Goal: Task Accomplishment & Management: Manage account settings

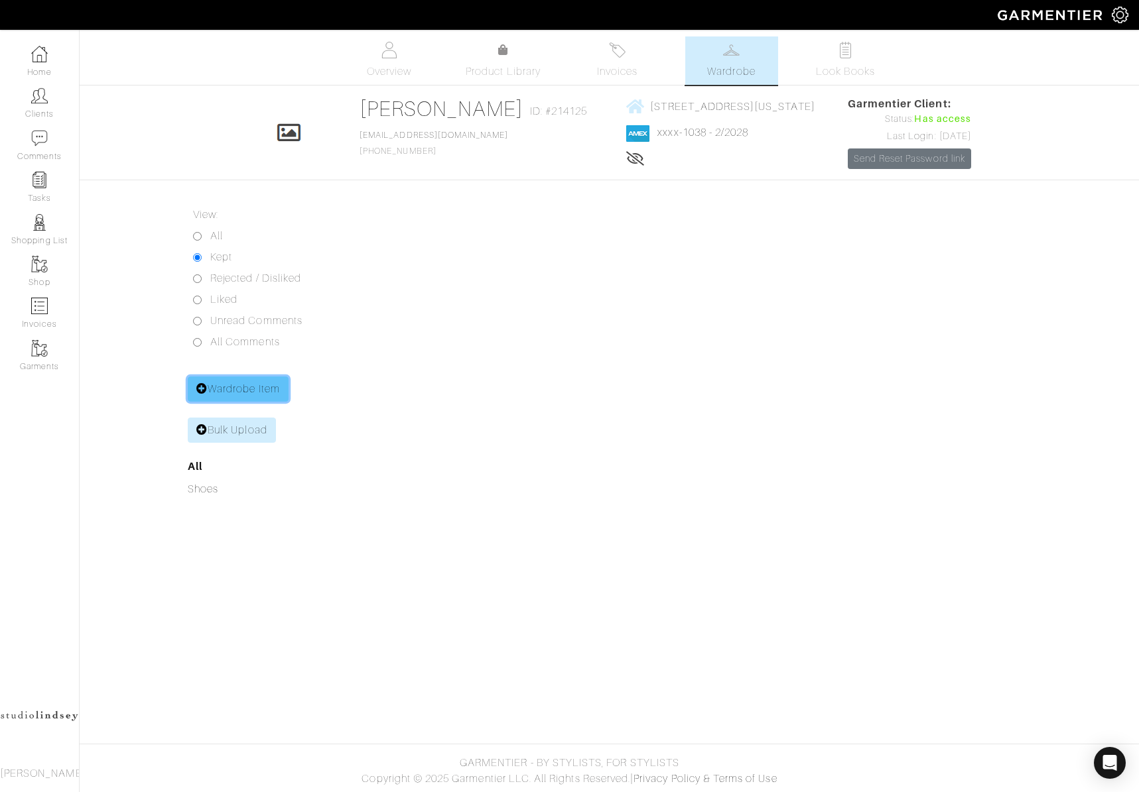
click at [206, 391] on icon at bounding box center [201, 388] width 11 height 11
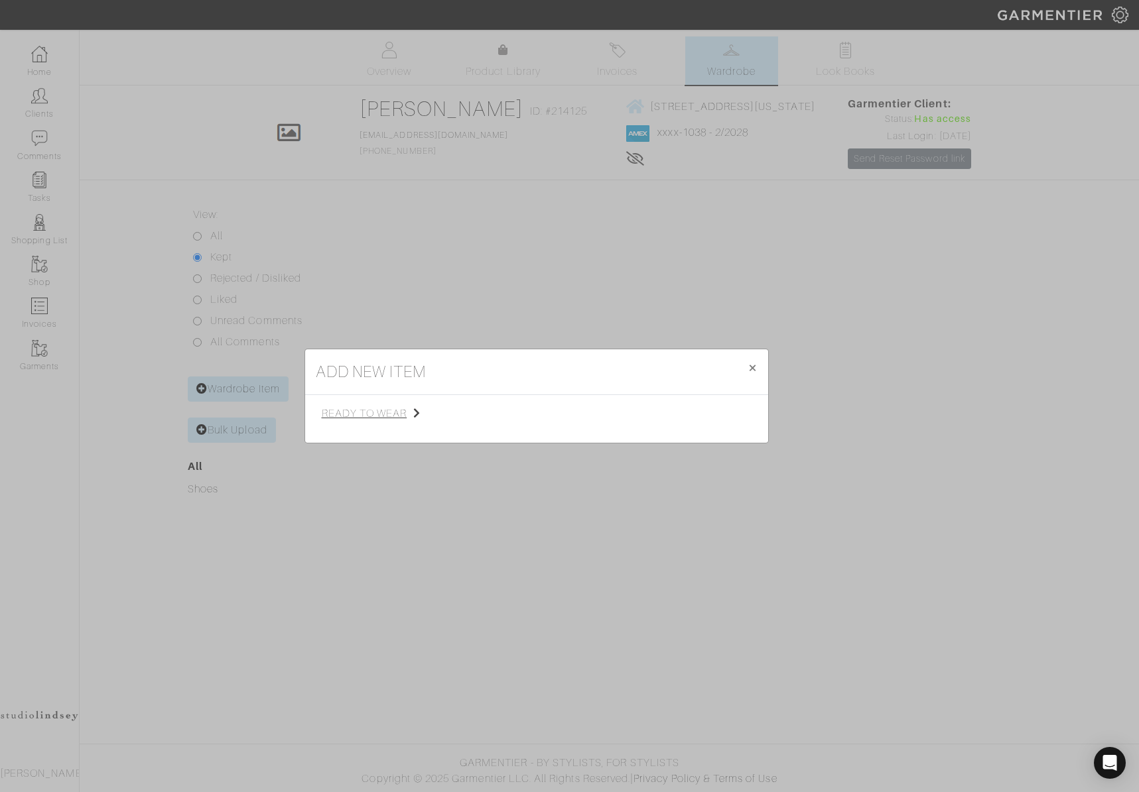
click at [381, 418] on span "ready to wear" at bounding box center [388, 414] width 133 height 16
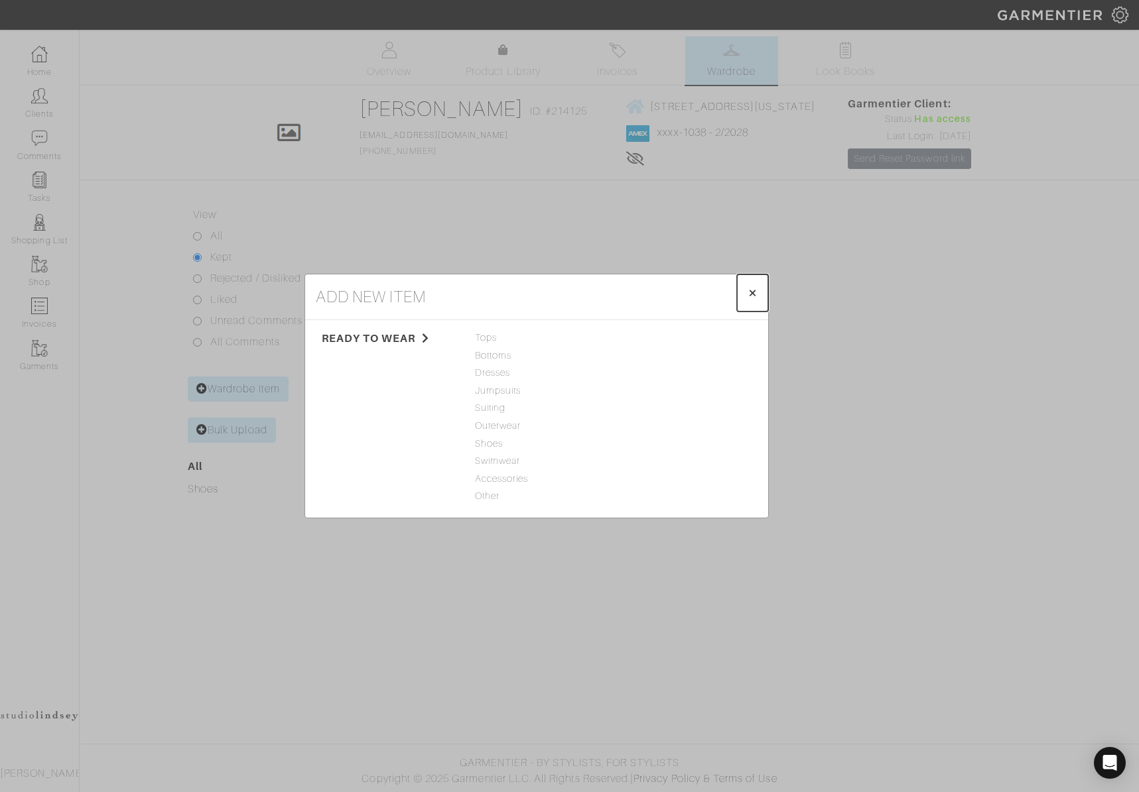
click at [746, 294] on button "× Close" at bounding box center [752, 293] width 31 height 37
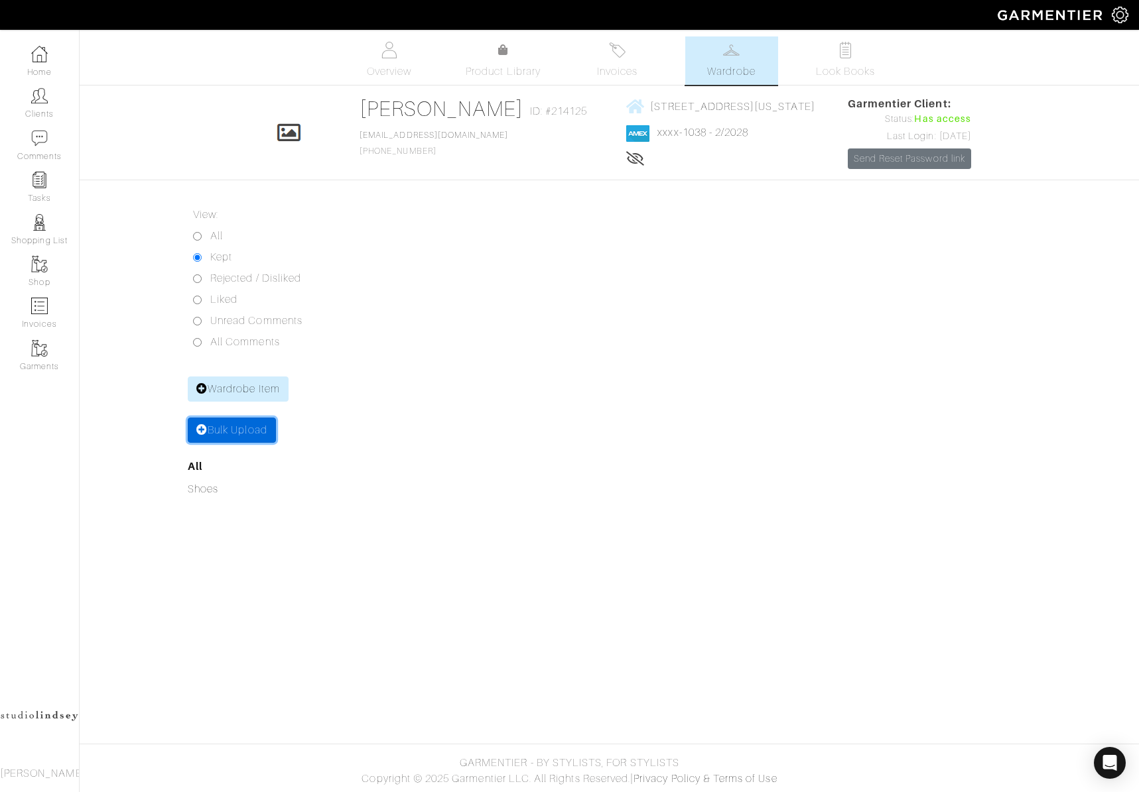
click at [245, 437] on link "Bulk Upload" at bounding box center [232, 430] width 88 height 25
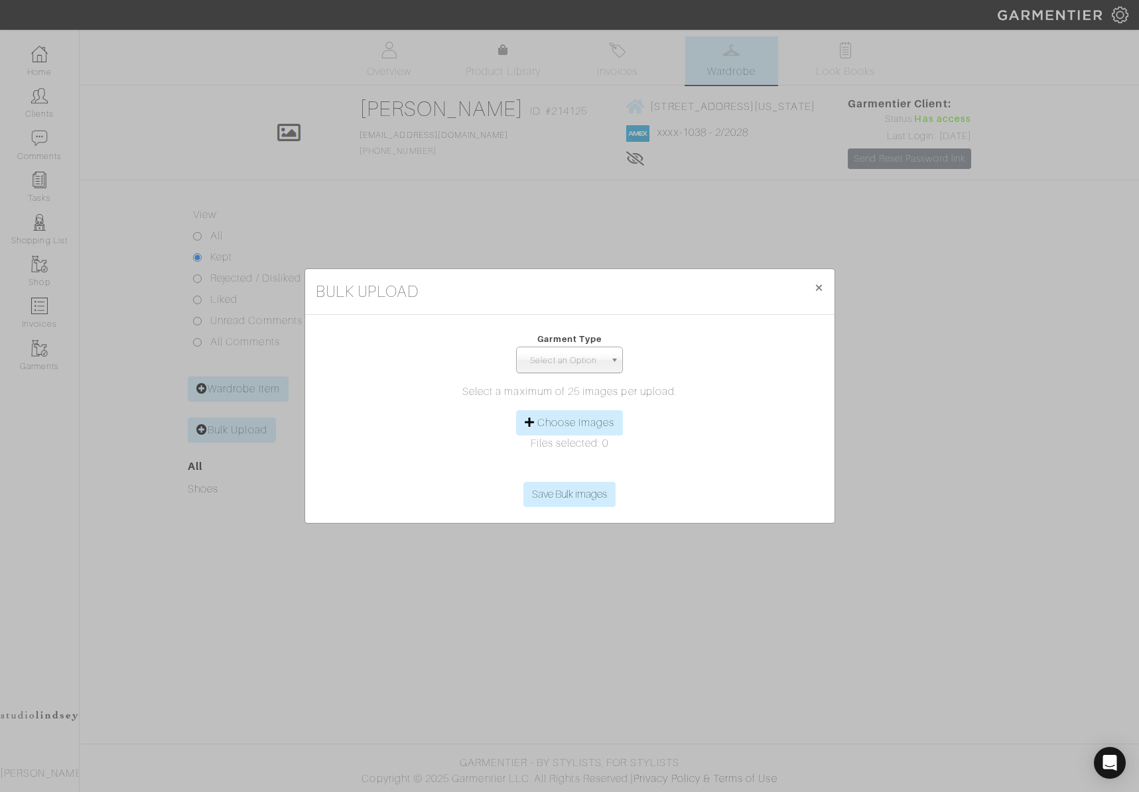
click at [609, 363] on link "Select an Option" at bounding box center [569, 360] width 107 height 27
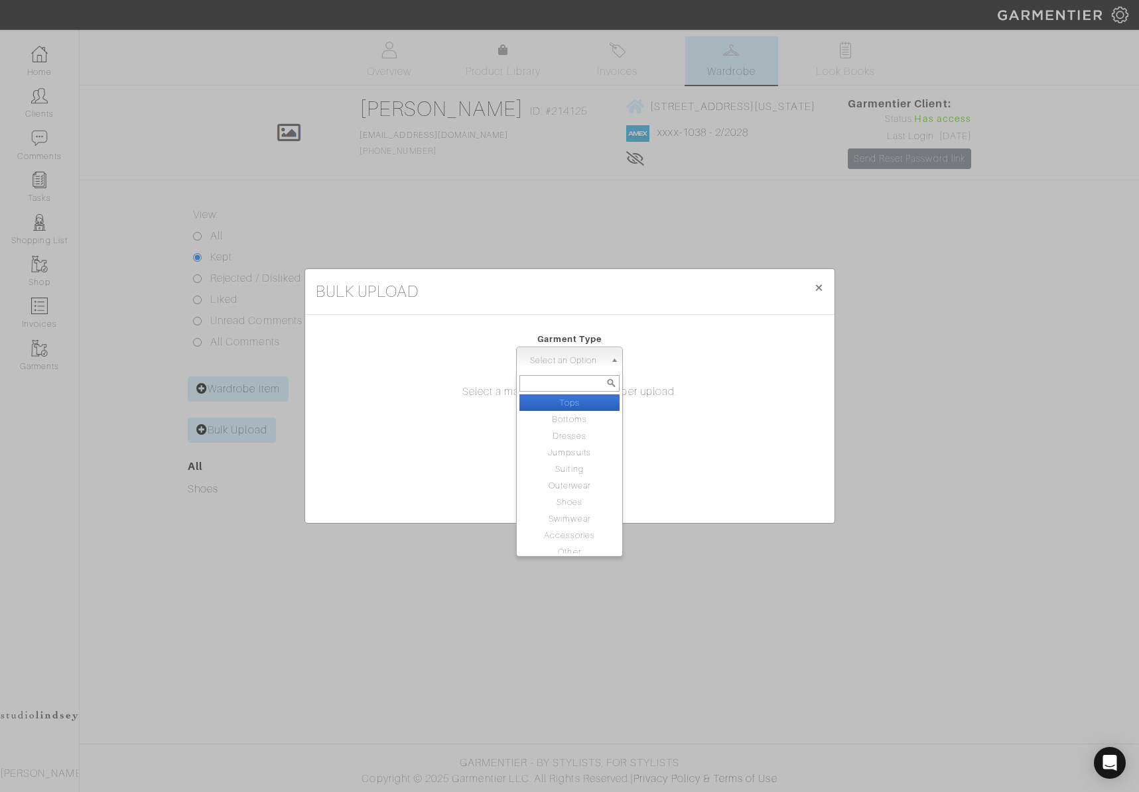
click at [609, 363] on link "Select an Option" at bounding box center [569, 360] width 107 height 27
click at [590, 362] on span "Select an Option" at bounding box center [564, 360] width 84 height 27
click at [715, 456] on div "Files selected: 0" at bounding box center [570, 459] width 508 height 46
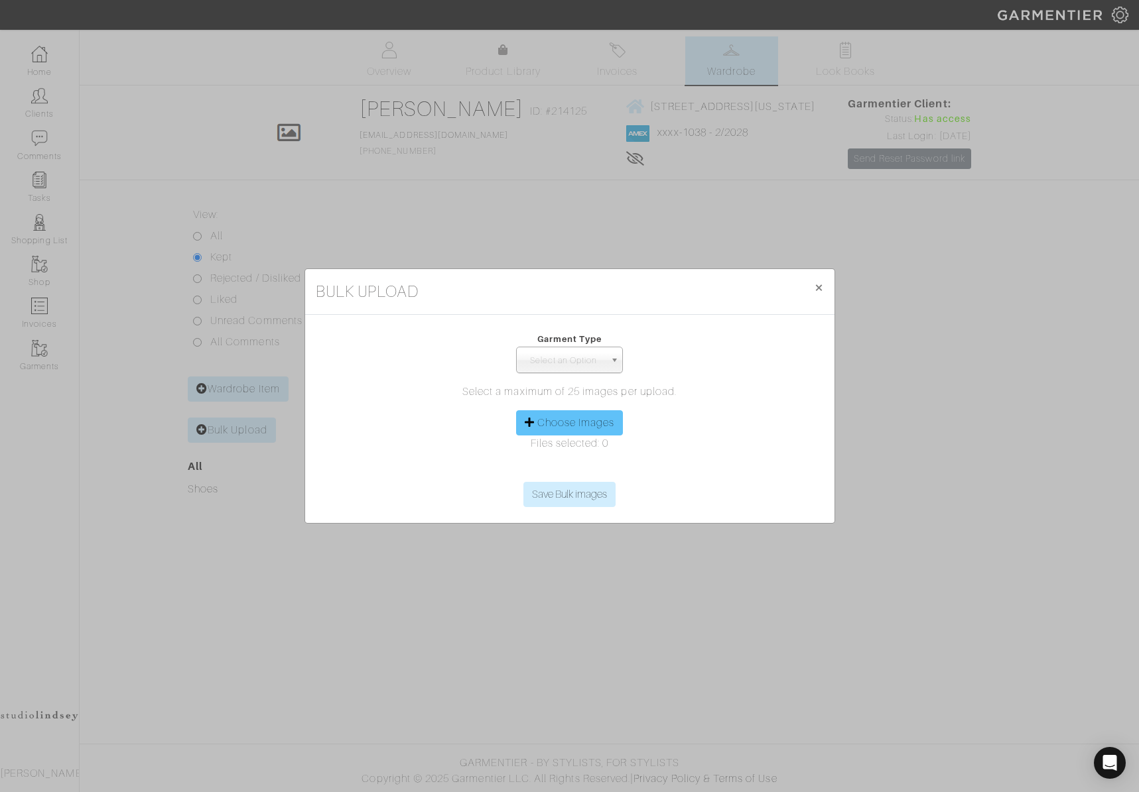
click at [578, 420] on label "Choose Images" at bounding box center [576, 423] width 78 height 16
click at [578, 462] on input "Choose Images" at bounding box center [569, 472] width 203 height 20
type input "C:\fakepath\alaia black linen silk pants-Photoroom.png"
drag, startPoint x: 715, startPoint y: 383, endPoint x: 709, endPoint y: 410, distance: 27.8
click at [716, 383] on form "Garment Type Tops Bottoms Dresses Jumpsuits Suiting Outerwear Shoes Swimwear Ac…" at bounding box center [570, 419] width 508 height 187
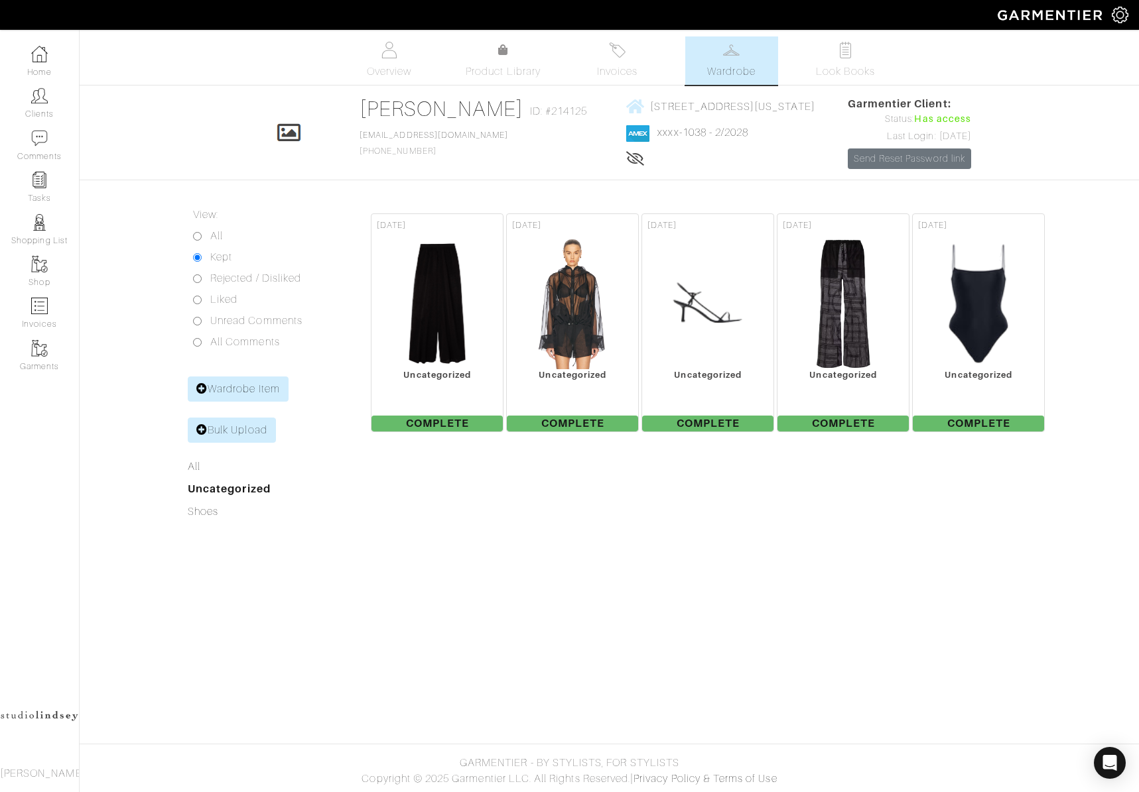
drag, startPoint x: 668, startPoint y: 495, endPoint x: 642, endPoint y: 488, distance: 27.5
click at [668, 495] on div "[DATE] Uncategorized Complete [DATE] Uncategorized Complete [DATE] Uncategorize…" at bounding box center [751, 367] width 794 height 320
click at [431, 337] on img at bounding box center [436, 303] width 99 height 133
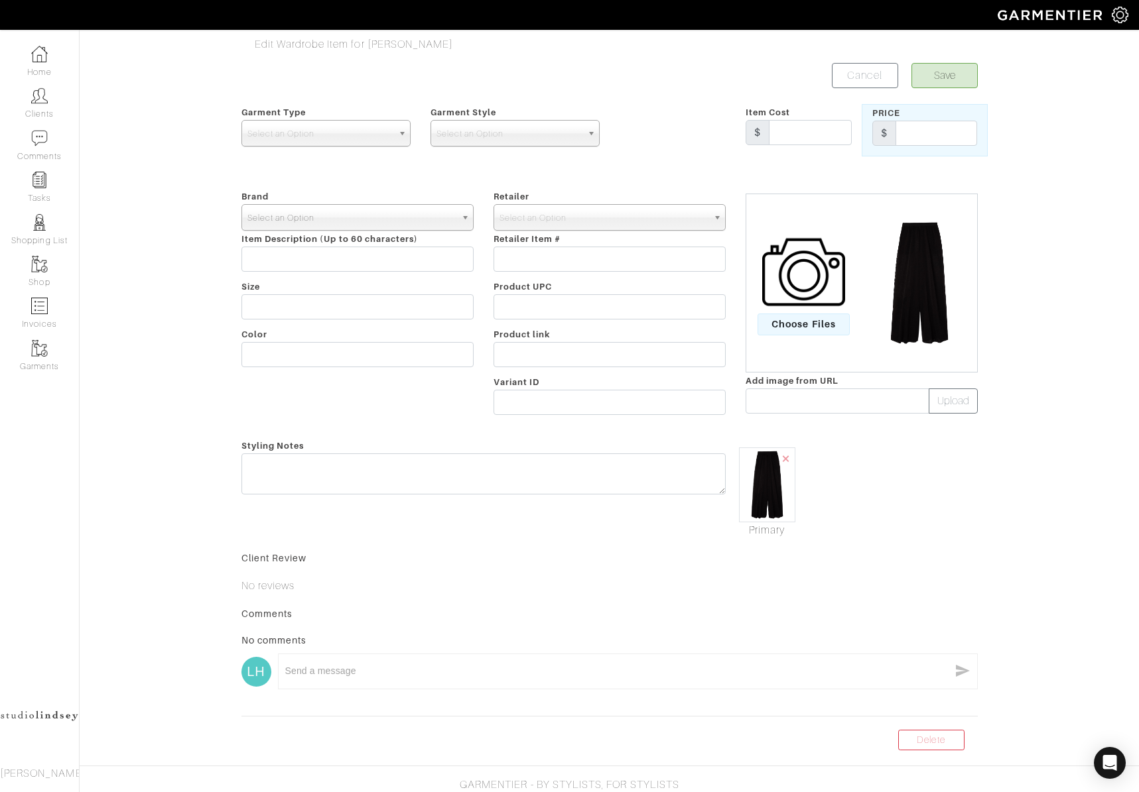
click at [318, 222] on span "Select an Option" at bounding box center [351, 218] width 208 height 27
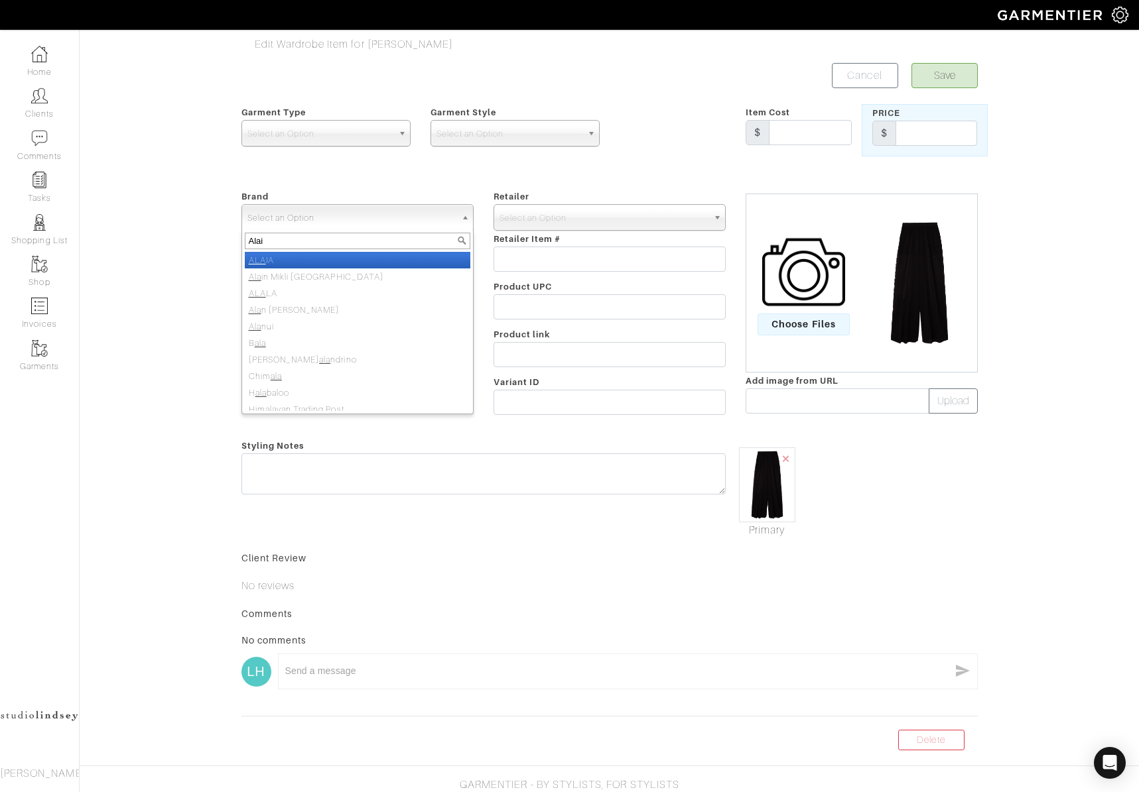
type input "Alaia"
select select "ALAIA"
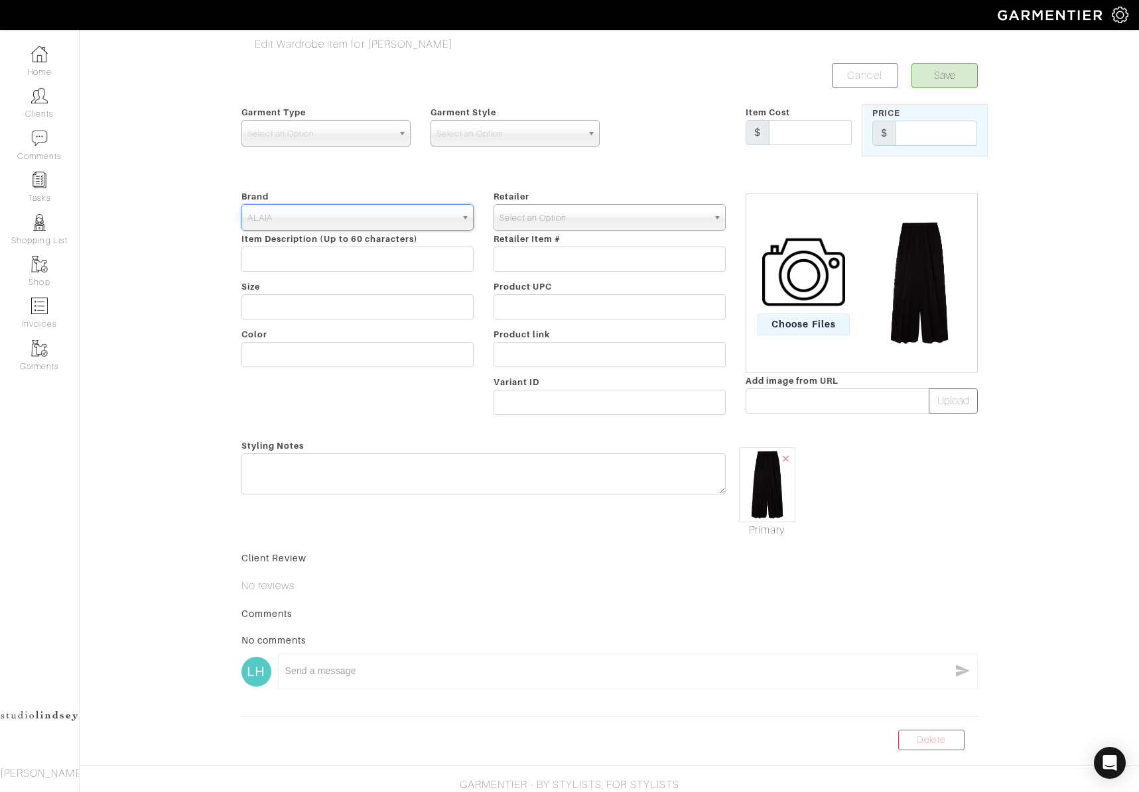
click at [576, 220] on span "Select an Option" at bounding box center [603, 218] width 208 height 27
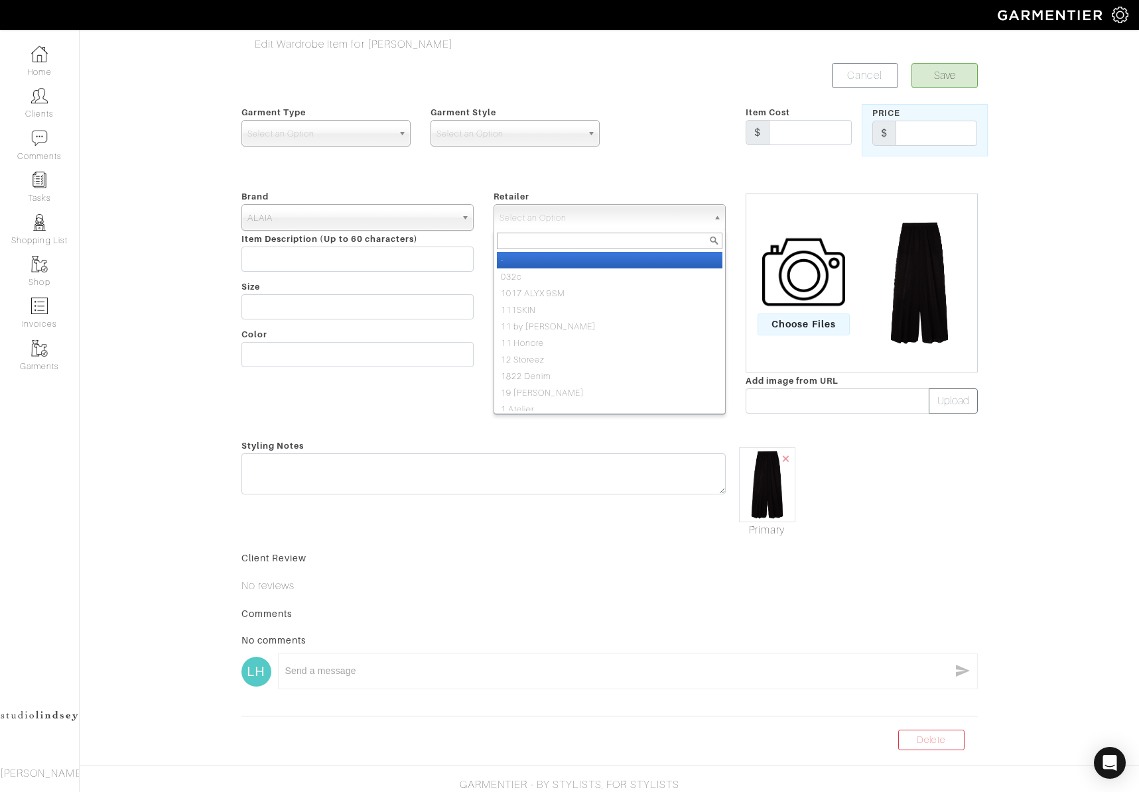
drag, startPoint x: 214, startPoint y: 275, endPoint x: 222, endPoint y: 272, distance: 8.4
click at [218, 274] on div "Edit Wardrobe Item for Lindsey Hodges Save Cancel Garment Type Tops Bottoms Dre…" at bounding box center [569, 393] width 1139 height 714
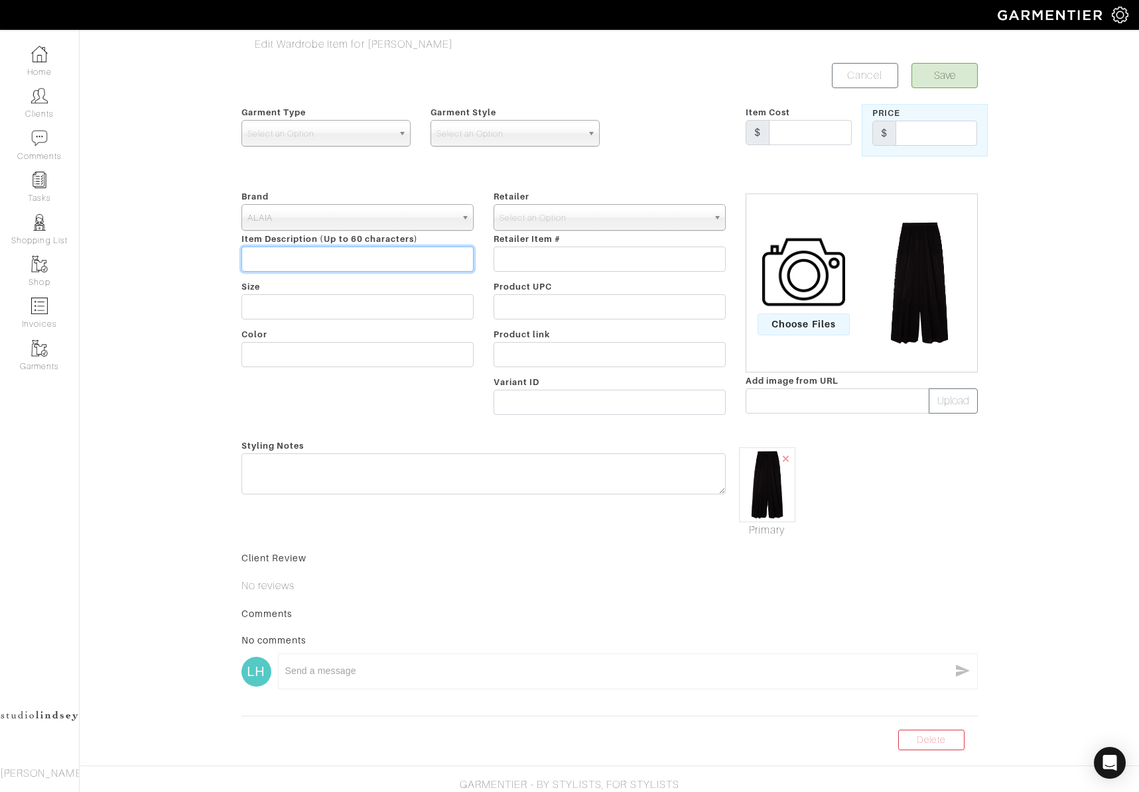
click at [299, 257] on input "text" at bounding box center [357, 259] width 232 height 25
type input "Silk Linen Pant"
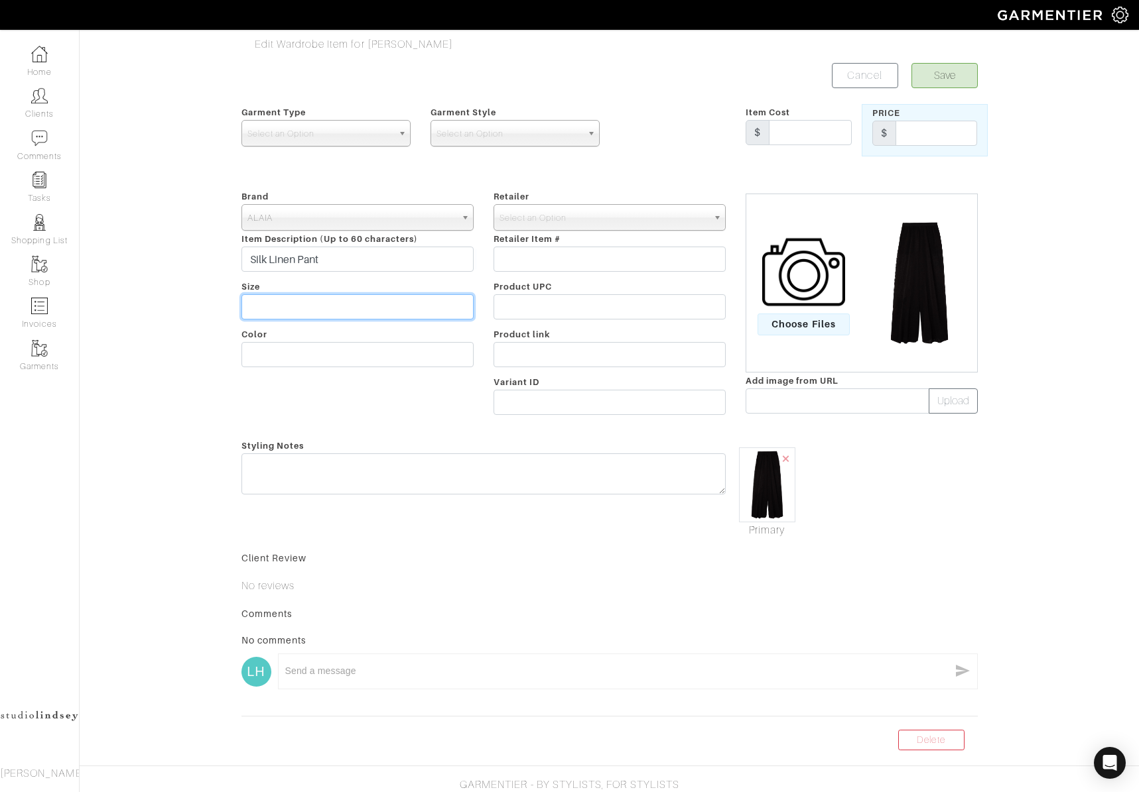
click at [269, 310] on input "text" at bounding box center [357, 306] width 232 height 25
click at [278, 361] on input "text" at bounding box center [357, 354] width 232 height 25
click at [294, 316] on input "text" at bounding box center [357, 306] width 232 height 25
click at [265, 351] on input "text" at bounding box center [357, 354] width 232 height 25
type input "Black"
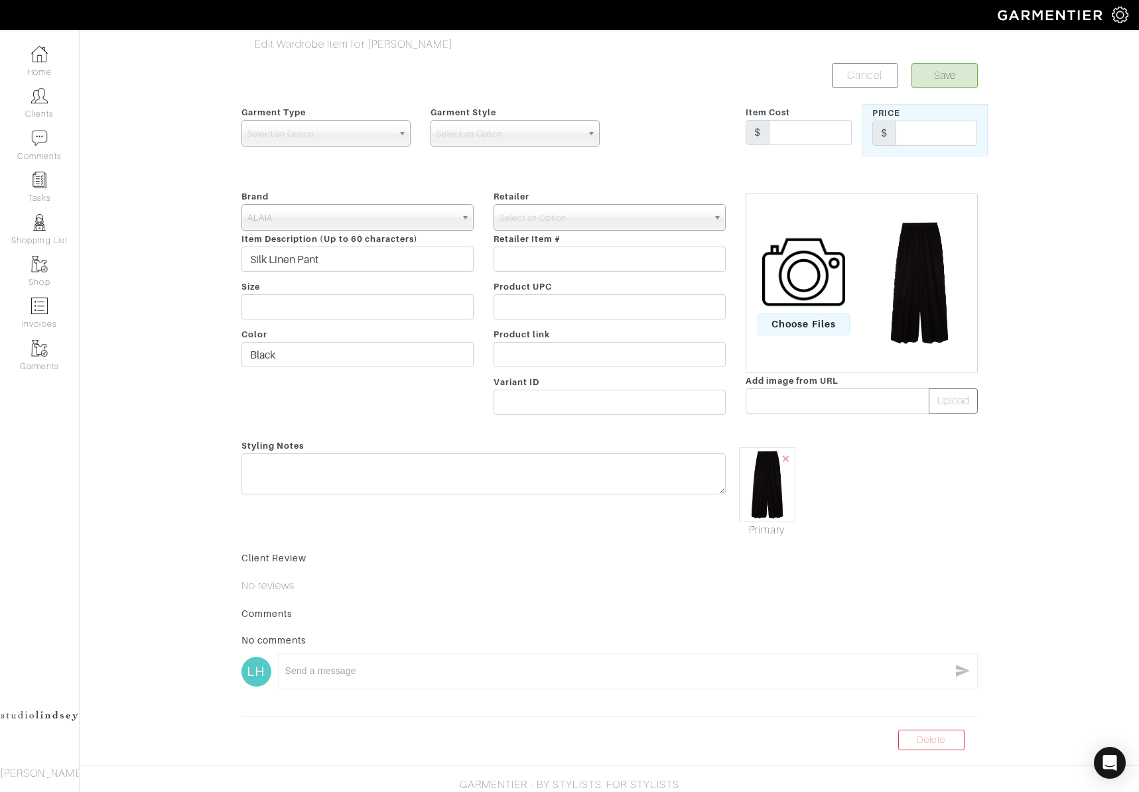
click at [404, 438] on div "Styling Notes" at bounding box center [483, 488] width 504 height 101
click at [324, 134] on span "Select an Option" at bounding box center [319, 134] width 145 height 27
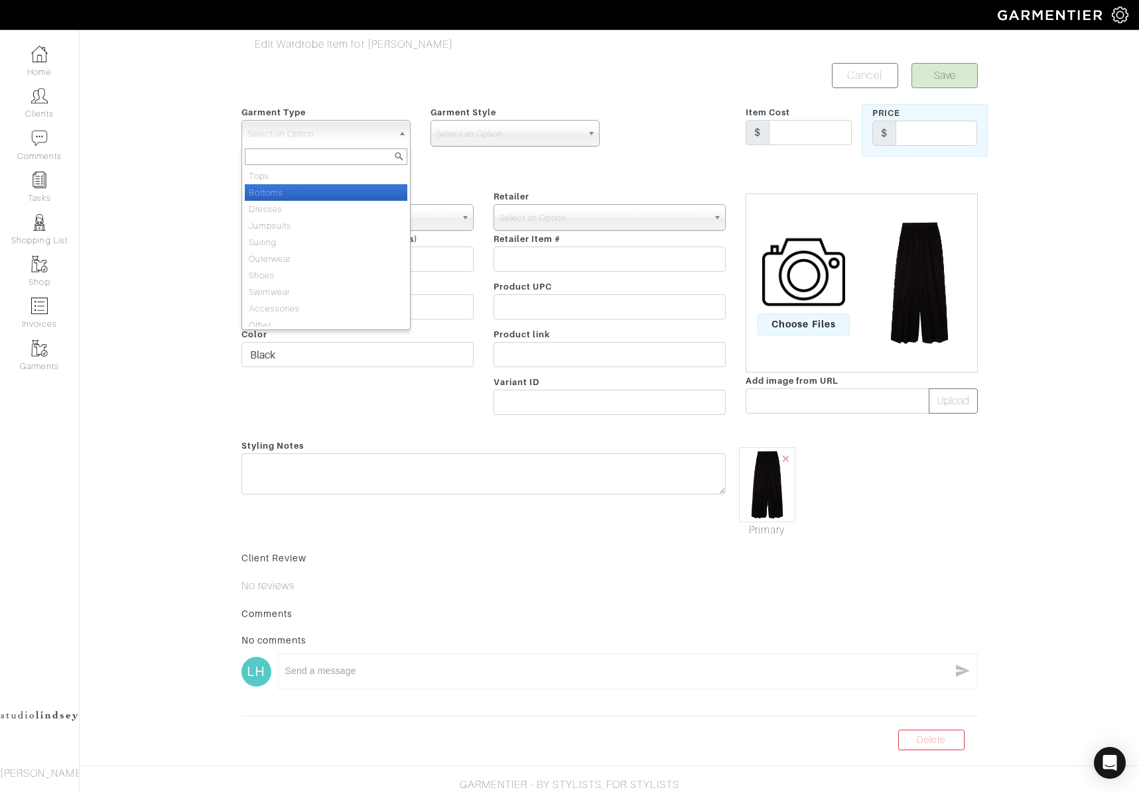
click at [298, 198] on li "Bottoms" at bounding box center [326, 192] width 162 height 17
select select "2"
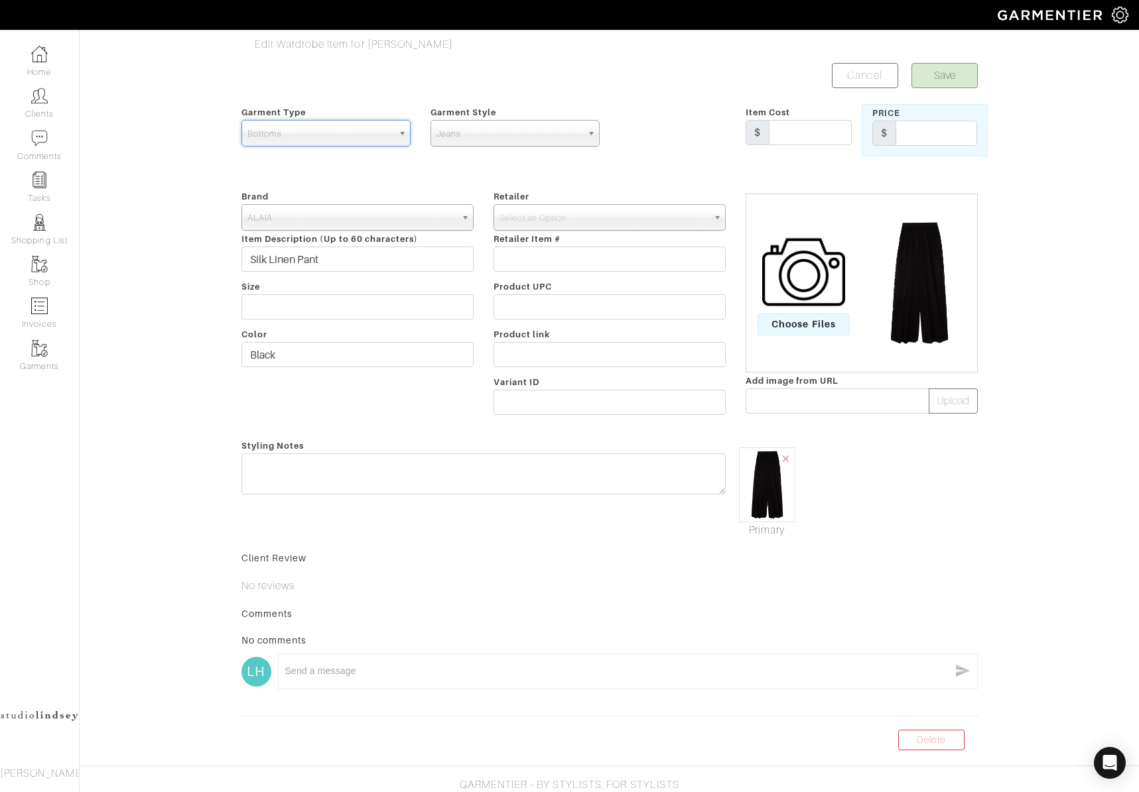
click at [552, 134] on span "Jeans" at bounding box center [508, 134] width 145 height 27
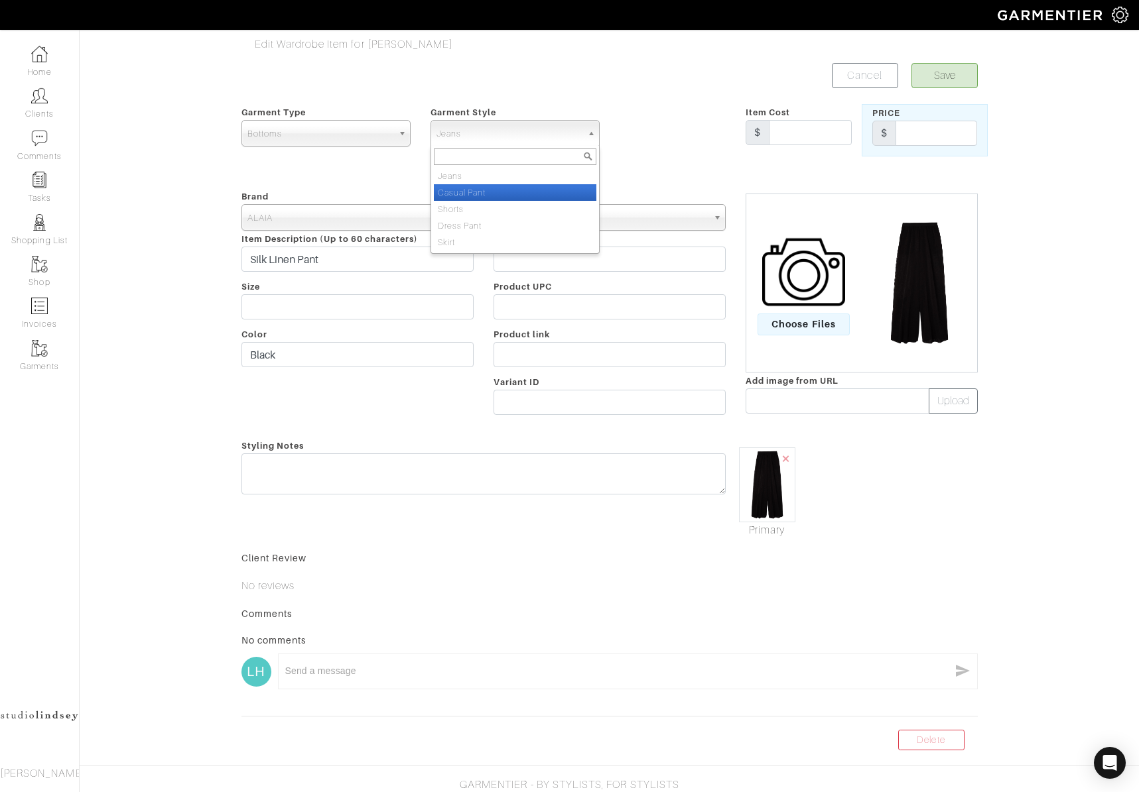
drag, startPoint x: 504, startPoint y: 191, endPoint x: 483, endPoint y: 203, distance: 24.3
click at [504, 191] on li "Casual Pant" at bounding box center [515, 192] width 162 height 17
select select "9"
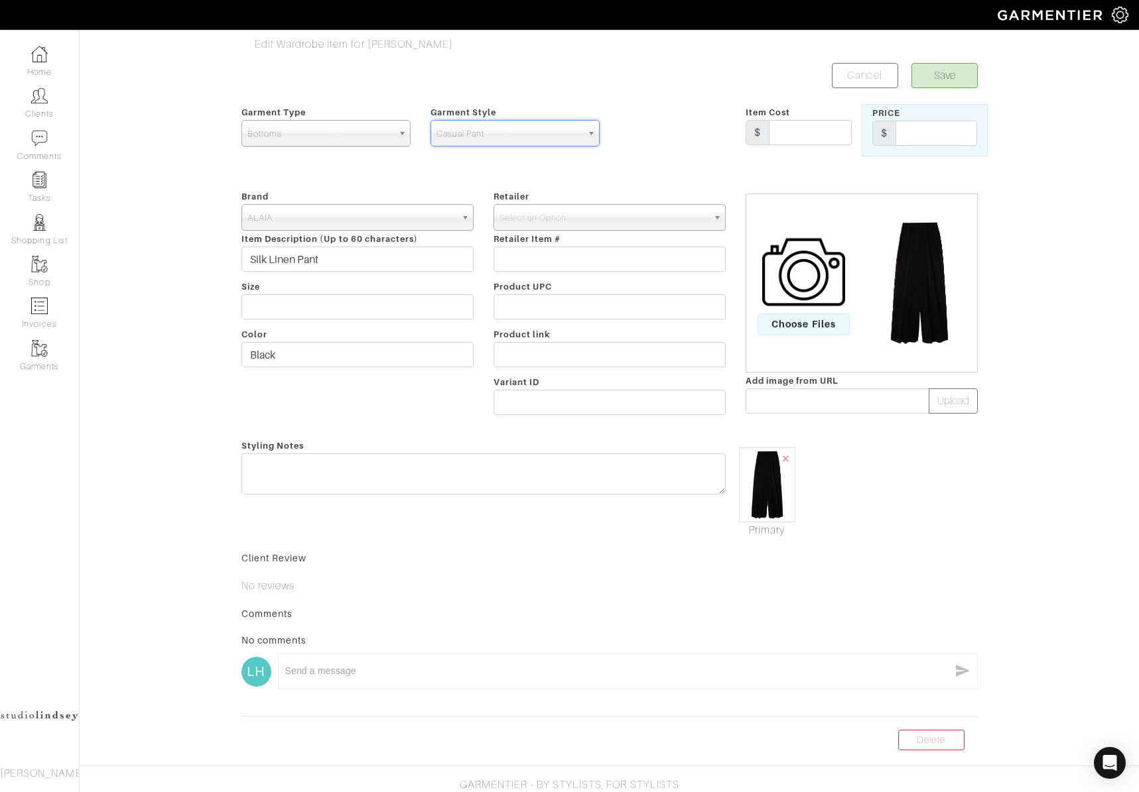
click at [656, 178] on form "Save Cancel Garment Type Tops Bottoms Dresses Jumpsuits Suiting Outerwear Shoes…" at bounding box center [609, 403] width 736 height 680
click at [938, 72] on button "Save" at bounding box center [944, 75] width 66 height 25
click at [662, 227] on span "Select an Option" at bounding box center [603, 218] width 208 height 27
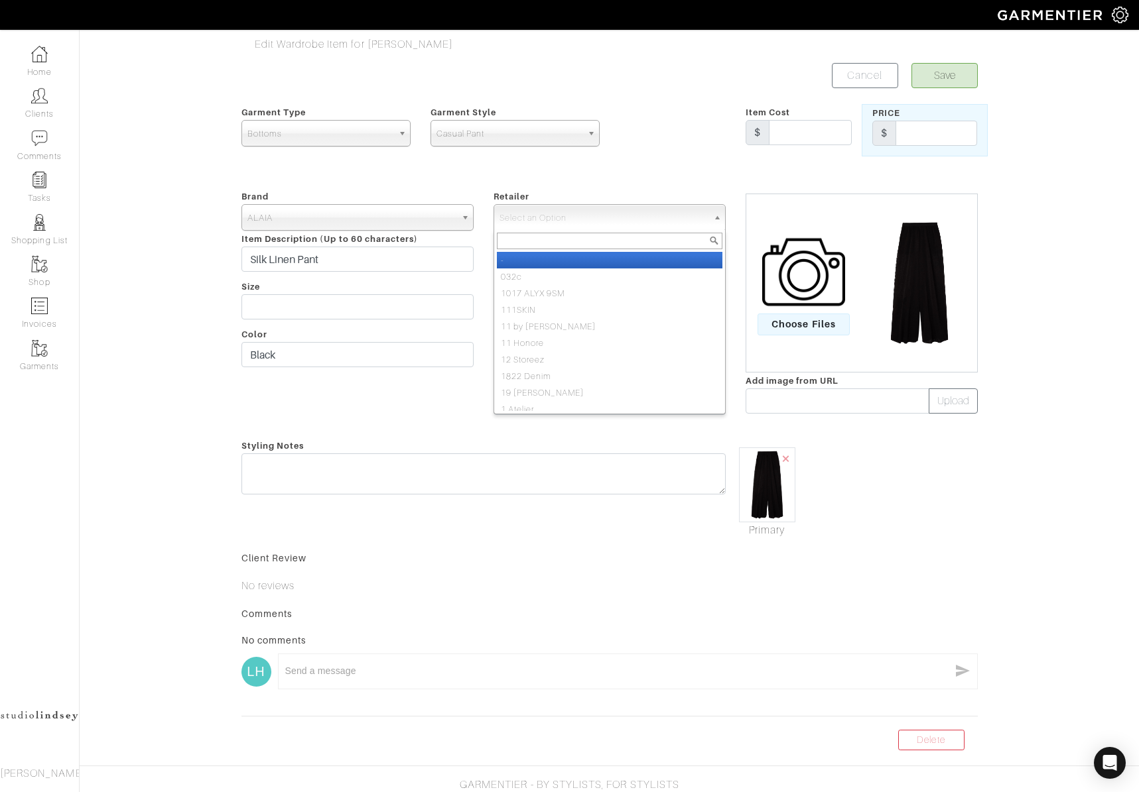
click at [631, 178] on form "Save Cancel Garment Type Tops Bottoms Dresses Jumpsuits Suiting Outerwear Shoes…" at bounding box center [609, 403] width 736 height 680
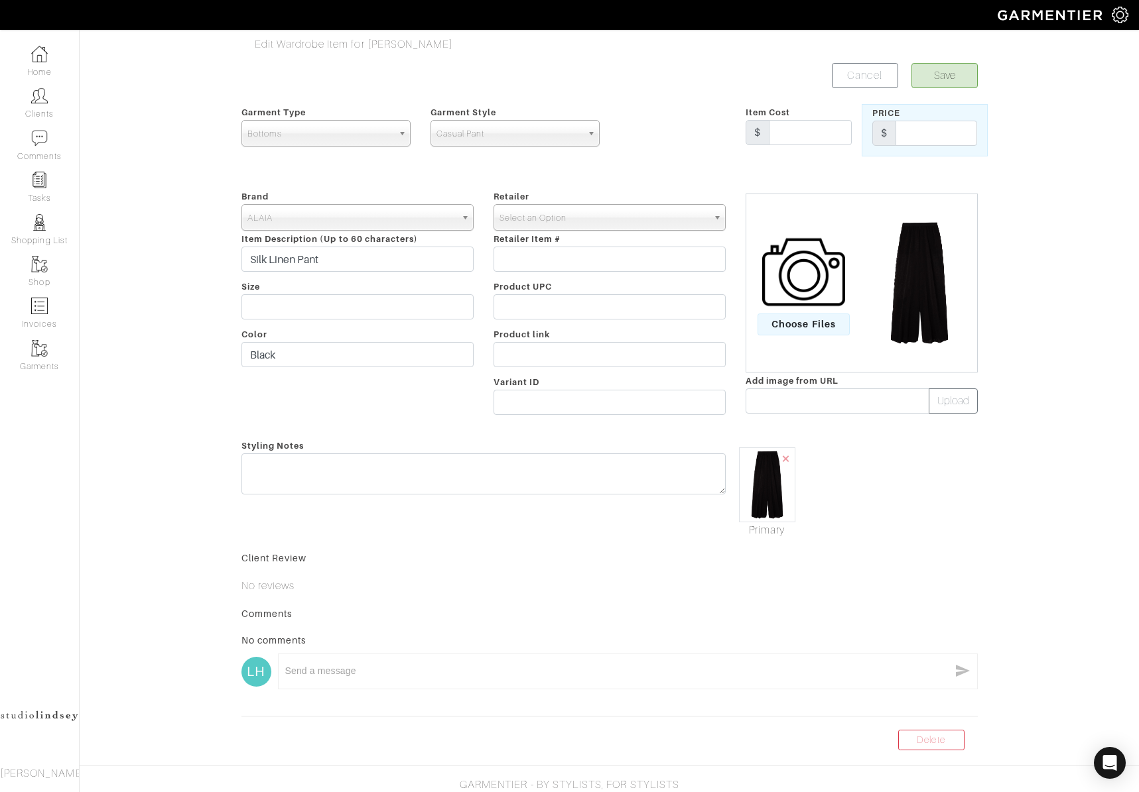
click at [655, 213] on span "Select an Option" at bounding box center [603, 218] width 208 height 27
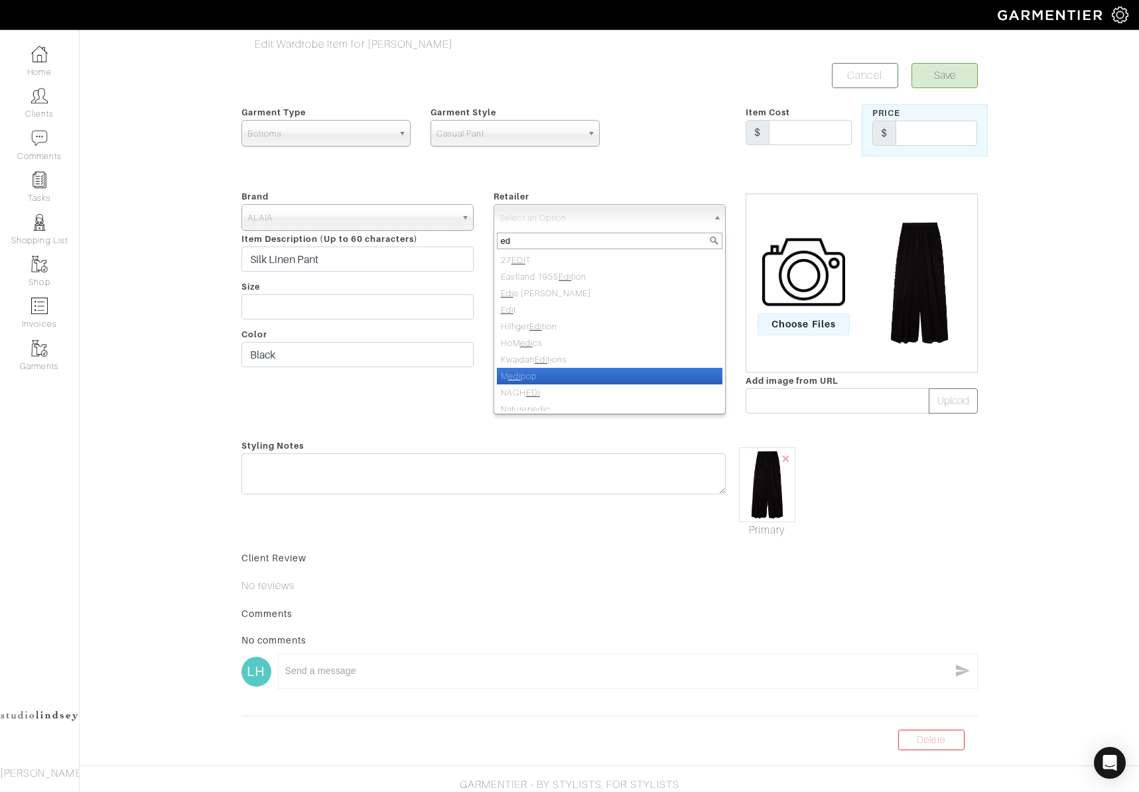
type input "e"
type input "n"
type input "a"
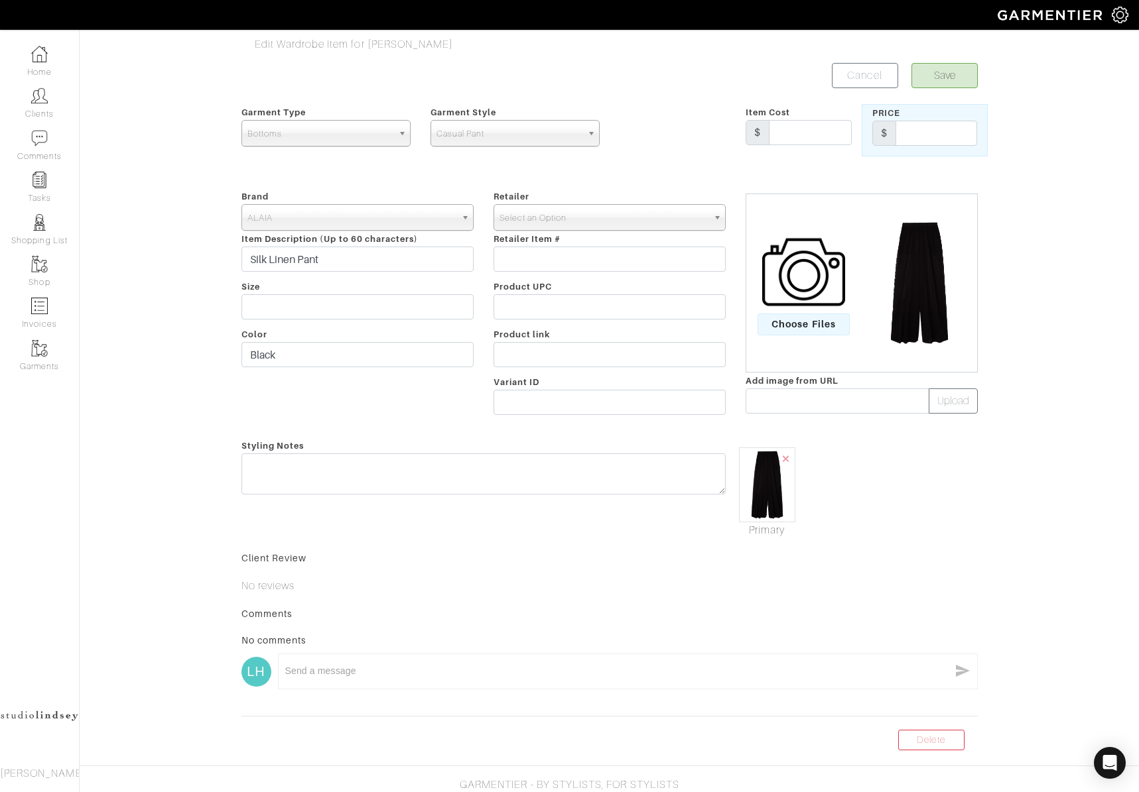
click at [606, 227] on span "Select an Option" at bounding box center [603, 218] width 208 height 27
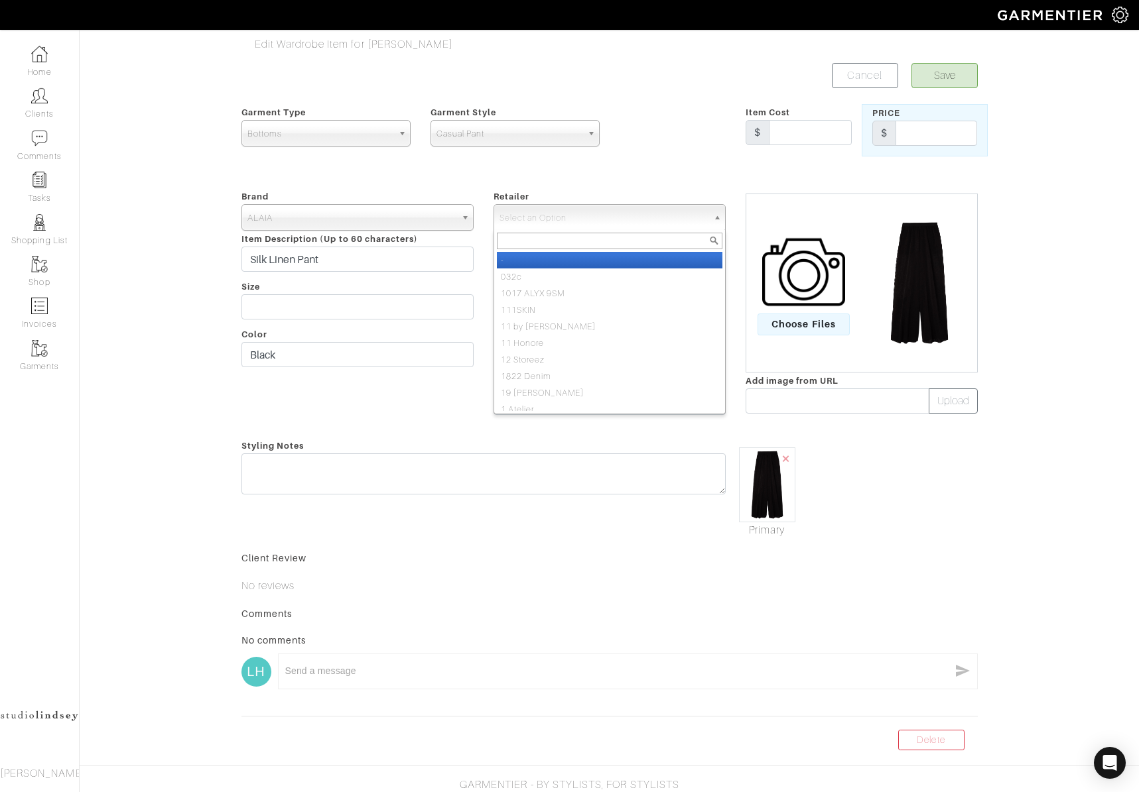
drag, startPoint x: 562, startPoint y: 257, endPoint x: 558, endPoint y: 274, distance: 17.7
click at [562, 257] on li "-" at bounding box center [609, 260] width 225 height 17
select select "6380"
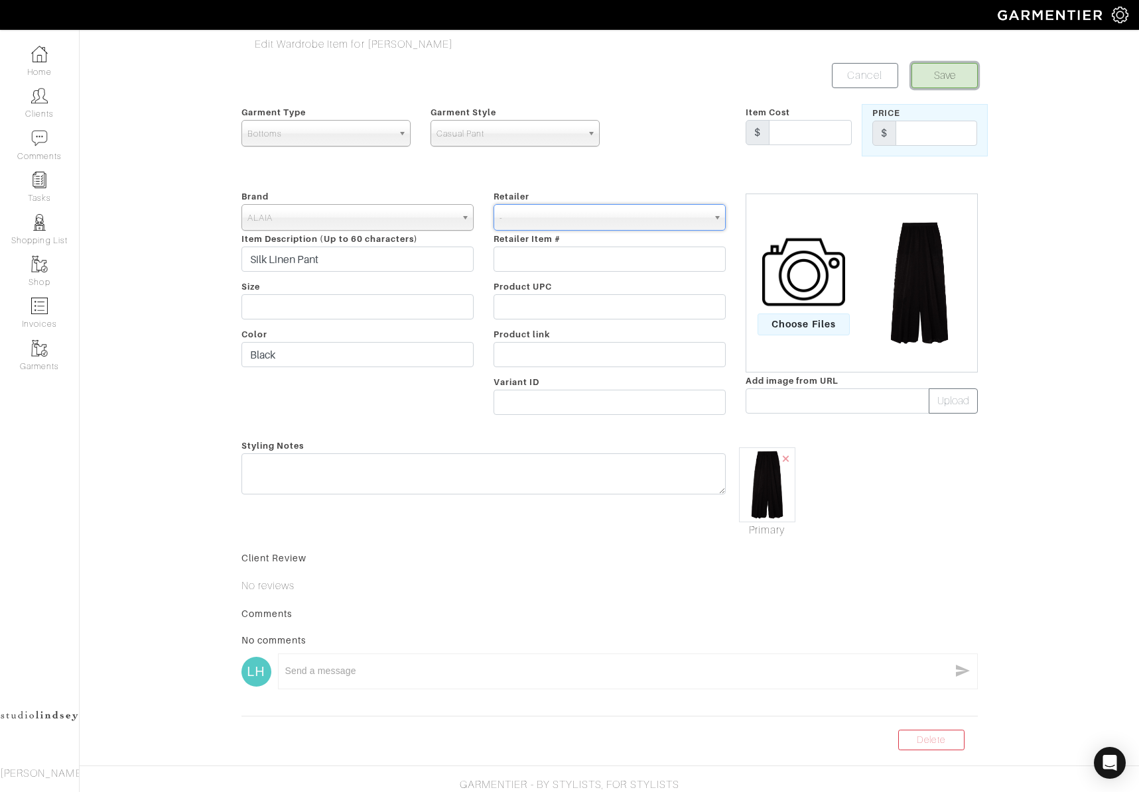
click at [941, 74] on button "Save" at bounding box center [944, 75] width 66 height 25
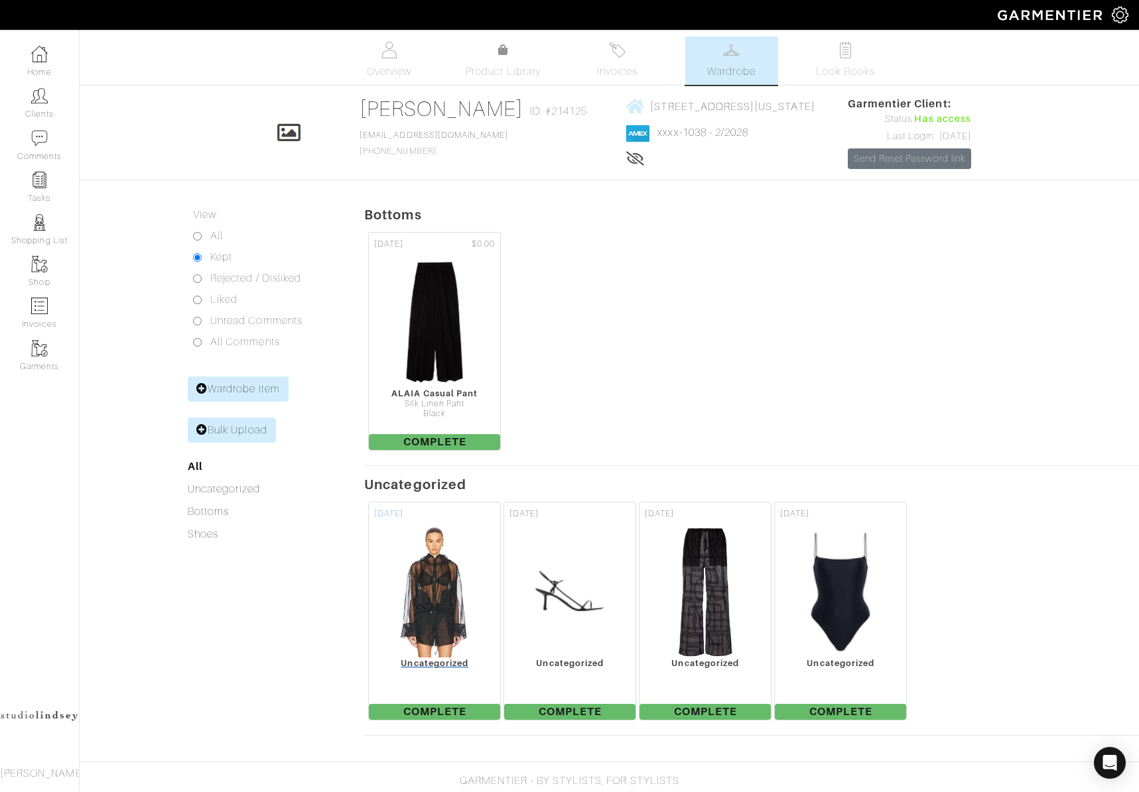
click at [440, 607] on img at bounding box center [434, 592] width 89 height 133
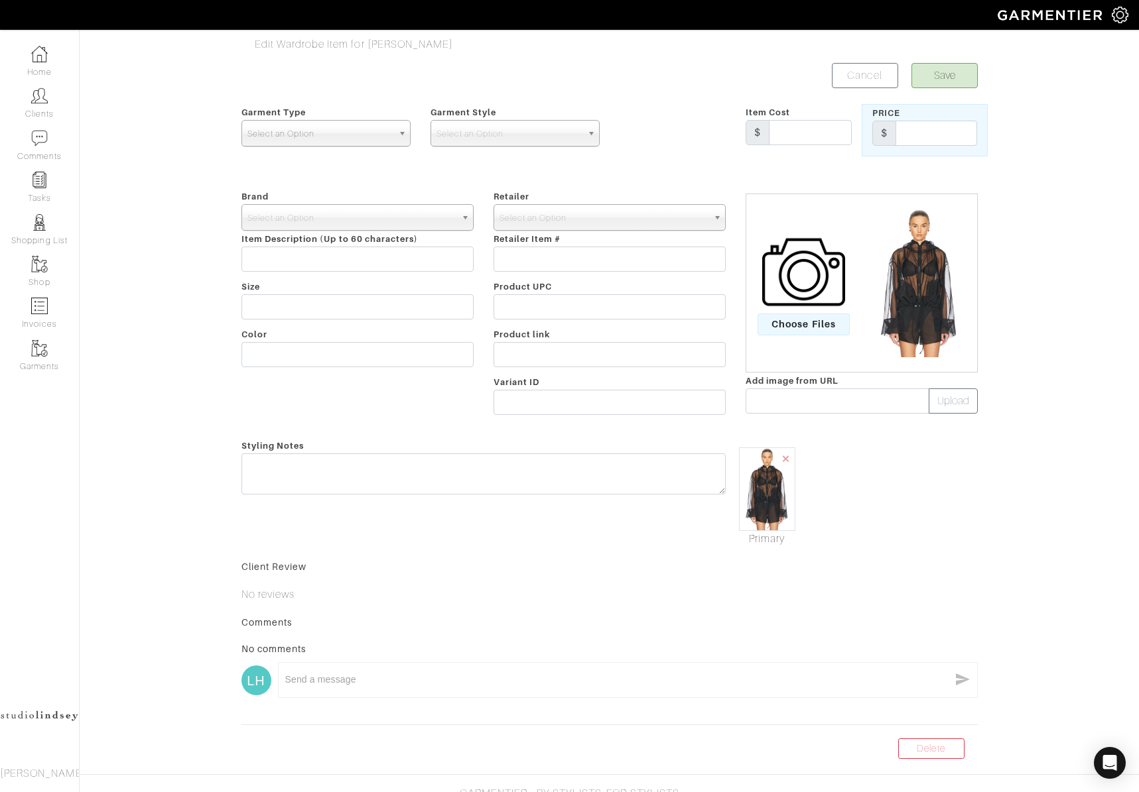
click at [316, 137] on span "Select an Option" at bounding box center [319, 134] width 145 height 27
click at [333, 260] on li "Outerwear" at bounding box center [326, 259] width 162 height 17
select select "3"
click at [366, 217] on span "Select an Option" at bounding box center [351, 218] width 208 height 27
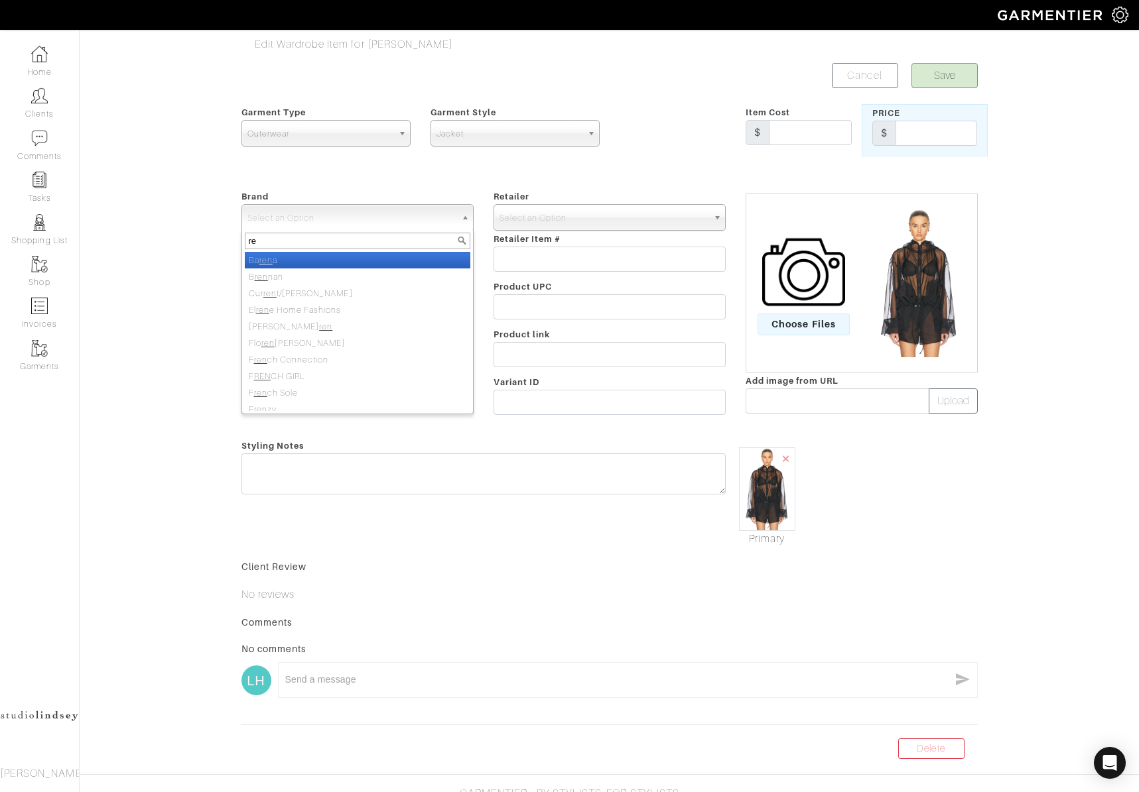
type input "r"
type input "RENGGLI"
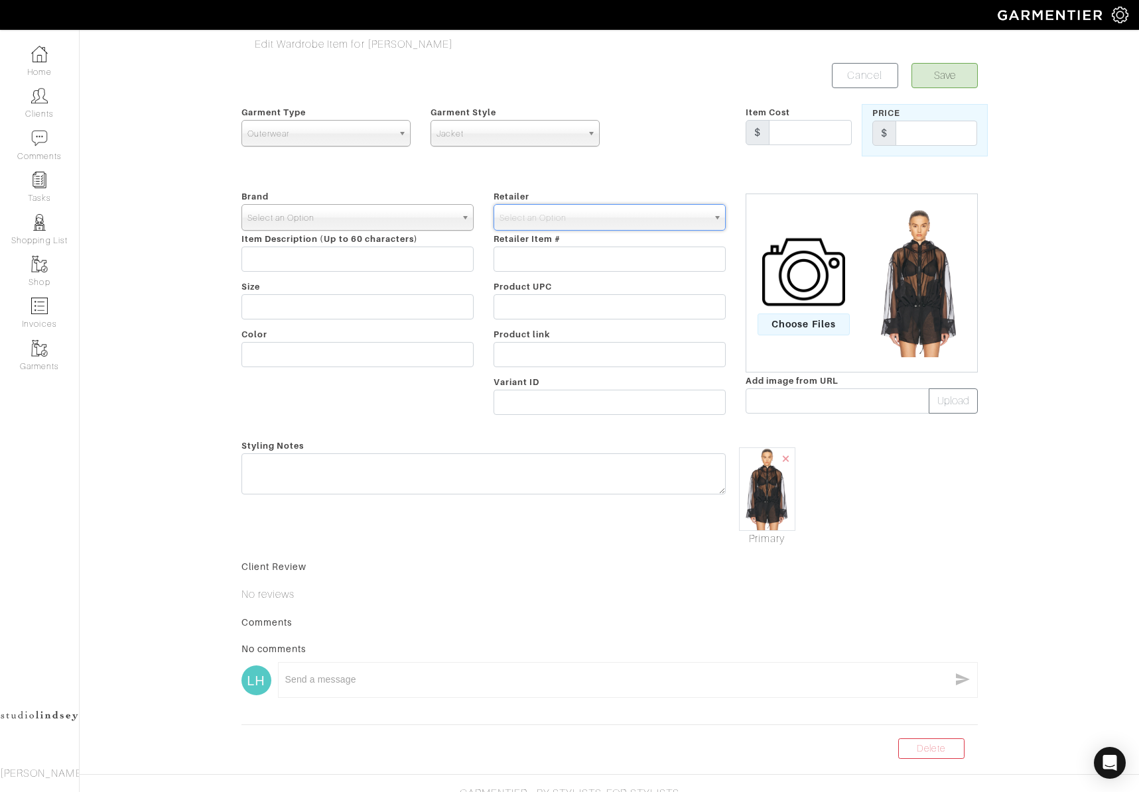
click at [331, 220] on span "Select an Option" at bounding box center [351, 218] width 208 height 27
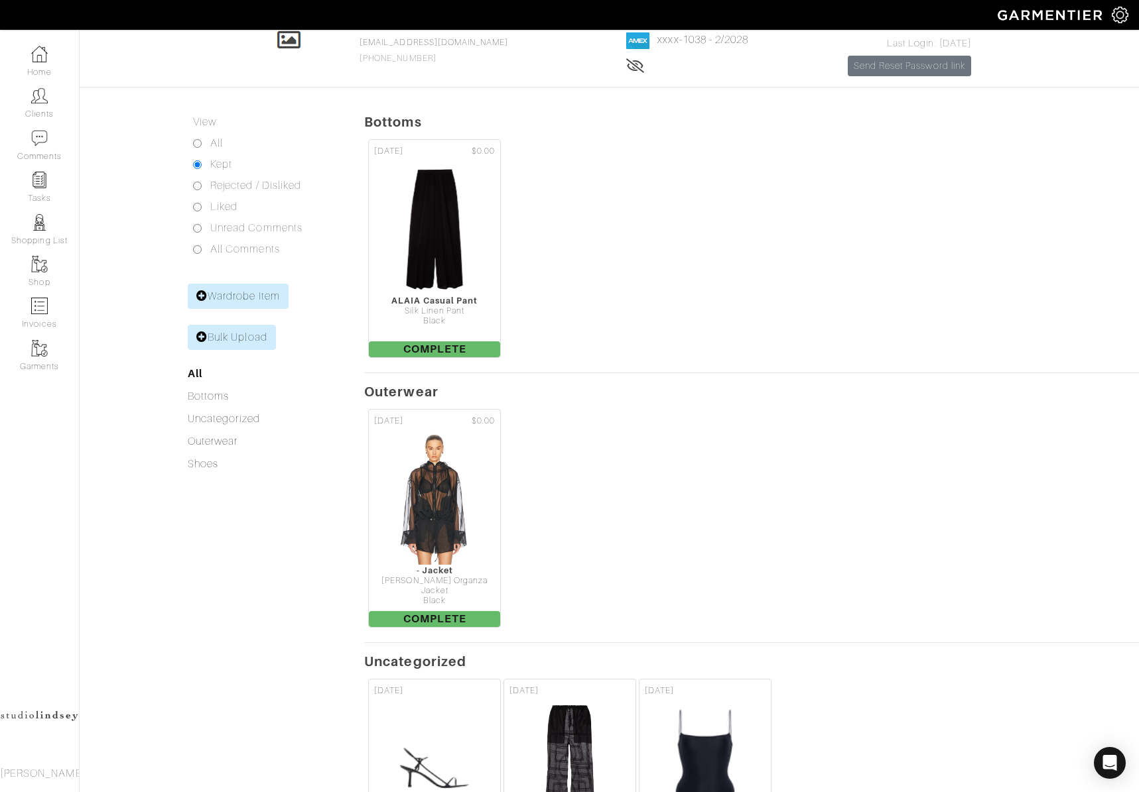
scroll to position [288, 0]
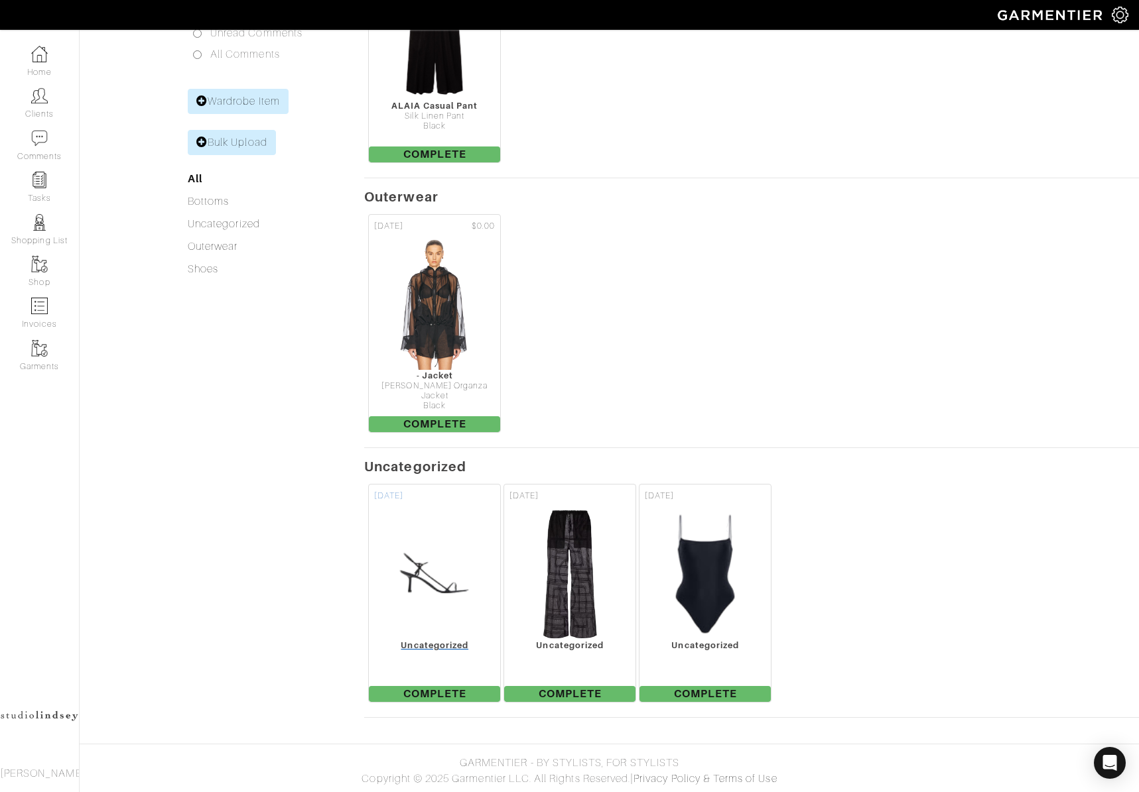
click at [452, 621] on img at bounding box center [435, 574] width 84 height 133
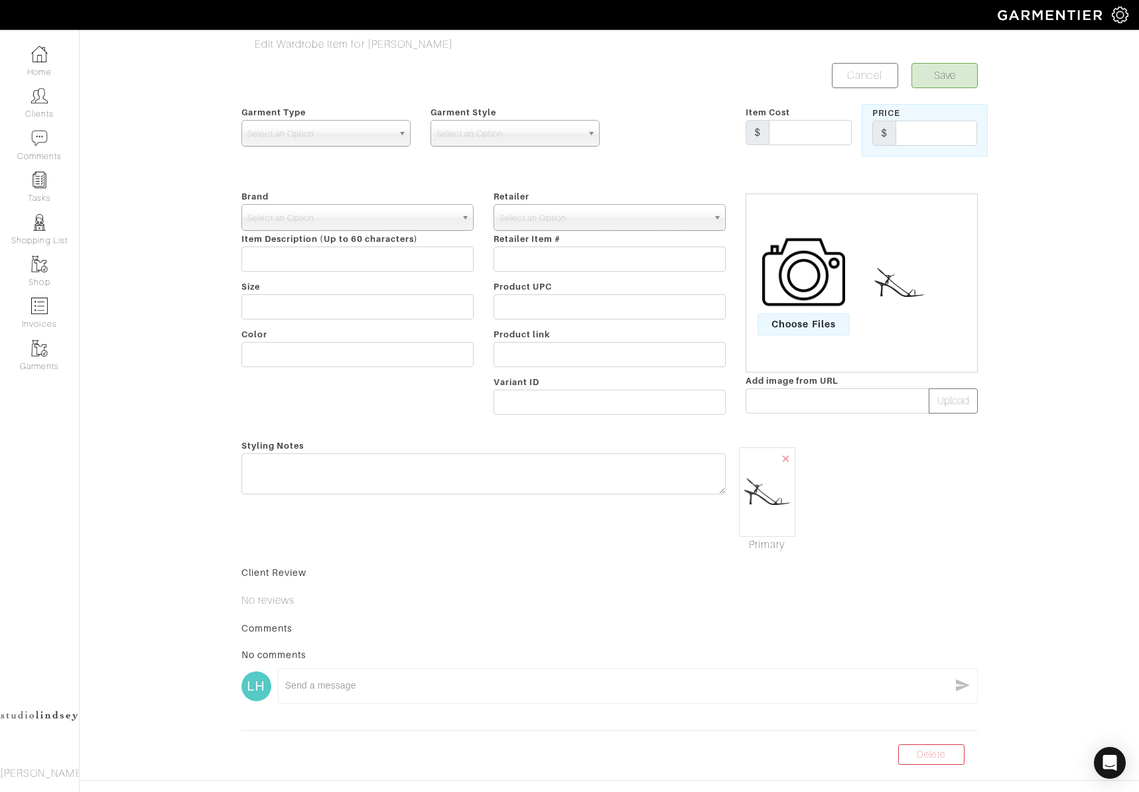
drag, startPoint x: 313, startPoint y: 134, endPoint x: 315, endPoint y: 149, distance: 14.7
click at [313, 134] on span "Select an Option" at bounding box center [319, 134] width 145 height 27
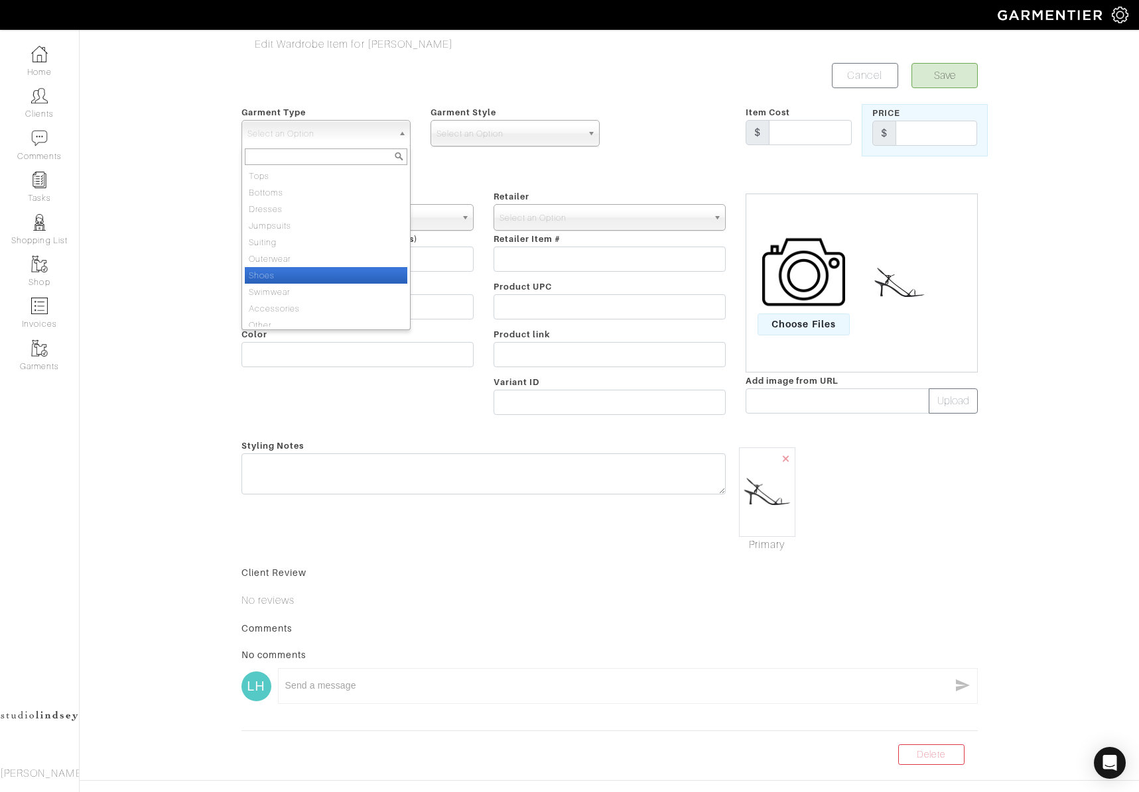
drag, startPoint x: 301, startPoint y: 277, endPoint x: 326, endPoint y: 253, distance: 34.3
click at [302, 276] on li "Shoes" at bounding box center [326, 275] width 162 height 17
select select "5"
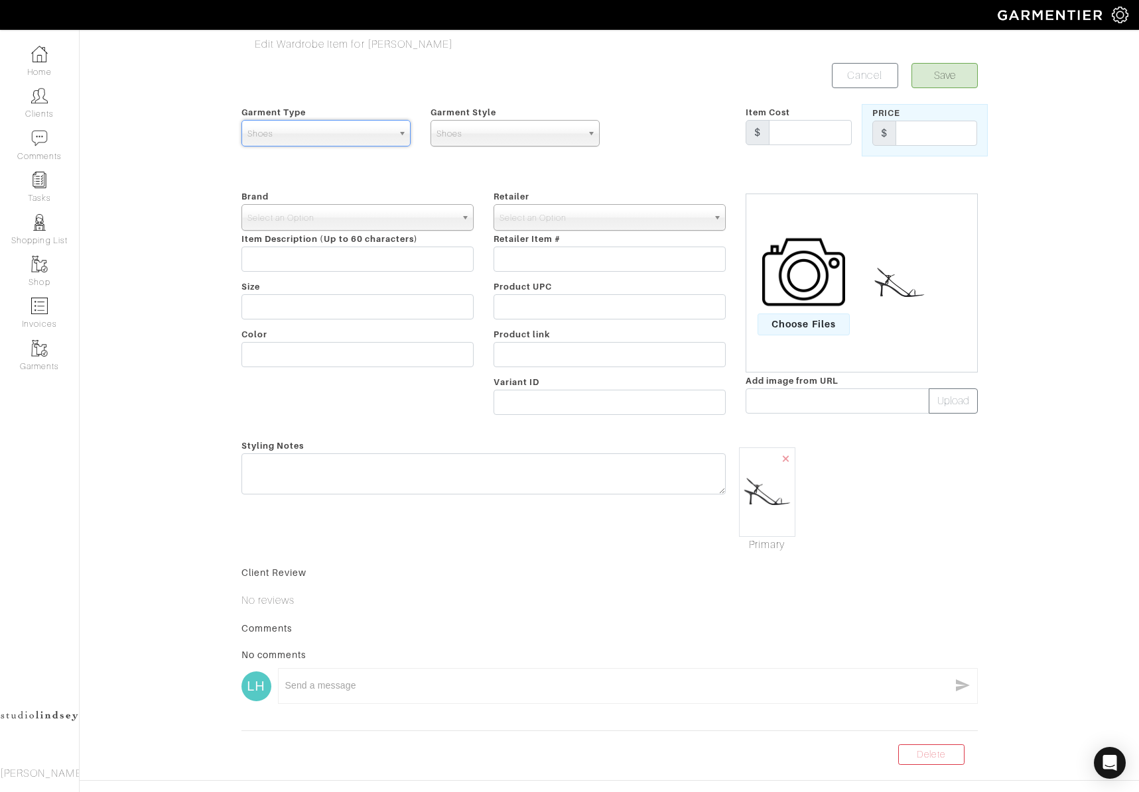
click at [534, 129] on span "Shoes" at bounding box center [508, 134] width 145 height 27
drag, startPoint x: 168, startPoint y: 183, endPoint x: 184, endPoint y: 176, distance: 17.5
click at [171, 182] on div "Edit Wardrobe Item for Lindsey Hodges Save Cancel Garment Type Tops Bottoms Dre…" at bounding box center [569, 400] width 1139 height 729
click at [354, 221] on span "Select an Option" at bounding box center [351, 218] width 208 height 27
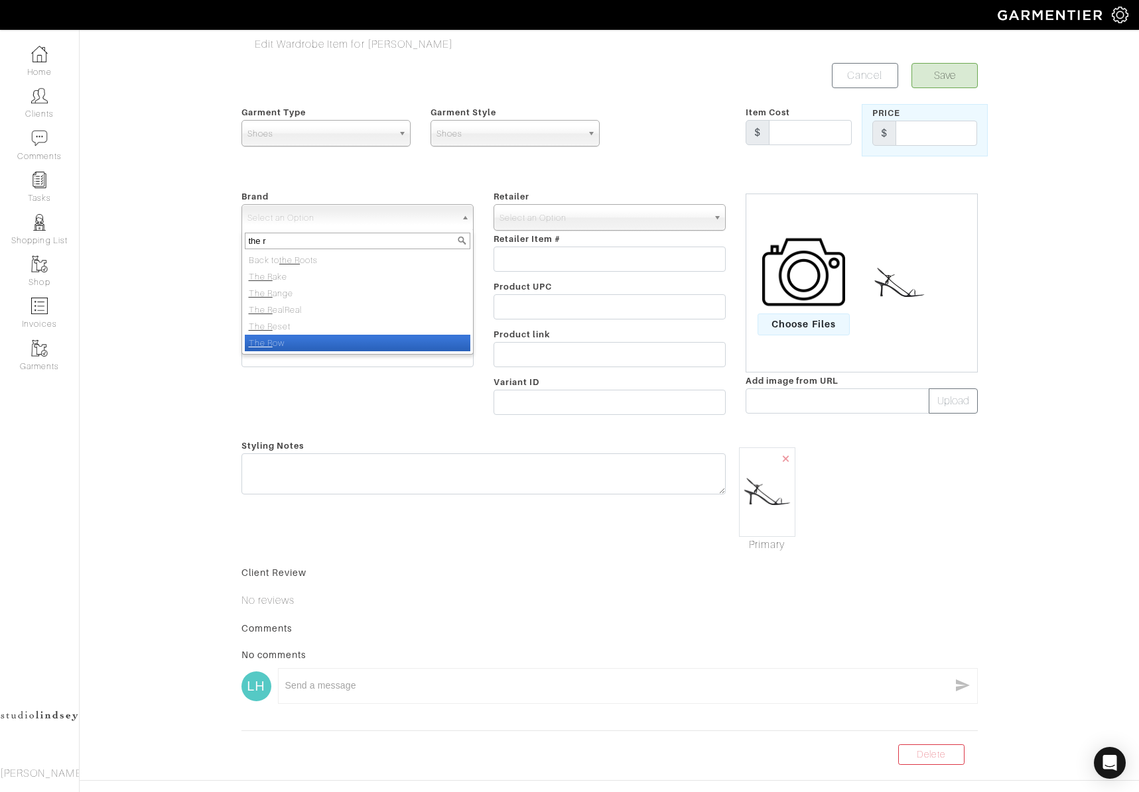
type input "the r"
click at [291, 343] on li "The R ow" at bounding box center [357, 343] width 225 height 17
select select "The Row"
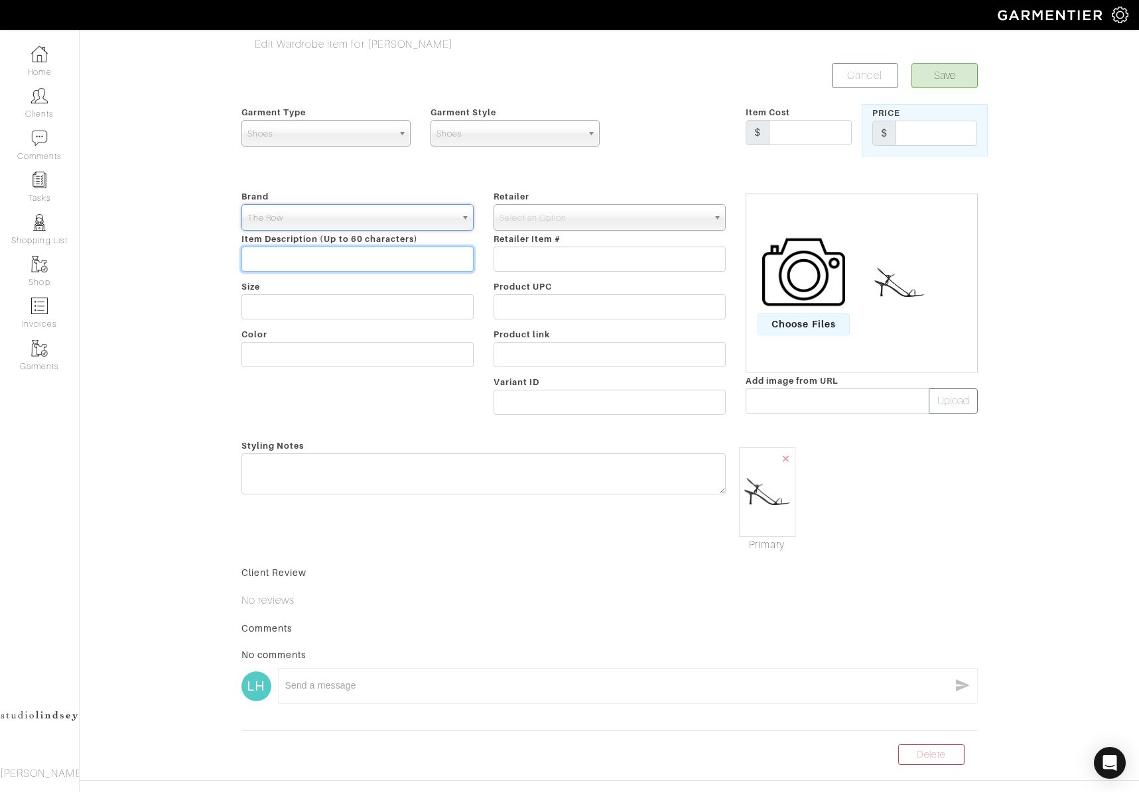
click at [351, 263] on input "text" at bounding box center [357, 259] width 232 height 25
type input "Bare Sandal"
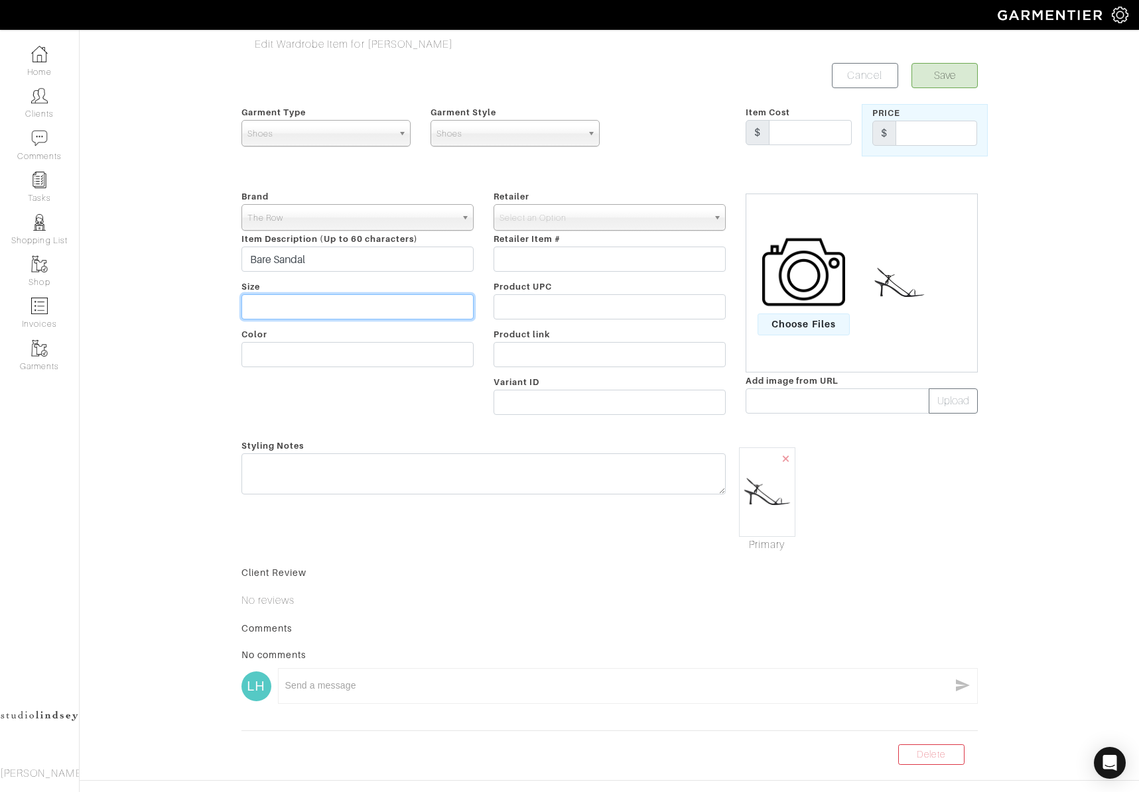
click at [308, 300] on input "text" at bounding box center [357, 306] width 232 height 25
click at [277, 359] on input "text" at bounding box center [357, 354] width 232 height 25
type input "Black"
drag, startPoint x: 533, startPoint y: 220, endPoint x: 533, endPoint y: 230, distance: 9.9
click at [534, 220] on span "Select an Option" at bounding box center [603, 218] width 208 height 27
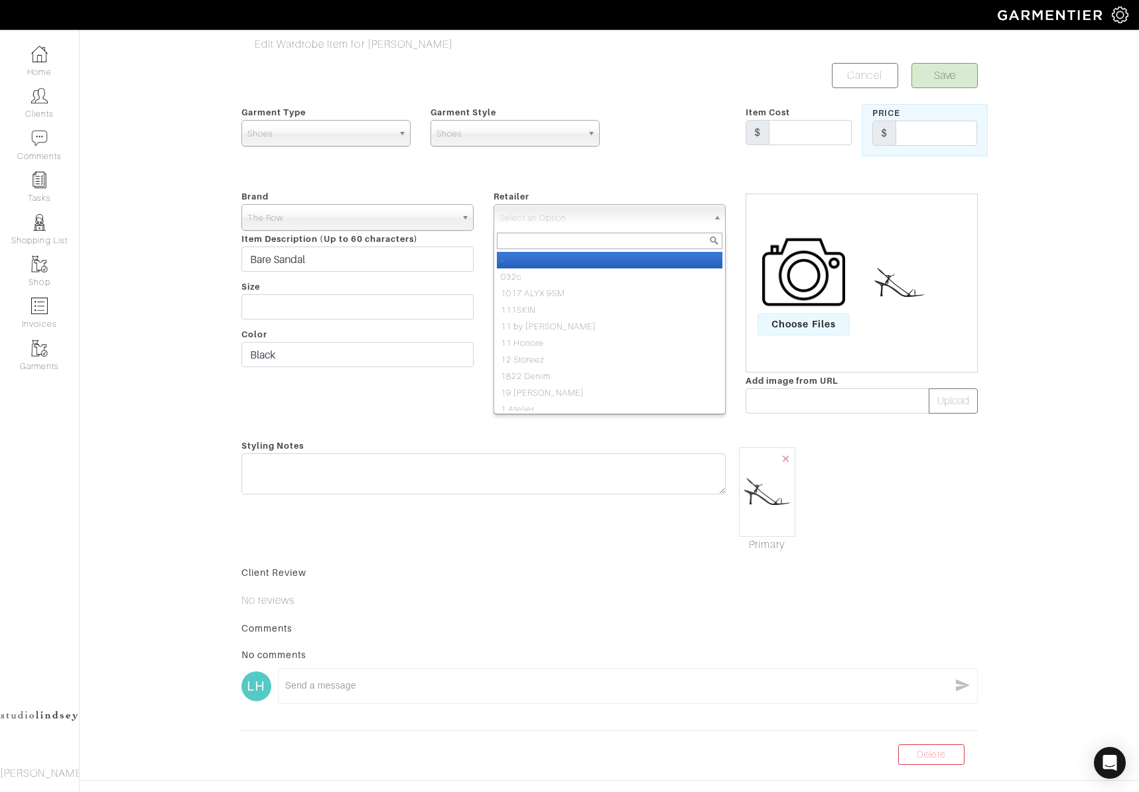
click at [533, 244] on input "text" at bounding box center [609, 241] width 225 height 17
drag, startPoint x: 526, startPoint y: 256, endPoint x: 564, endPoint y: 242, distance: 40.3
click at [527, 256] on li "-" at bounding box center [609, 260] width 225 height 17
select select "6380"
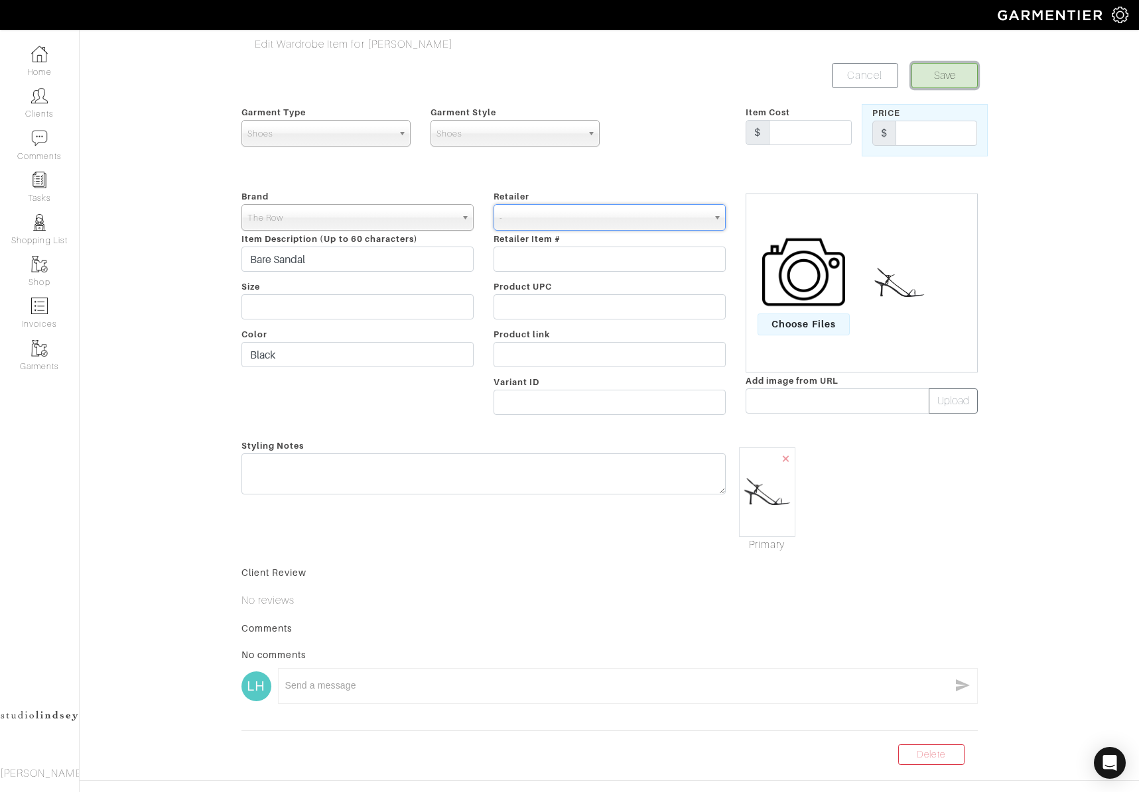
click at [942, 74] on button "Save" at bounding box center [944, 75] width 66 height 25
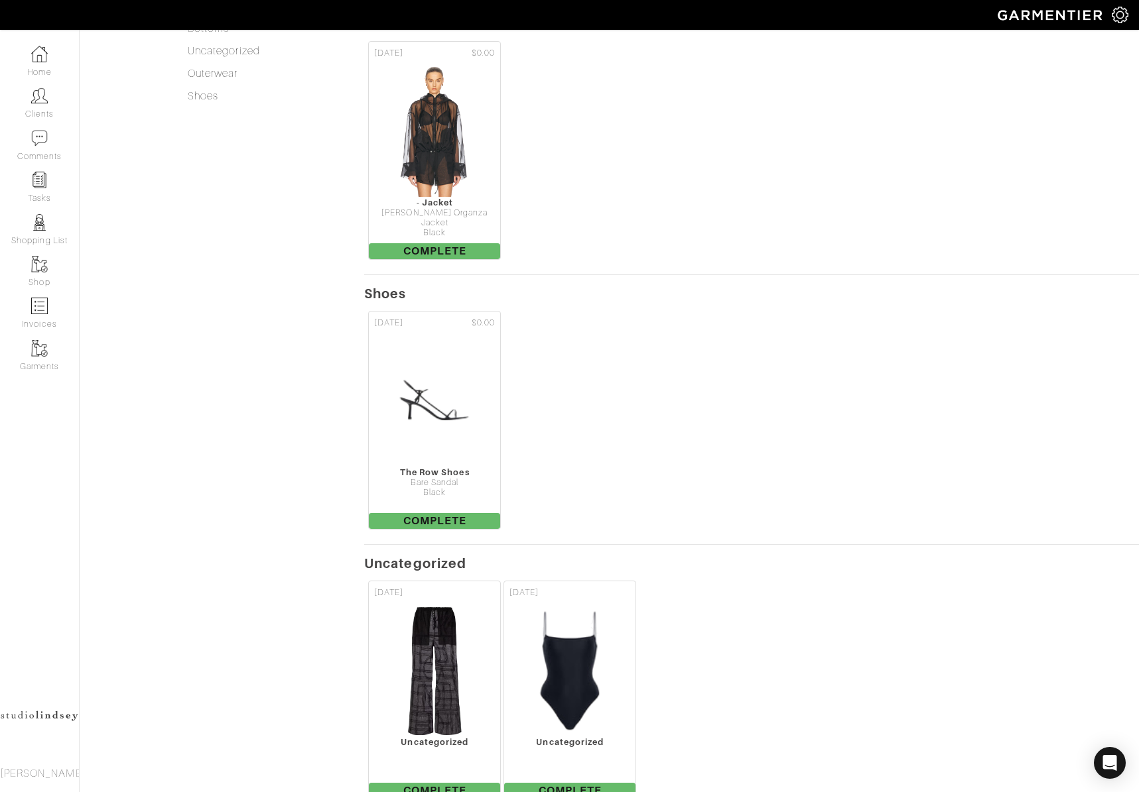
scroll to position [558, 0]
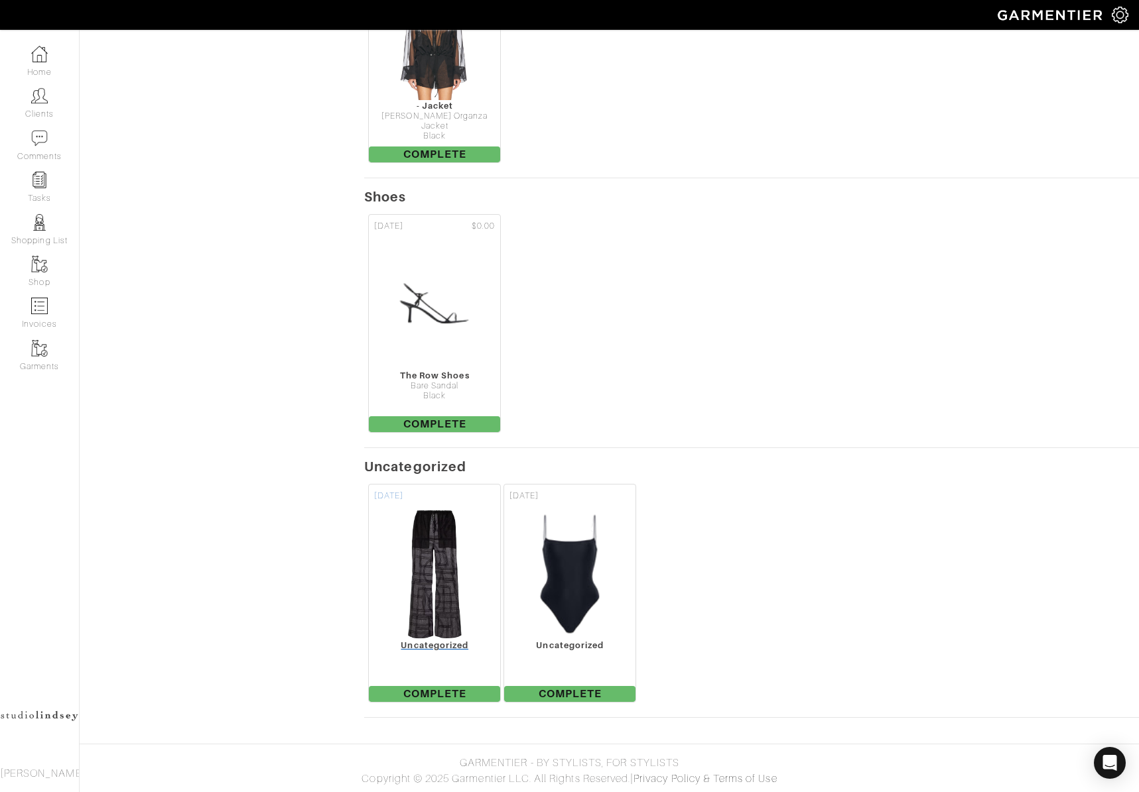
click at [442, 606] on img at bounding box center [434, 574] width 82 height 133
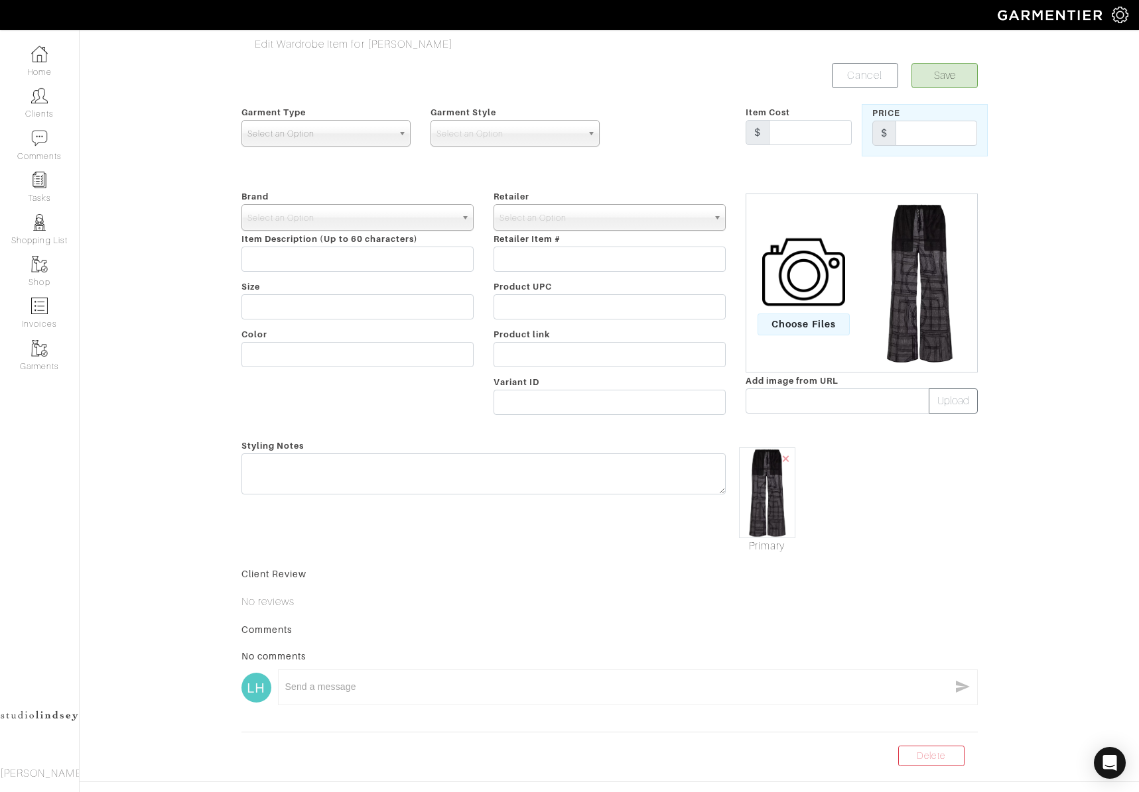
click at [293, 130] on span "Select an Option" at bounding box center [319, 134] width 145 height 27
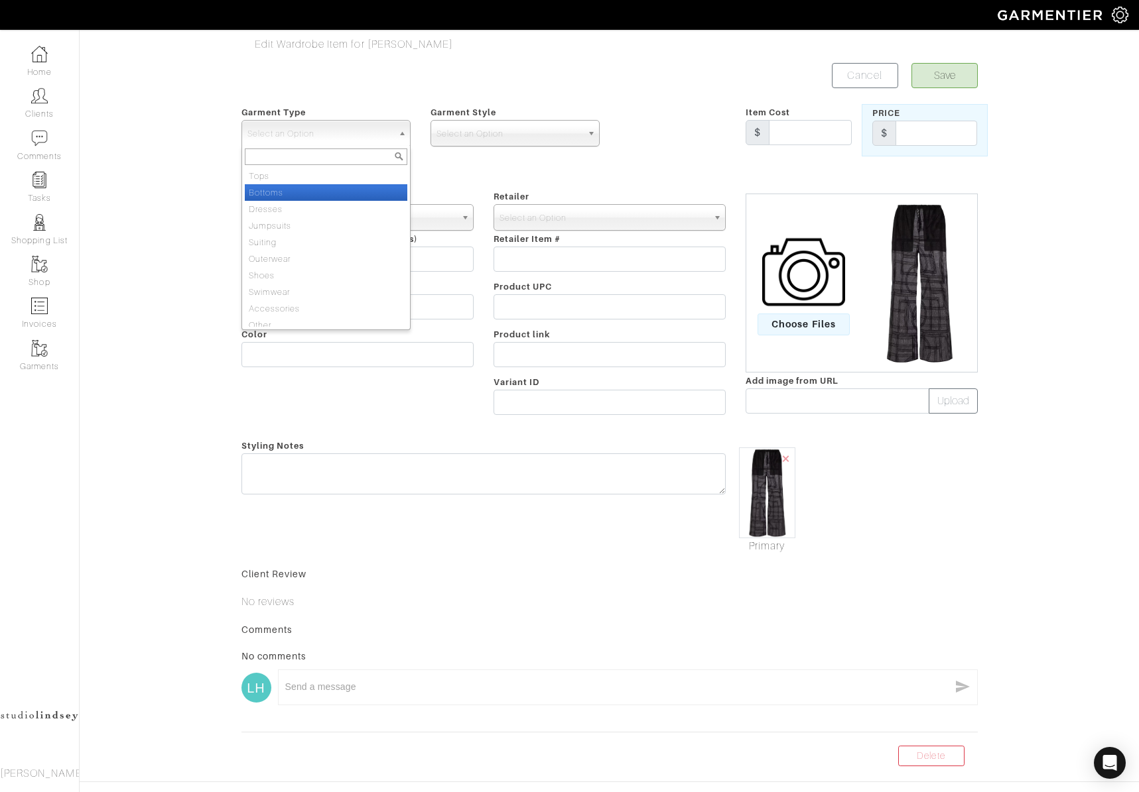
click at [300, 196] on li "Bottoms" at bounding box center [326, 192] width 162 height 17
select select "2"
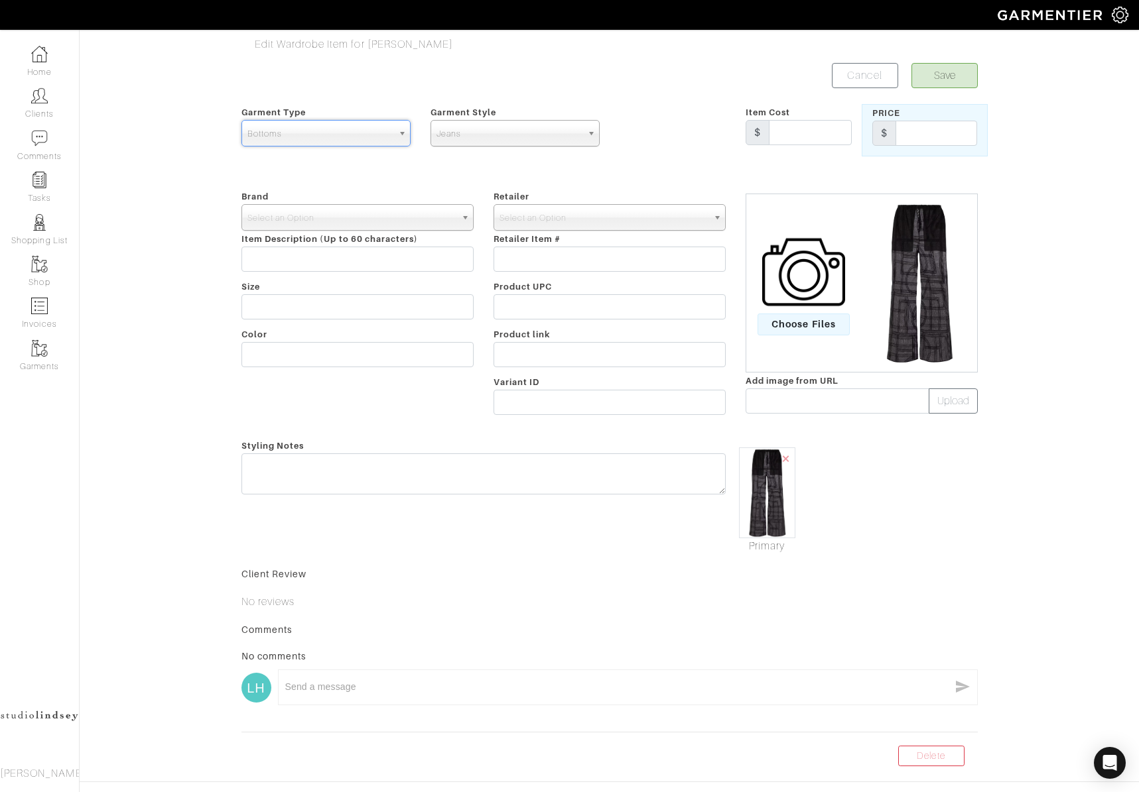
click at [558, 133] on span "Jeans" at bounding box center [508, 134] width 145 height 27
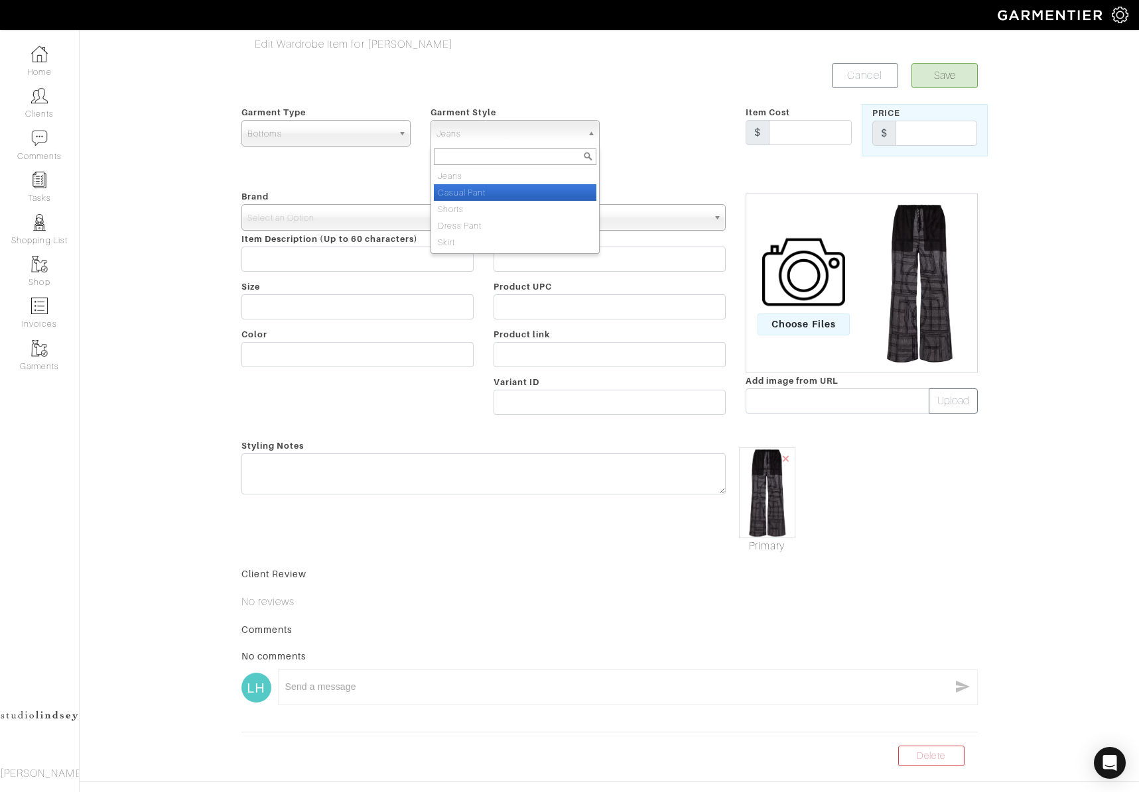
drag, startPoint x: 502, startPoint y: 194, endPoint x: 492, endPoint y: 196, distance: 10.1
click at [502, 194] on li "Casual Pant" at bounding box center [515, 192] width 162 height 17
select select "9"
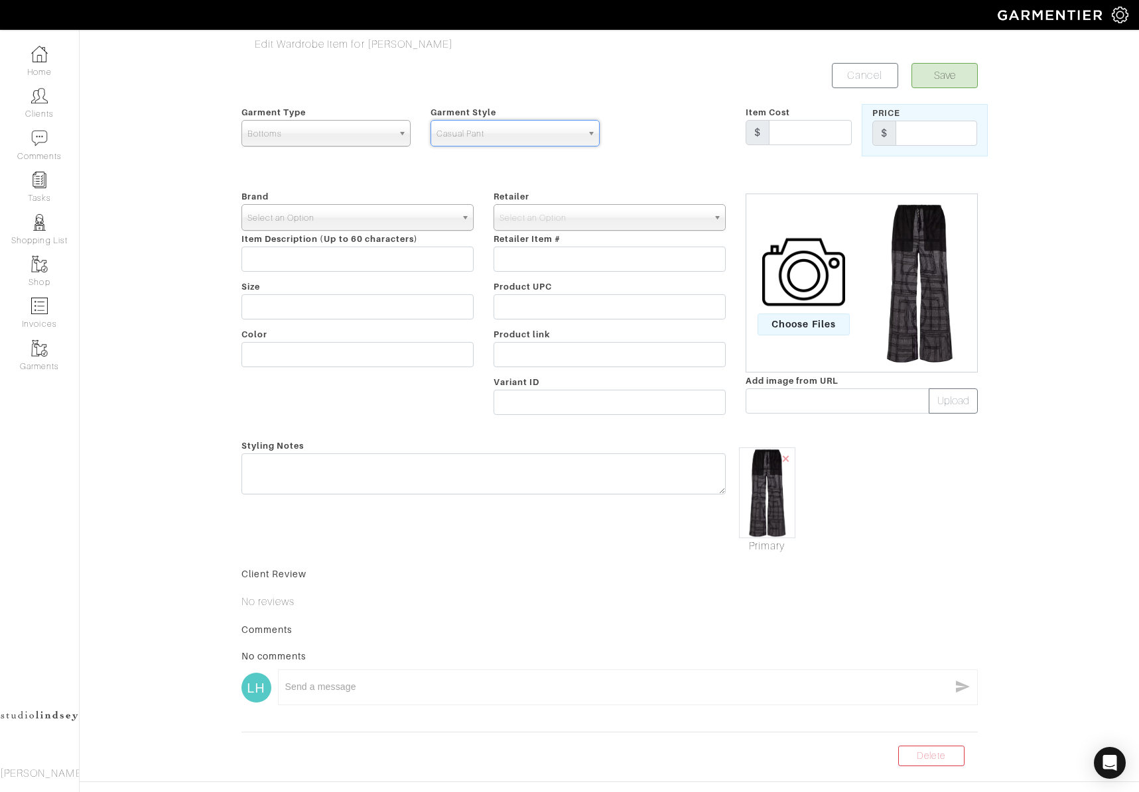
click at [327, 223] on span "Select an Option" at bounding box center [351, 218] width 208 height 27
type input "totem"
click at [327, 255] on li "Totem e" at bounding box center [357, 260] width 225 height 17
select select "Toteme"
click at [391, 267] on input "text" at bounding box center [357, 259] width 232 height 25
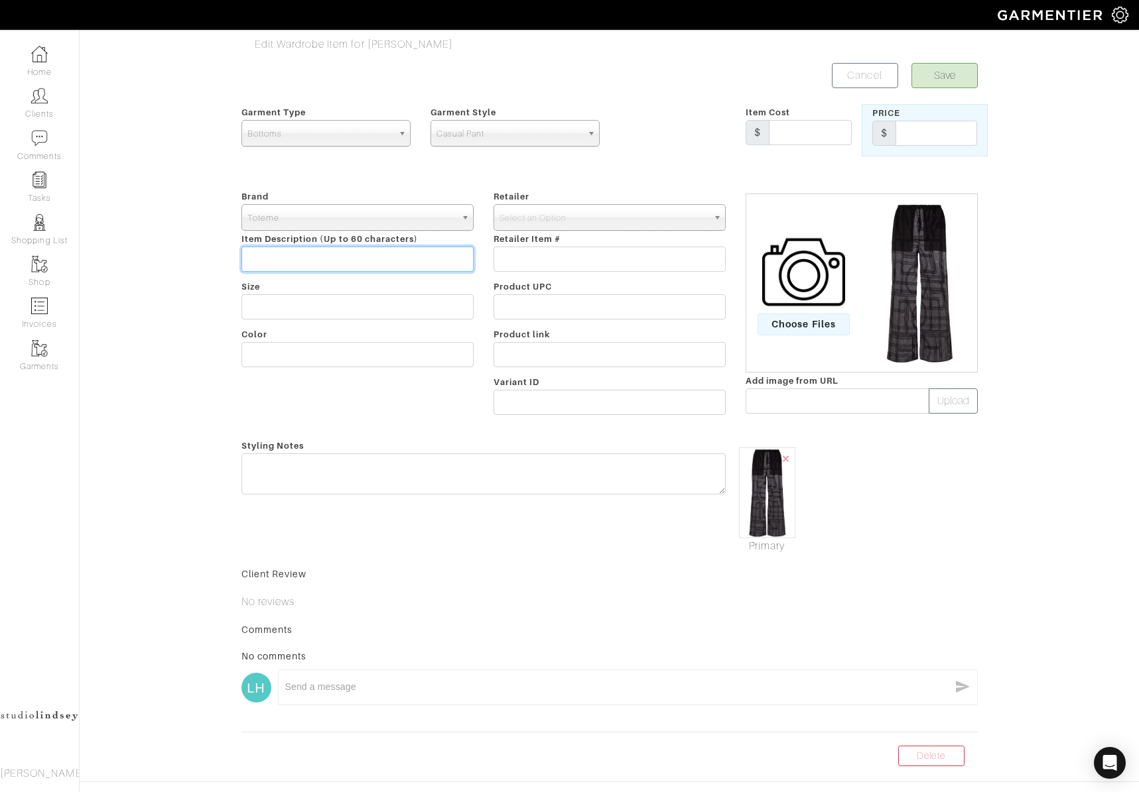
paste input "Cotton and silk voile wide-leg pants"
type input "Cotton and silk voile wide-leg pants"
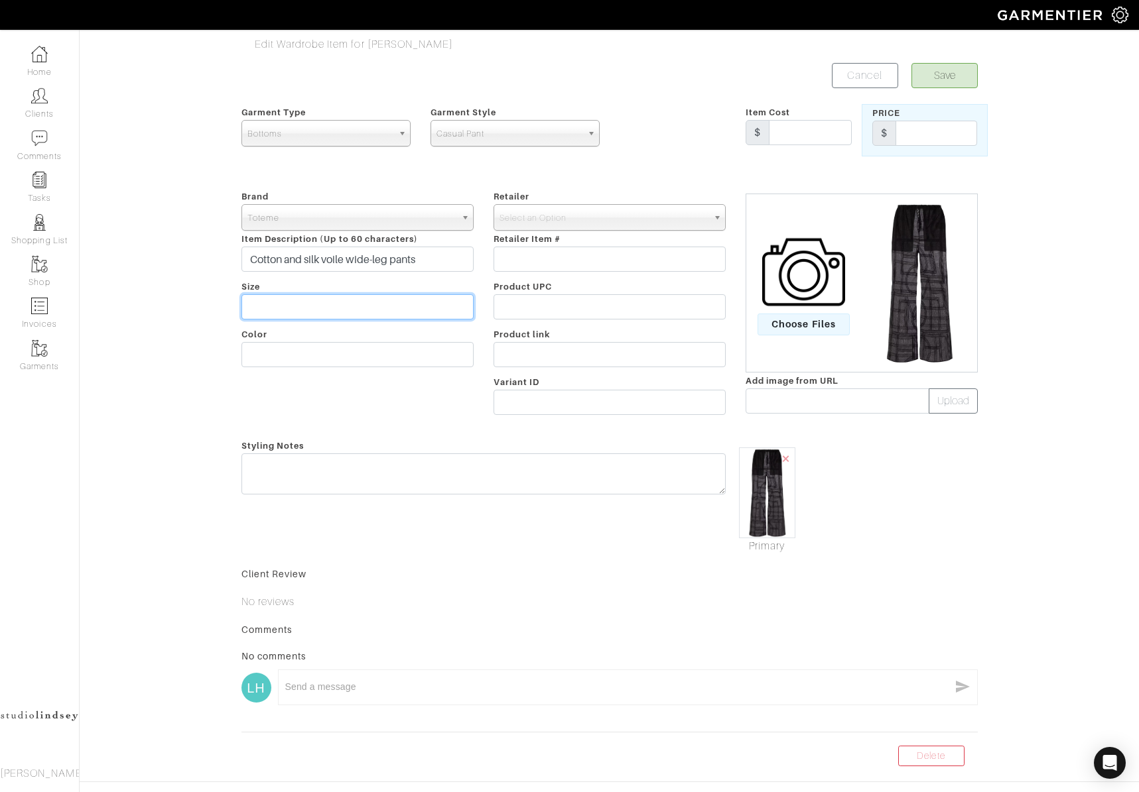
click at [267, 302] on input "text" at bounding box center [357, 306] width 232 height 25
click at [262, 354] on input "text" at bounding box center [357, 354] width 232 height 25
type input "Black"
click at [546, 221] on span "Select an Option" at bounding box center [603, 218] width 208 height 27
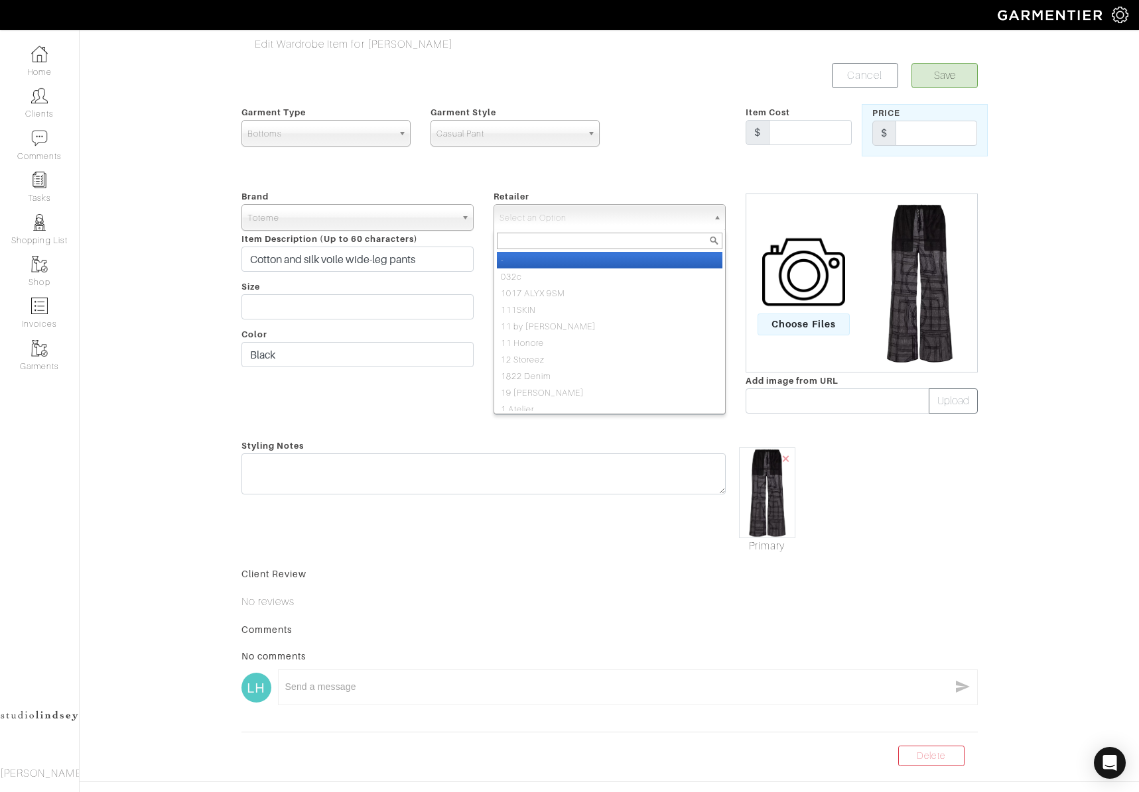
click at [545, 261] on li "-" at bounding box center [609, 260] width 225 height 17
select select "6380"
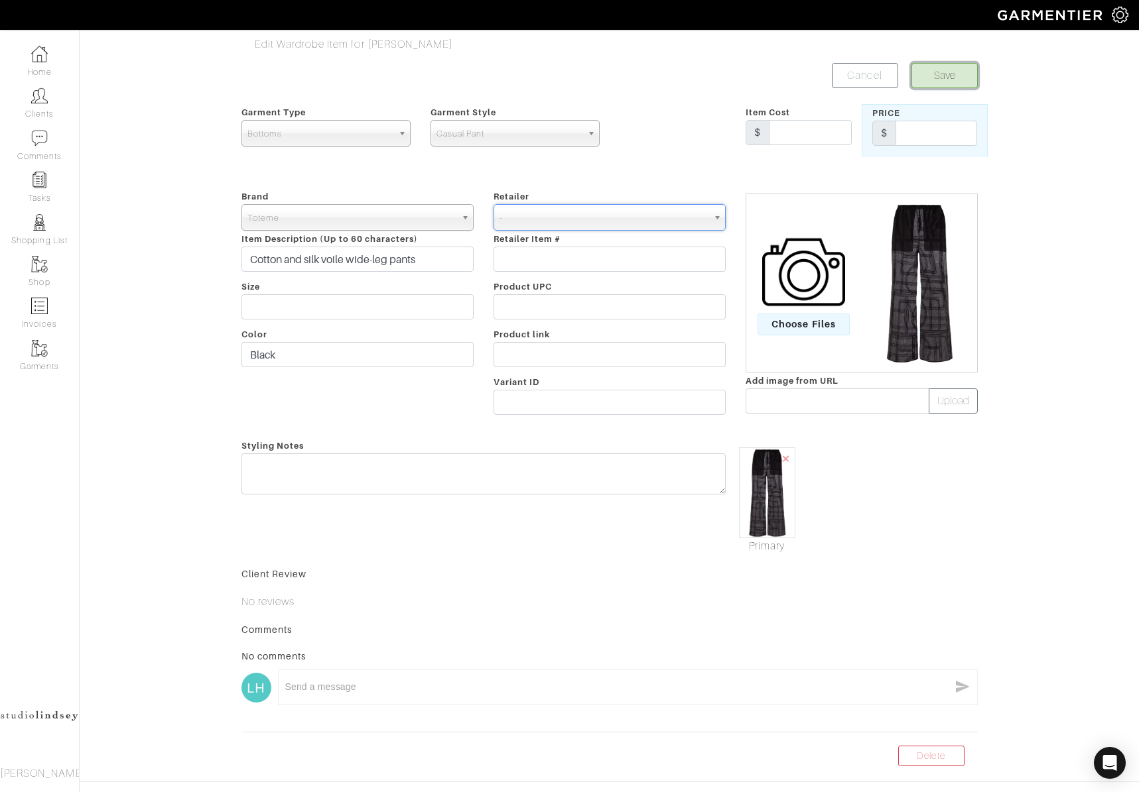
click at [956, 71] on button "Save" at bounding box center [944, 75] width 66 height 25
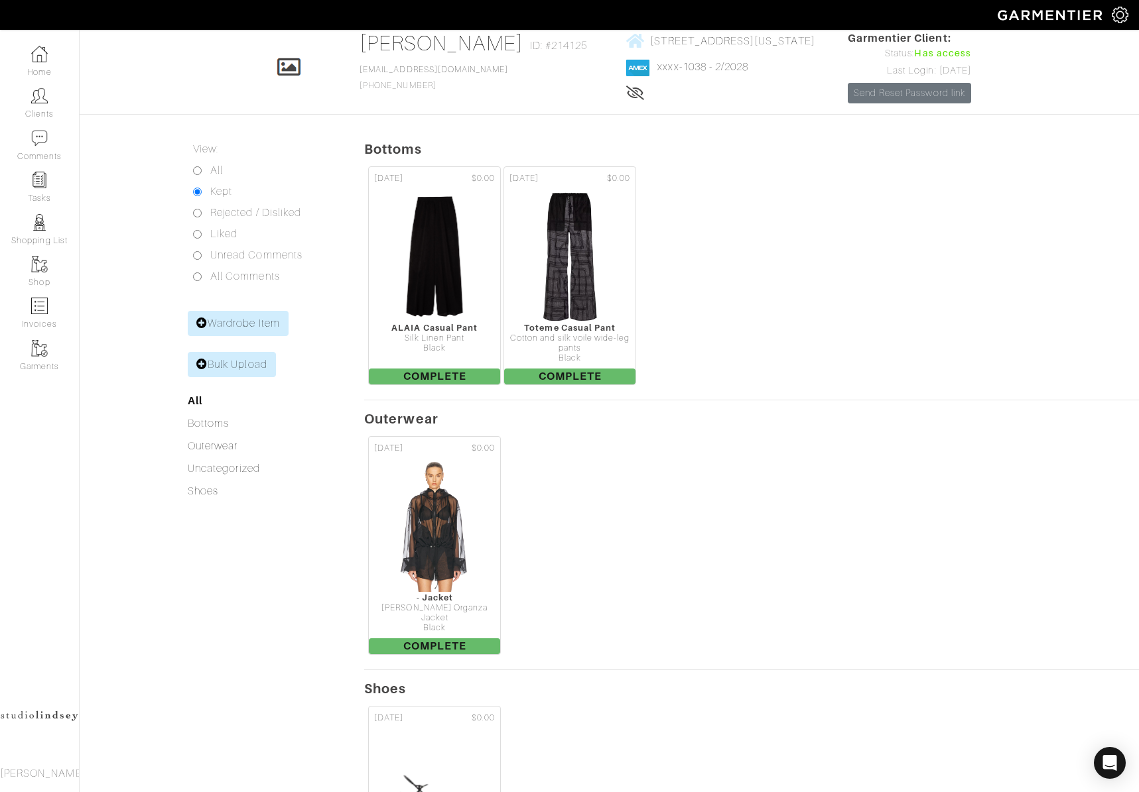
scroll to position [70, 0]
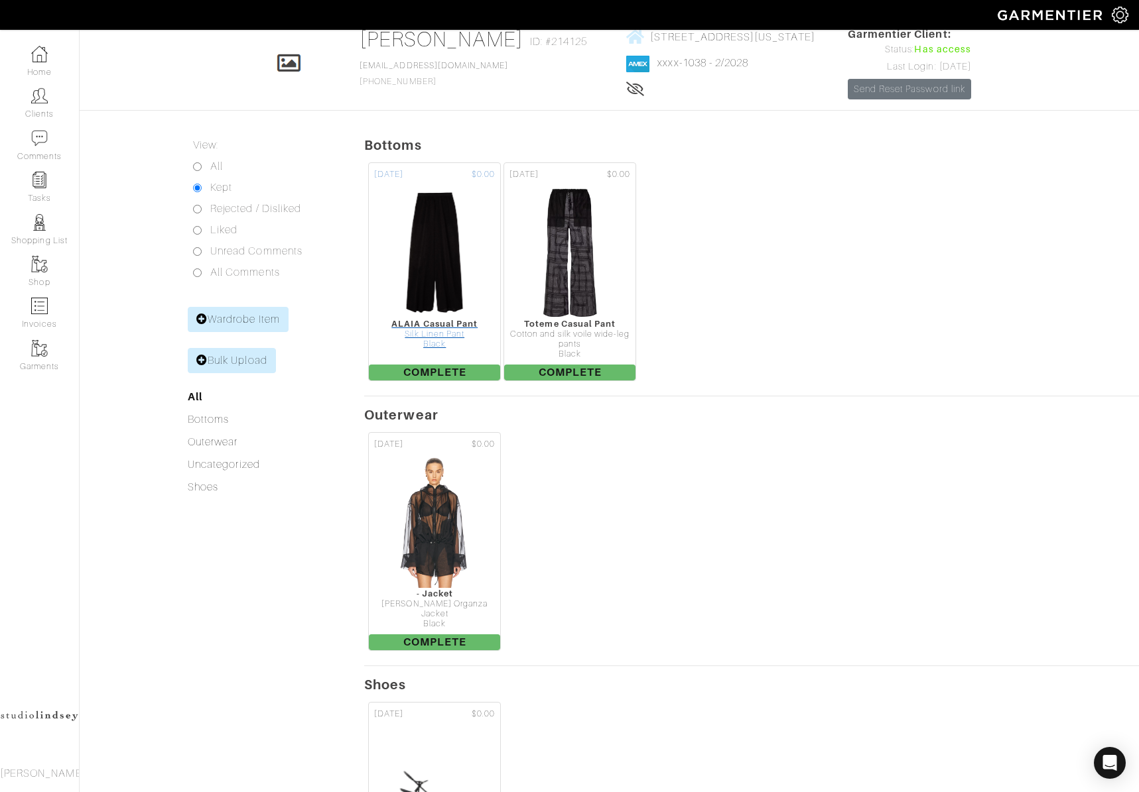
click at [436, 248] on img at bounding box center [434, 252] width 99 height 133
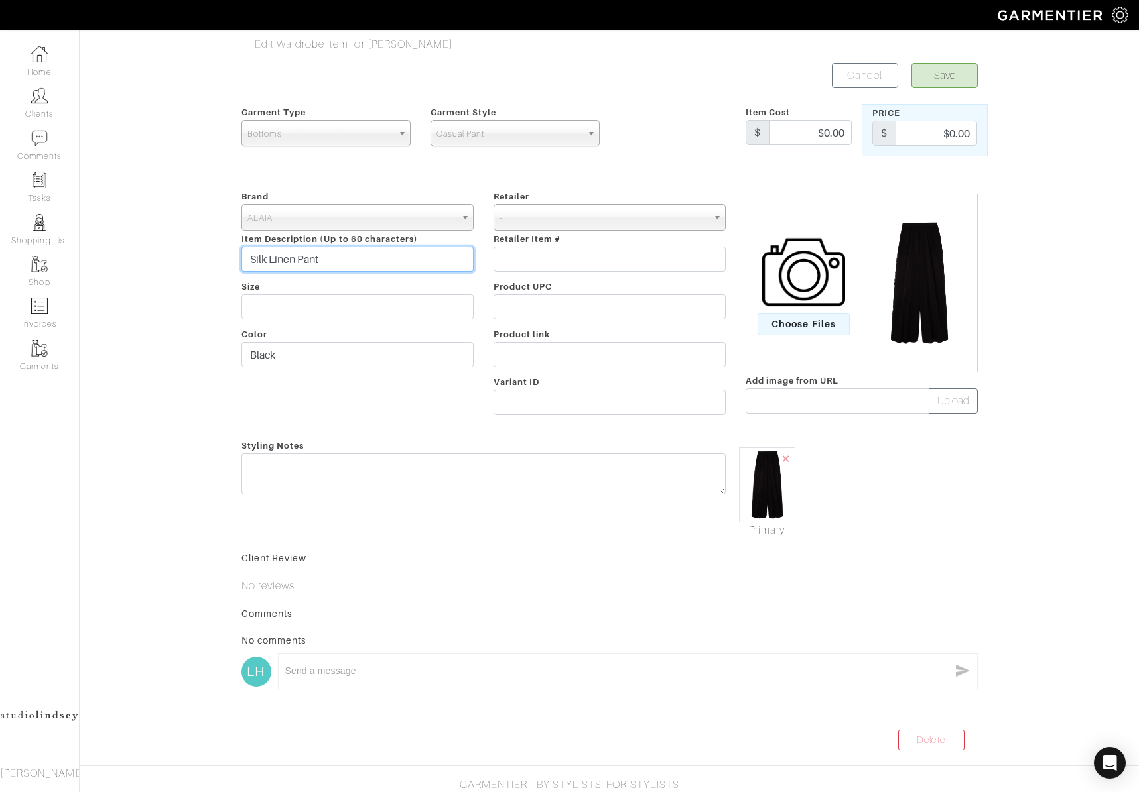
drag, startPoint x: 338, startPoint y: 252, endPoint x: 393, endPoint y: 265, distance: 56.6
click at [393, 265] on input "Silk Linen Pant" at bounding box center [357, 259] width 232 height 25
paste input "linen and silk-blend wide-leg pants"
type input "linen and silk-blend wide-leg pants"
click at [926, 81] on button "Save" at bounding box center [944, 75] width 66 height 25
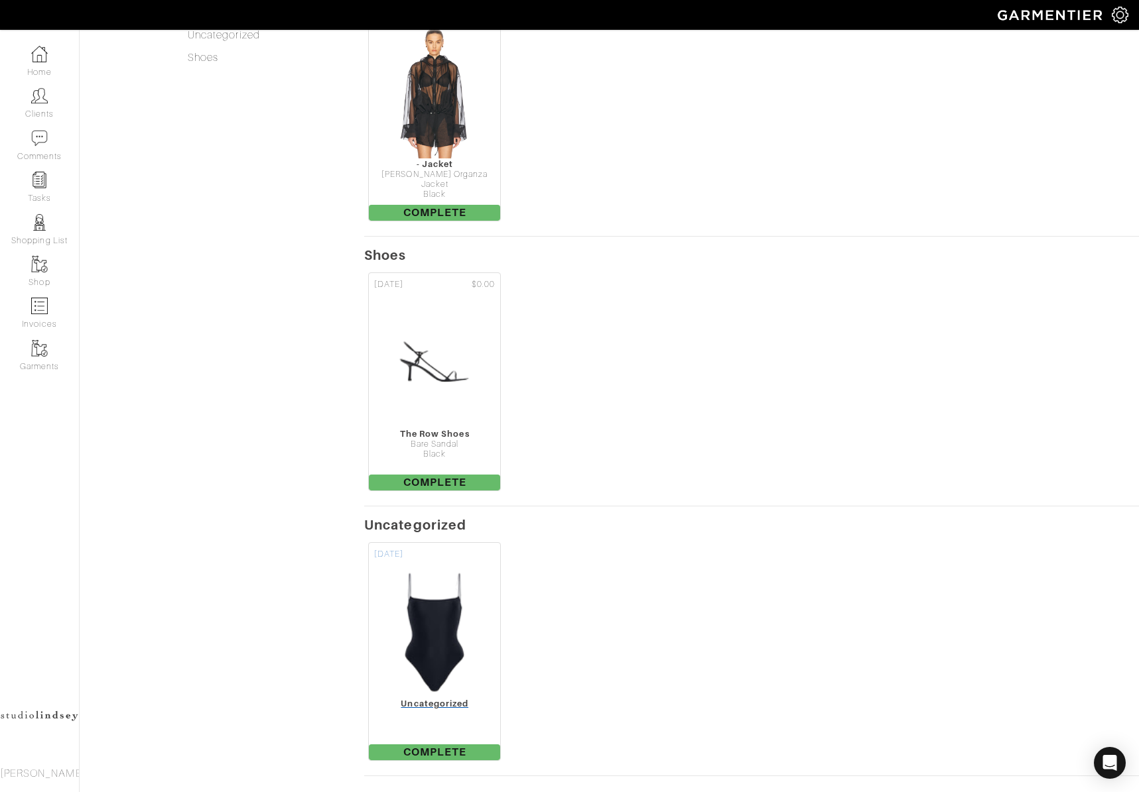
scroll to position [558, 0]
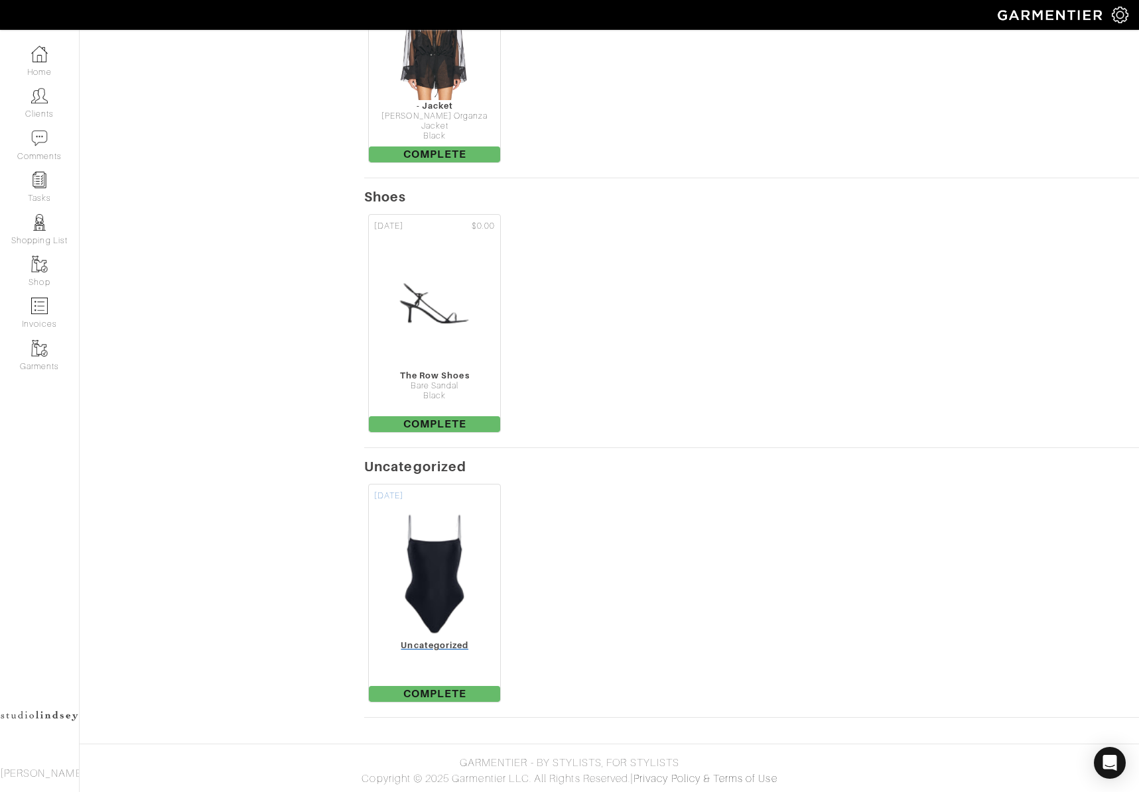
click at [450, 606] on img at bounding box center [435, 574] width 84 height 133
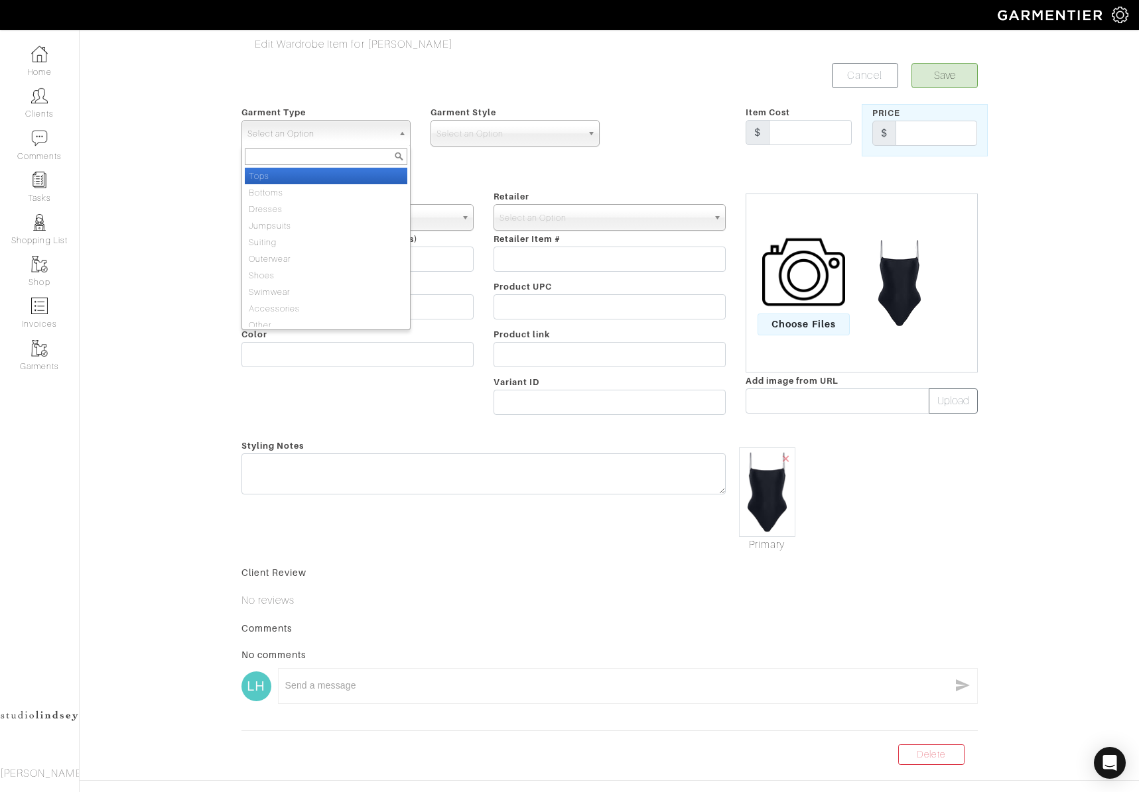
click at [308, 137] on span "Select an Option" at bounding box center [319, 134] width 145 height 27
drag, startPoint x: 287, startPoint y: 285, endPoint x: 346, endPoint y: 233, distance: 78.9
click at [287, 284] on li "Swimwear" at bounding box center [326, 285] width 162 height 17
select select "8"
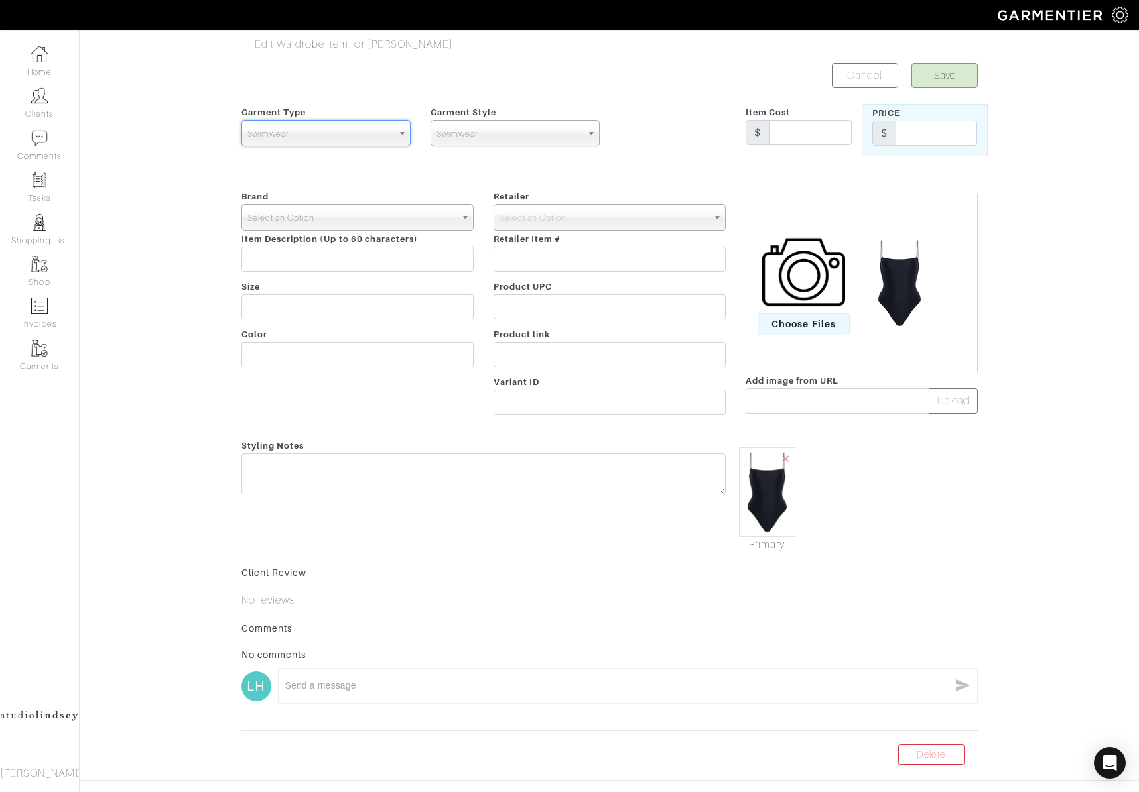
click at [393, 225] on span "Select an Option" at bounding box center [351, 218] width 208 height 27
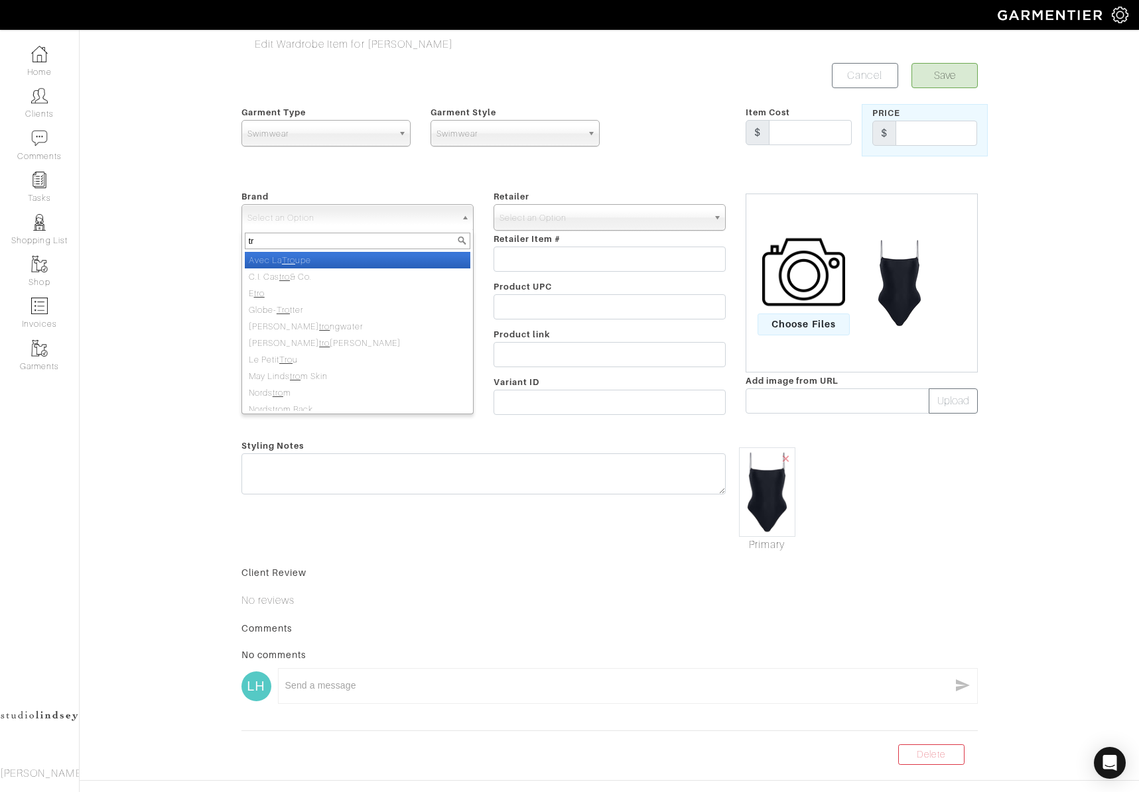
type input "t"
click at [319, 261] on li "-" at bounding box center [357, 260] width 225 height 17
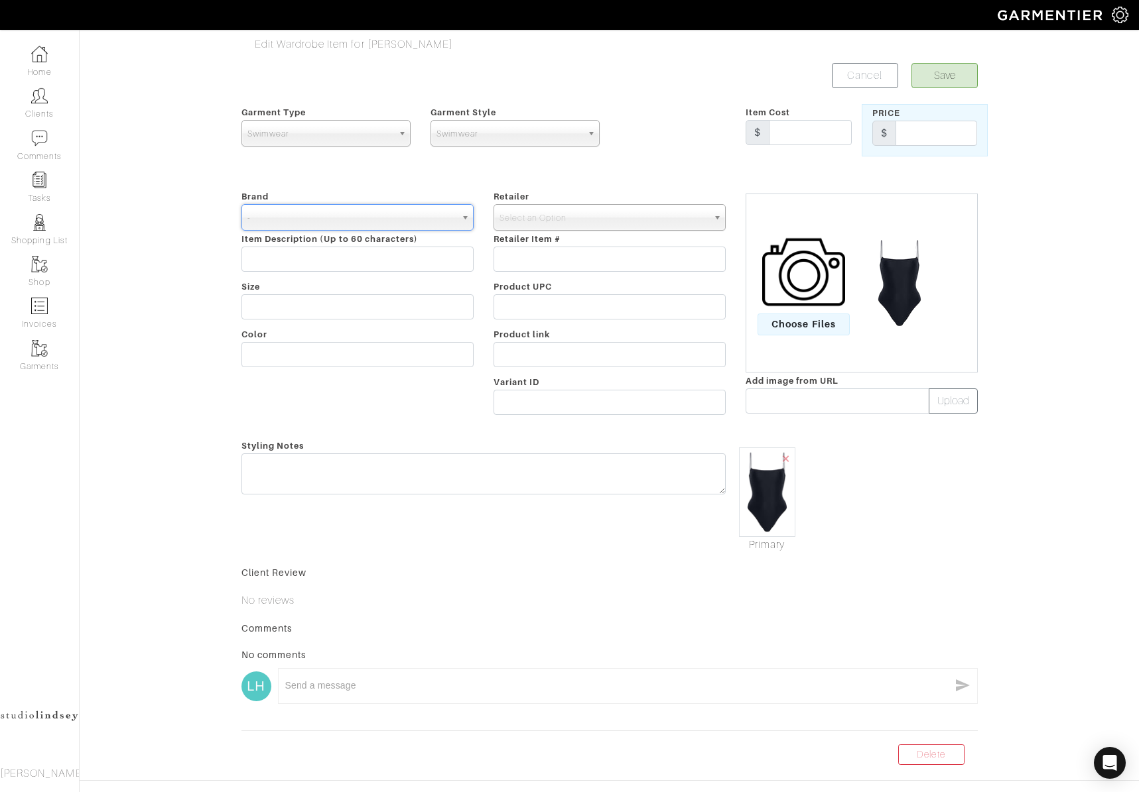
select select "-"
click at [294, 259] on input "text" at bounding box center [357, 259] width 232 height 25
click at [402, 261] on input "Tropic of C - the sculpting C one piece" at bounding box center [357, 259] width 232 height 25
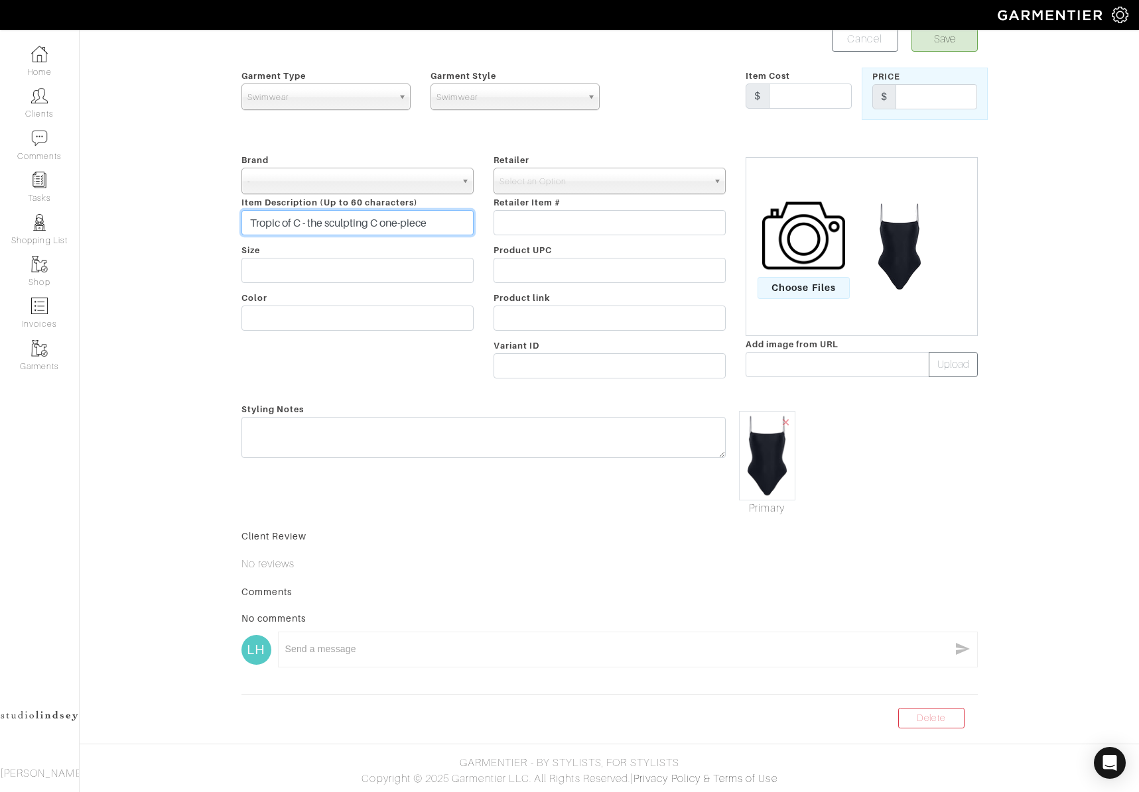
click at [308, 227] on input "Tropic of C - the sculpting C one-piece" at bounding box center [357, 222] width 232 height 25
type input "Tropic of C - the sculpting C one-piece"
click at [299, 256] on div "Brand - 032c 1017 ALYX 9SM 111SKIN 11 by [PERSON_NAME] 11 [PERSON_NAME] 12 Stor…" at bounding box center [357, 268] width 252 height 233
click at [304, 268] on input "text" at bounding box center [357, 270] width 232 height 25
click at [461, 225] on input "Tropic of C - the sculpting C one-piece" at bounding box center [357, 222] width 232 height 25
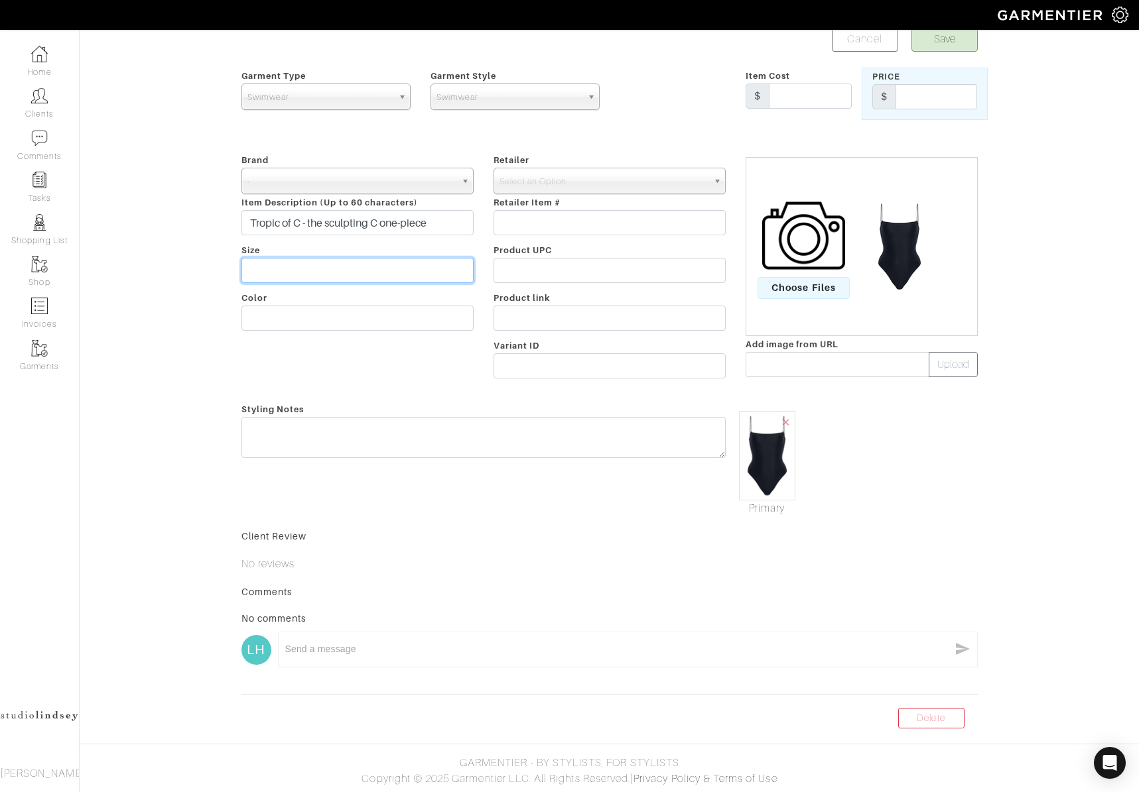
click at [405, 272] on input "text" at bounding box center [357, 270] width 232 height 25
click at [281, 315] on input "text" at bounding box center [357, 318] width 232 height 25
type input "Black"
click at [560, 178] on span "Select an Option" at bounding box center [603, 181] width 208 height 27
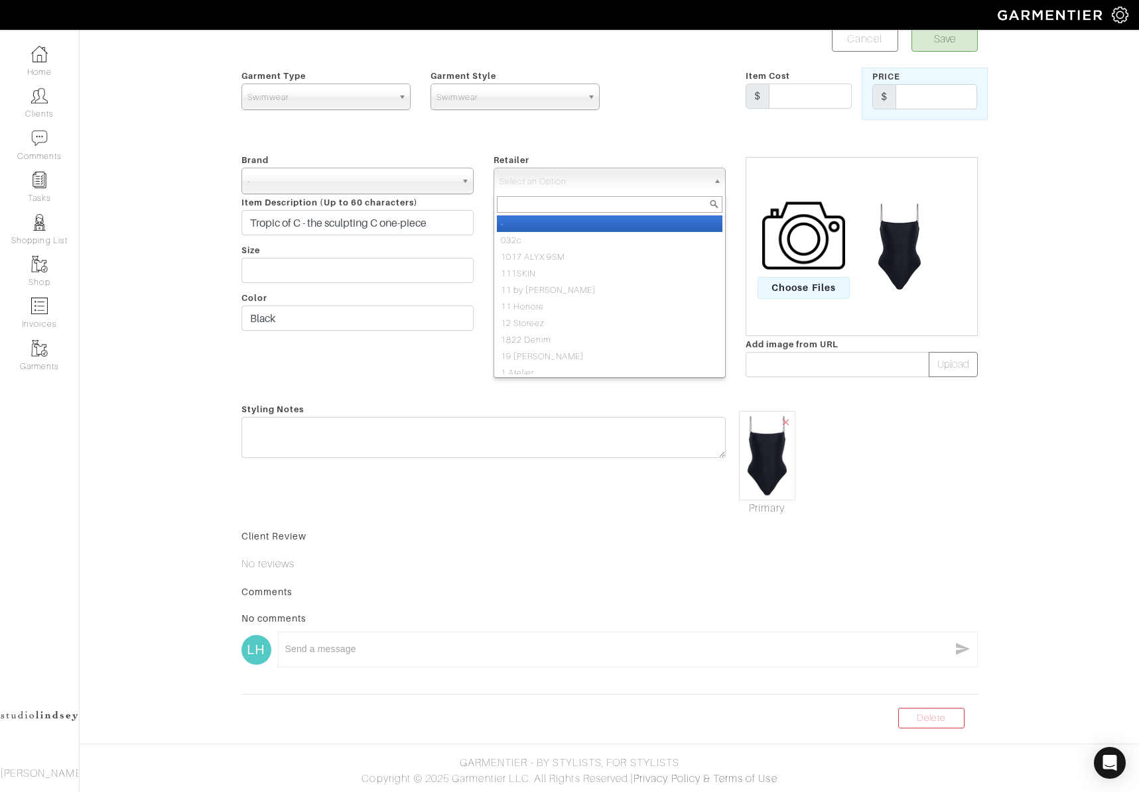
click at [551, 219] on li "-" at bounding box center [609, 224] width 225 height 17
select select "6380"
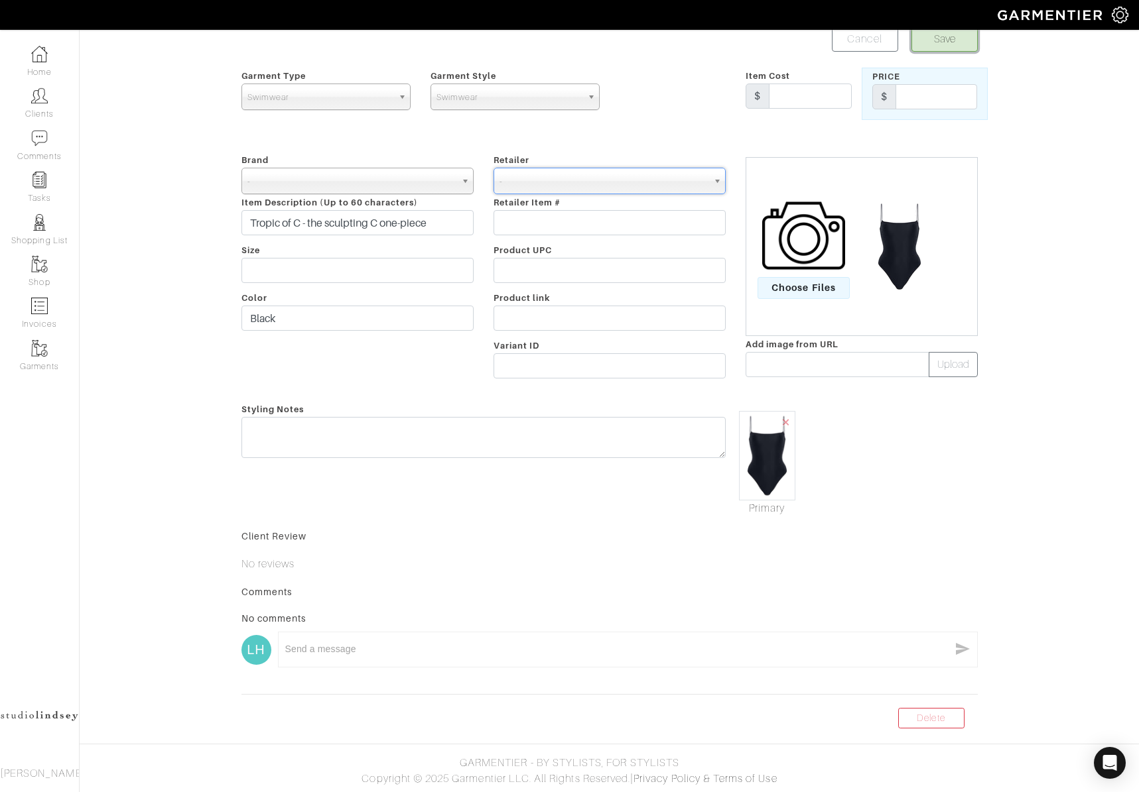
click at [952, 37] on button "Save" at bounding box center [944, 39] width 66 height 25
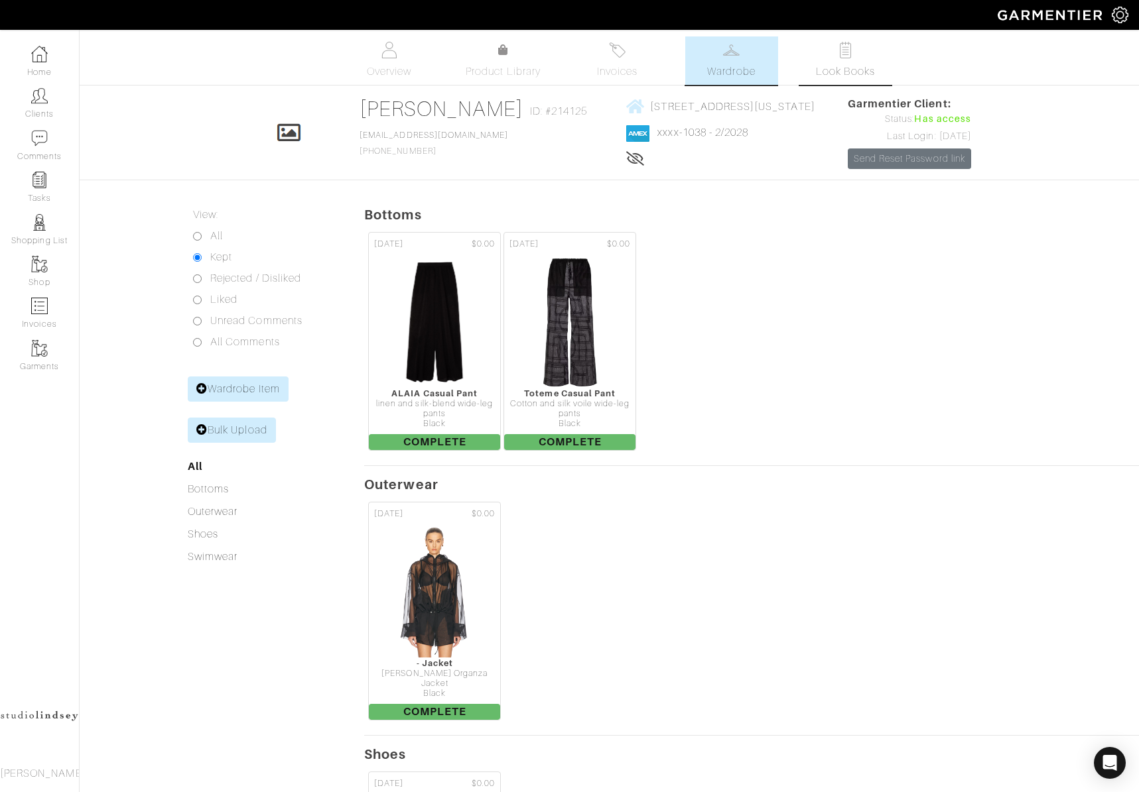
click at [833, 65] on span "Look Books" at bounding box center [845, 72] width 59 height 16
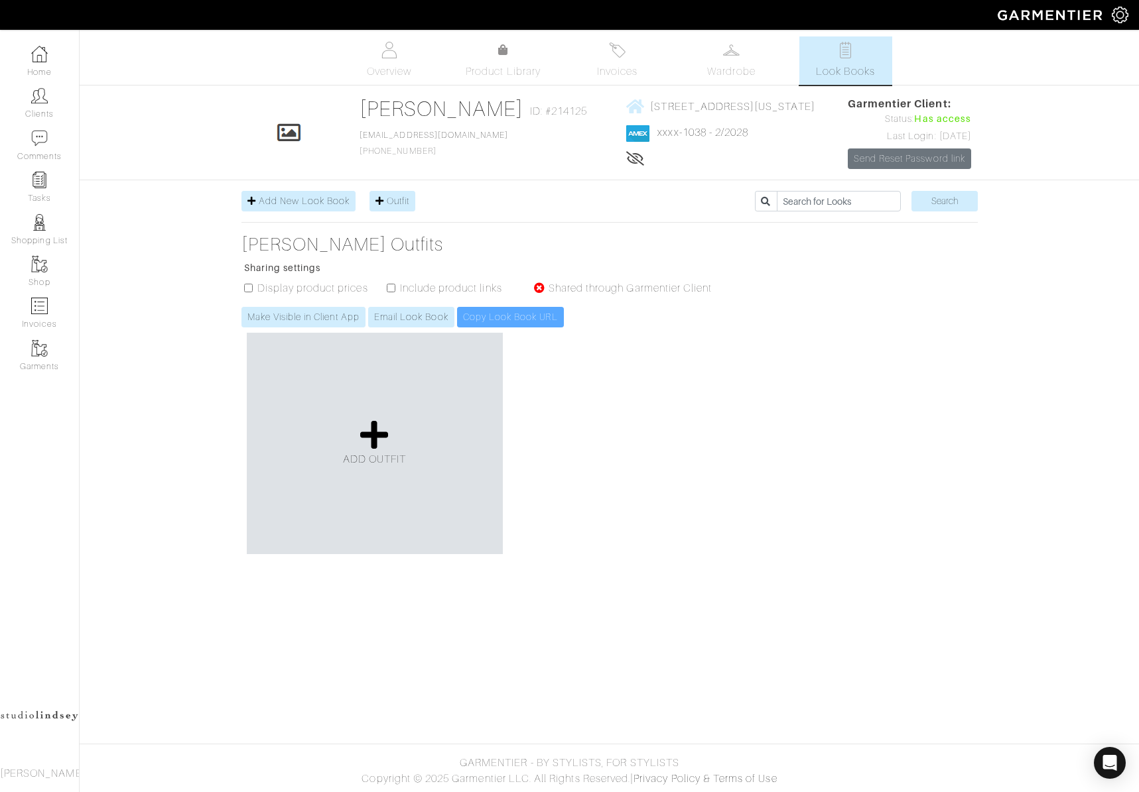
click at [361, 407] on div "ADD OUTFIT" at bounding box center [375, 443] width 256 height 221
click at [376, 424] on icon at bounding box center [374, 435] width 29 height 32
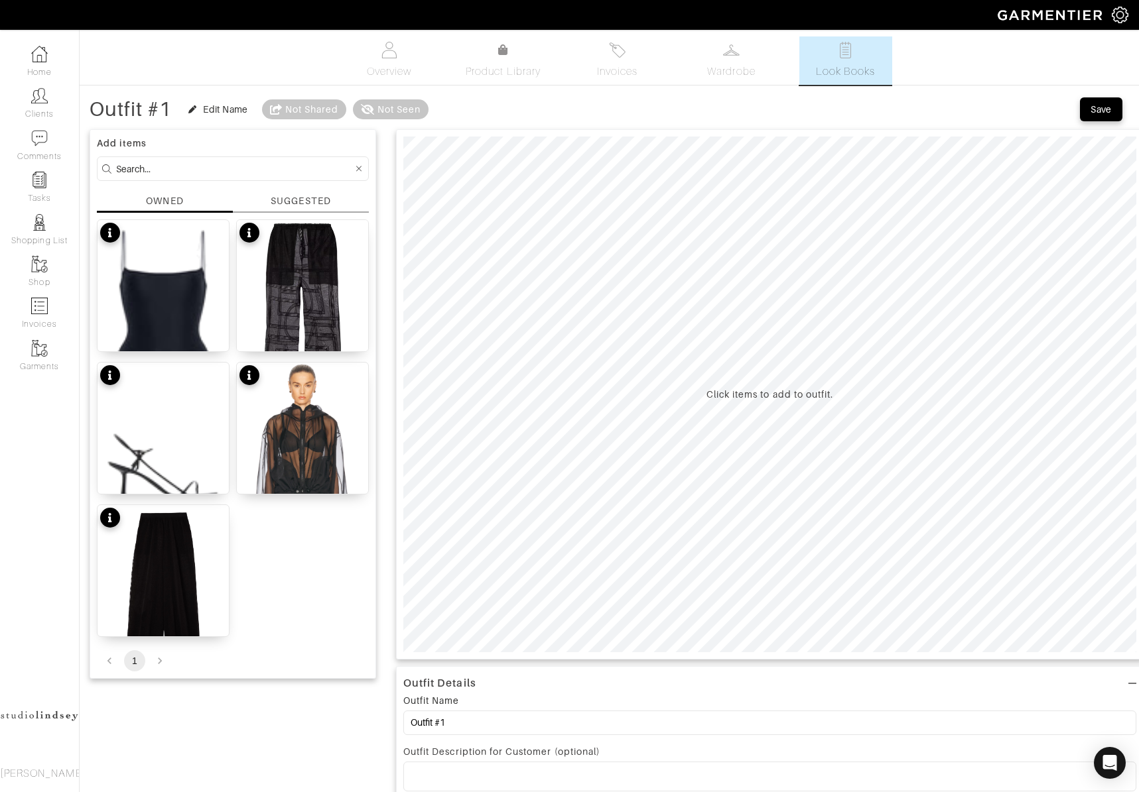
scroll to position [70, 0]
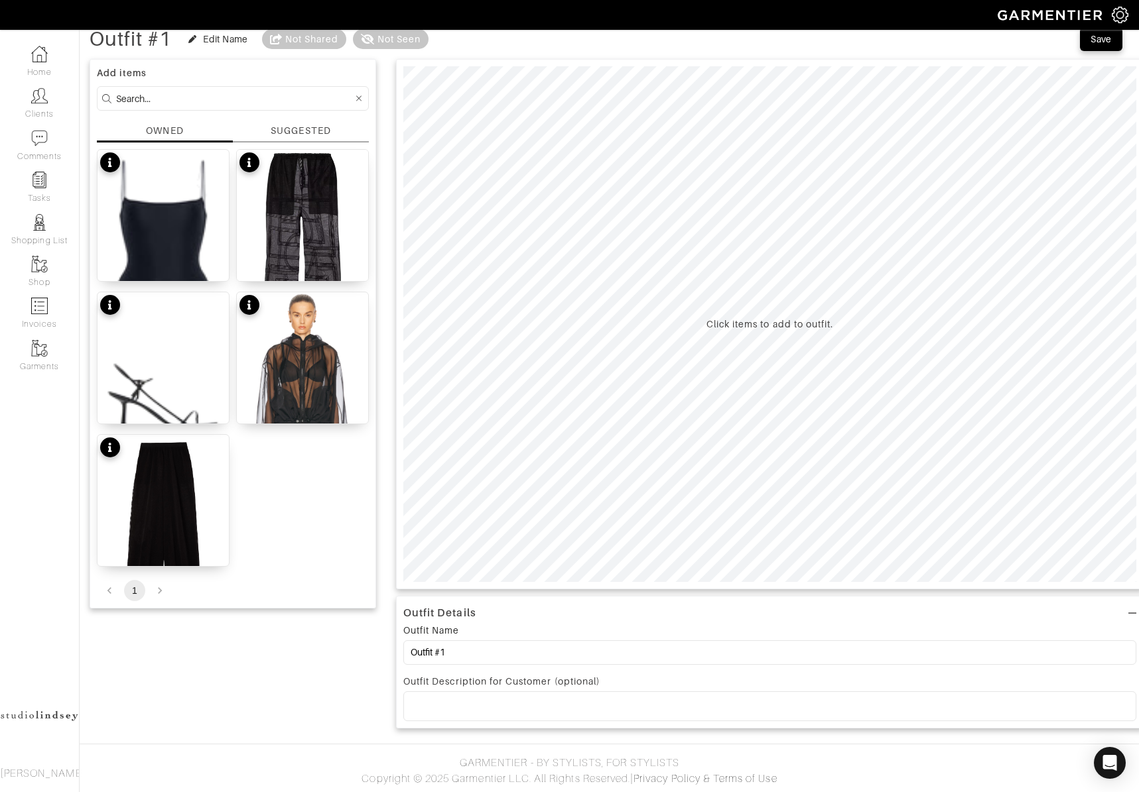
click at [799, 325] on div "Click items to add to outfit." at bounding box center [769, 324] width 127 height 13
click at [319, 221] on img at bounding box center [302, 257] width 131 height 214
drag, startPoint x: 168, startPoint y: 222, endPoint x: 182, endPoint y: 256, distance: 36.3
click at [168, 222] on img at bounding box center [162, 255] width 131 height 210
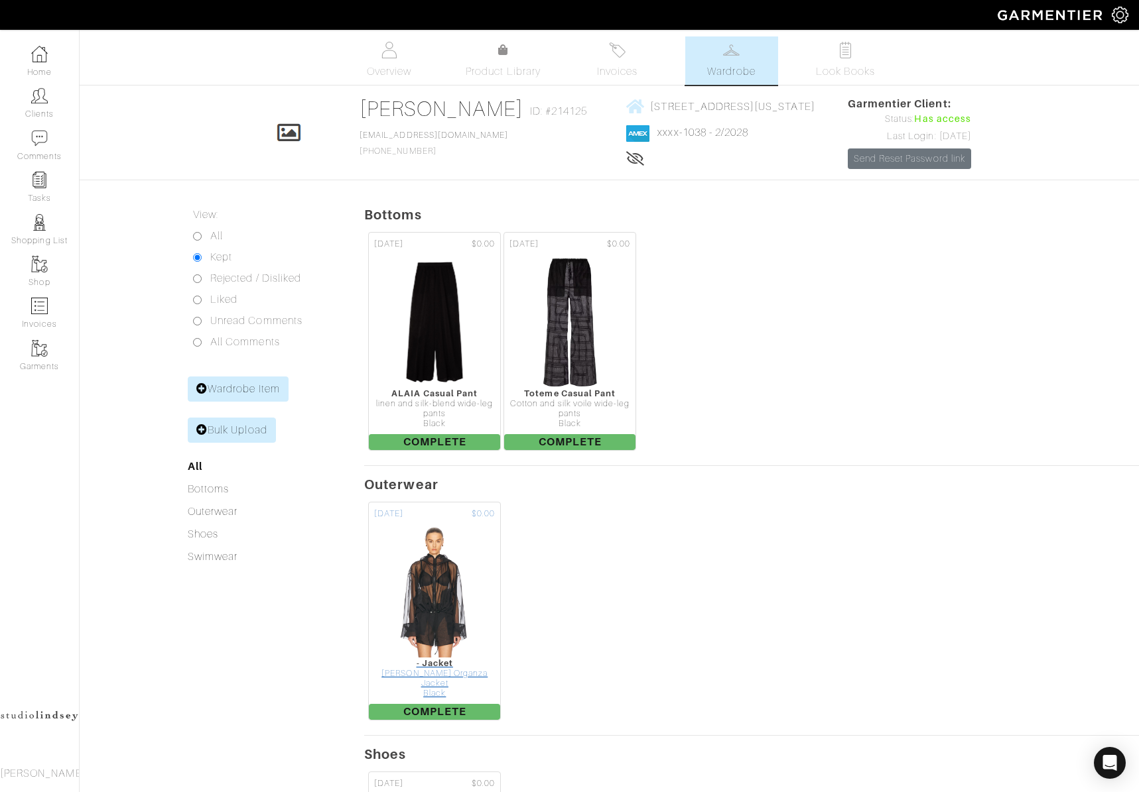
scroll to position [558, 0]
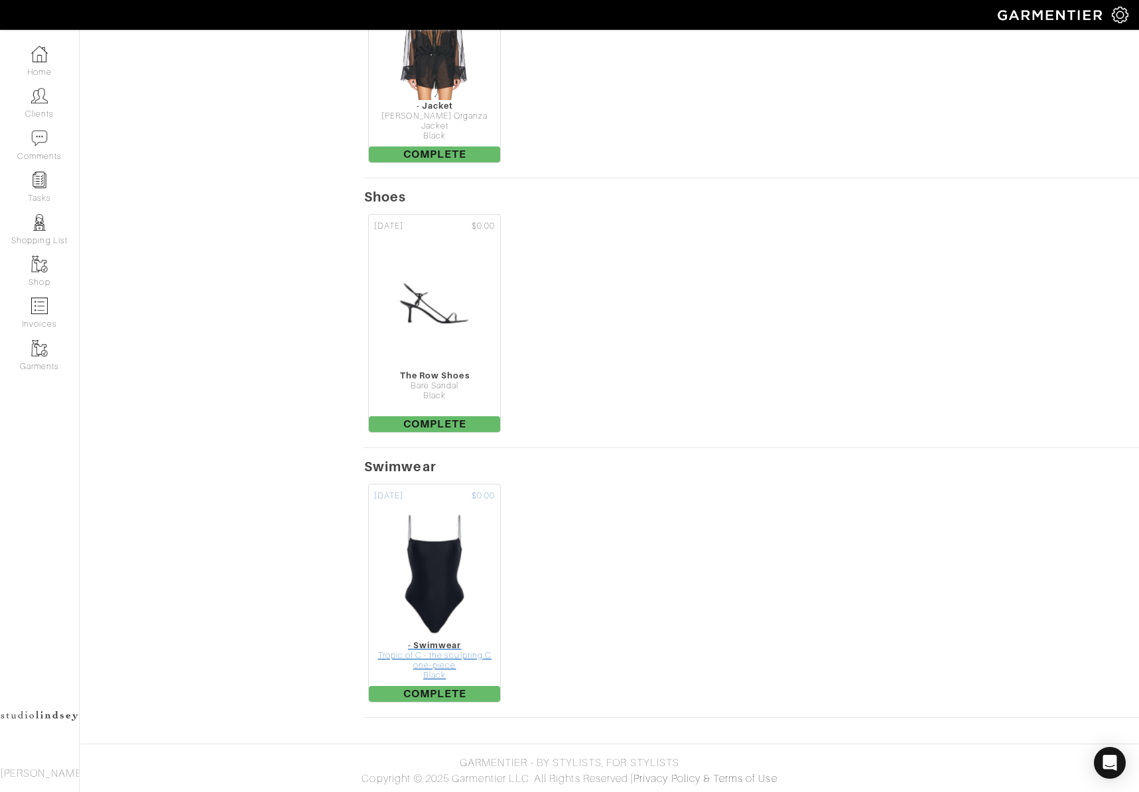
click at [423, 571] on img at bounding box center [435, 574] width 84 height 133
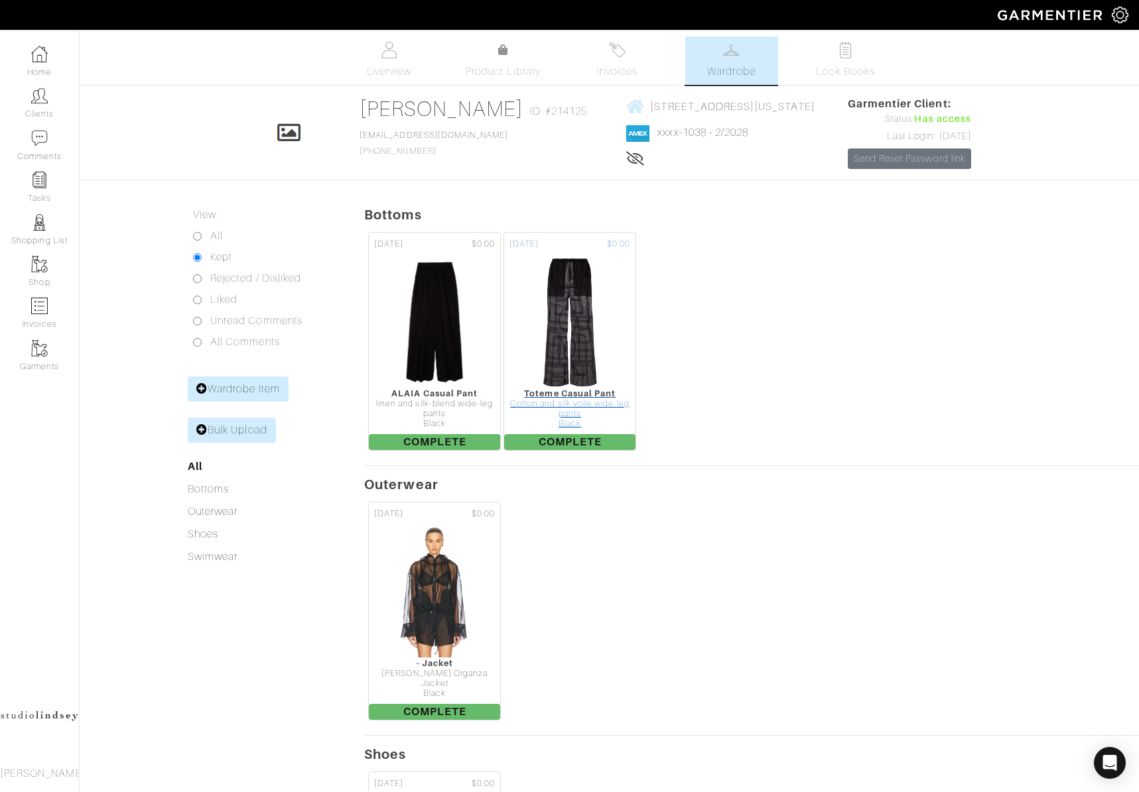
drag, startPoint x: 594, startPoint y: 291, endPoint x: 583, endPoint y: 292, distance: 11.4
click at [594, 291] on img at bounding box center [570, 322] width 82 height 133
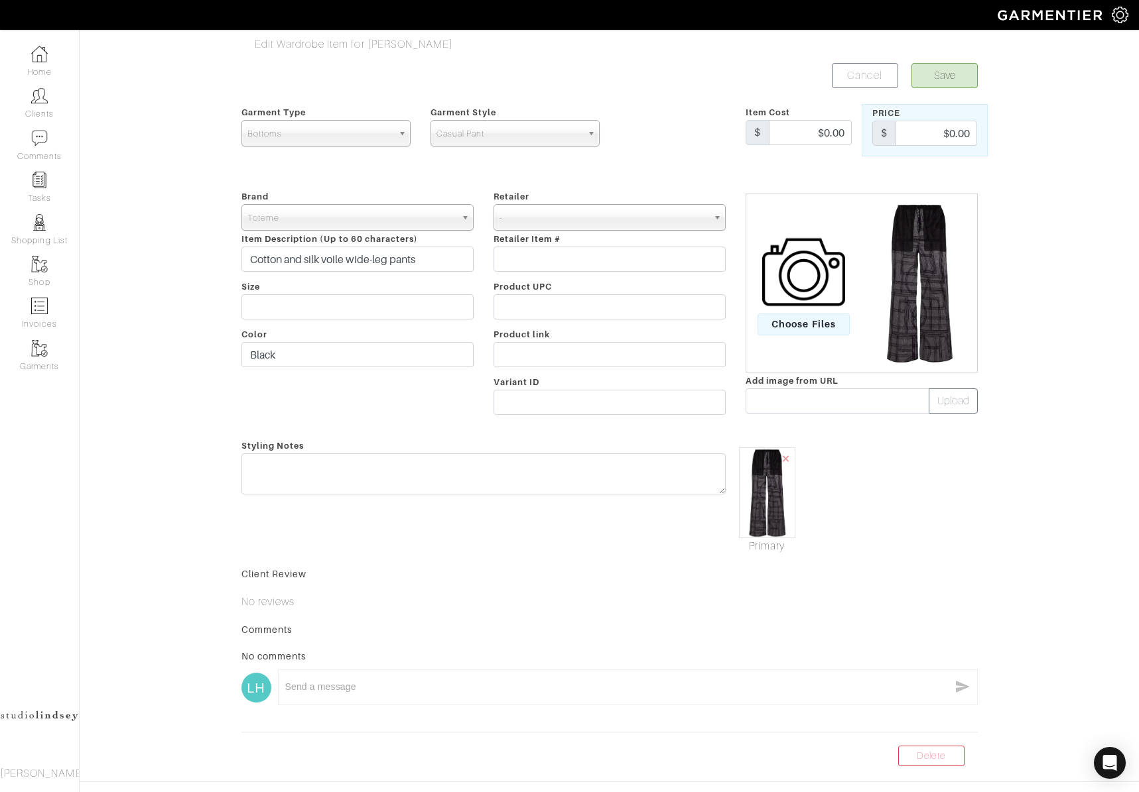
click at [918, 306] on img at bounding box center [919, 283] width 113 height 162
click at [822, 329] on span "Choose Files" at bounding box center [803, 325] width 92 height 22
click at [0, 0] on input "Choose Files" at bounding box center [0, 0] width 0 height 0
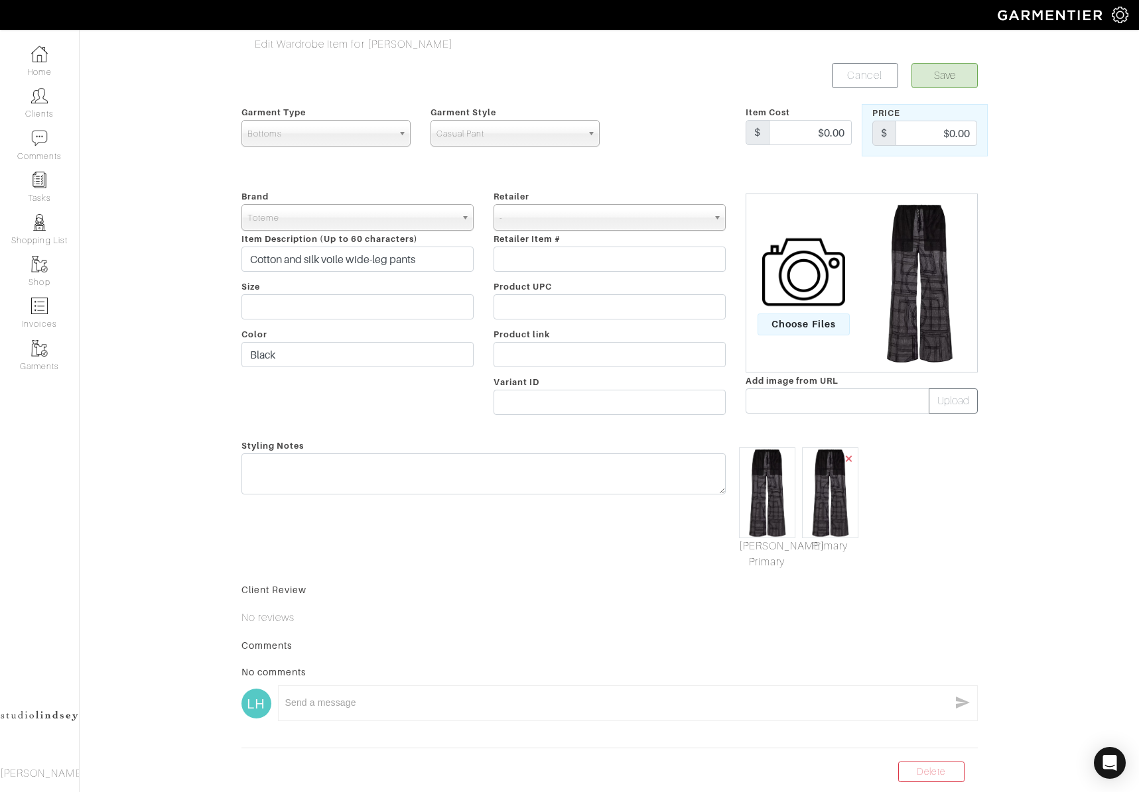
click at [848, 462] on span "×" at bounding box center [849, 459] width 11 height 18
click at [768, 479] on img at bounding box center [767, 493] width 56 height 91
click at [760, 567] on link "Mark As Primary" at bounding box center [767, 554] width 56 height 32
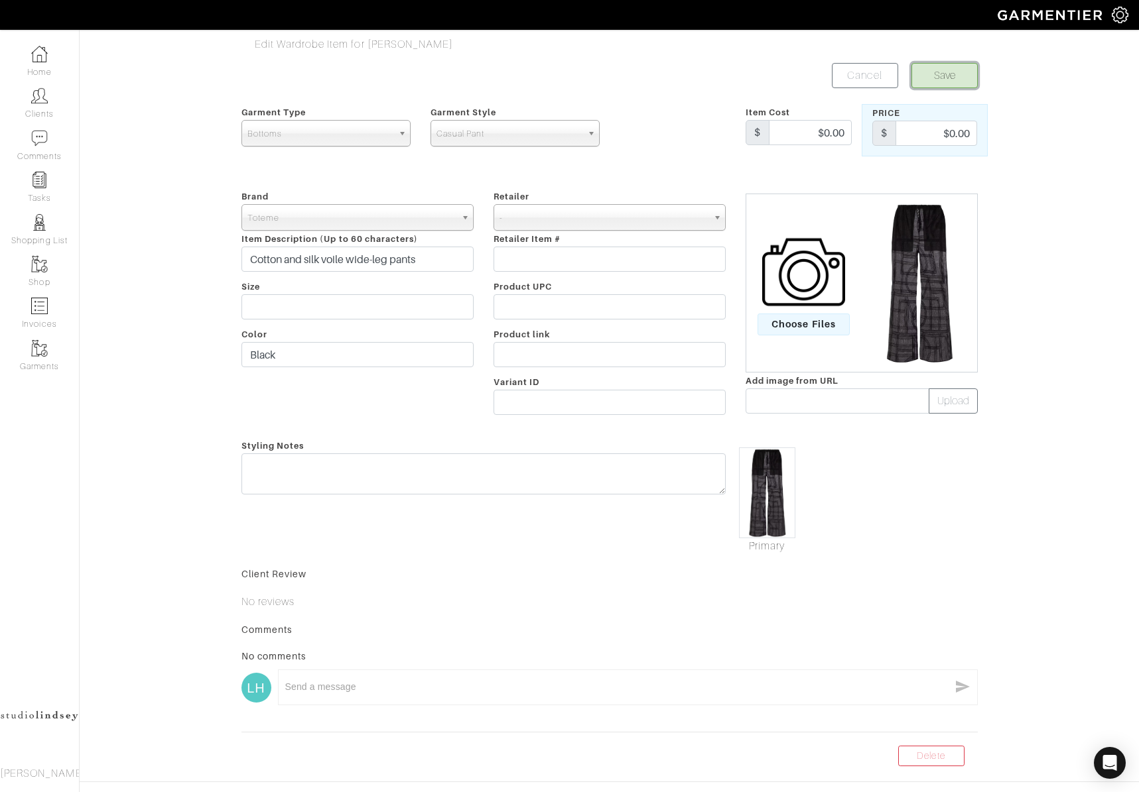
drag, startPoint x: 949, startPoint y: 74, endPoint x: 911, endPoint y: 92, distance: 42.4
click at [949, 75] on button "Save" at bounding box center [944, 75] width 66 height 25
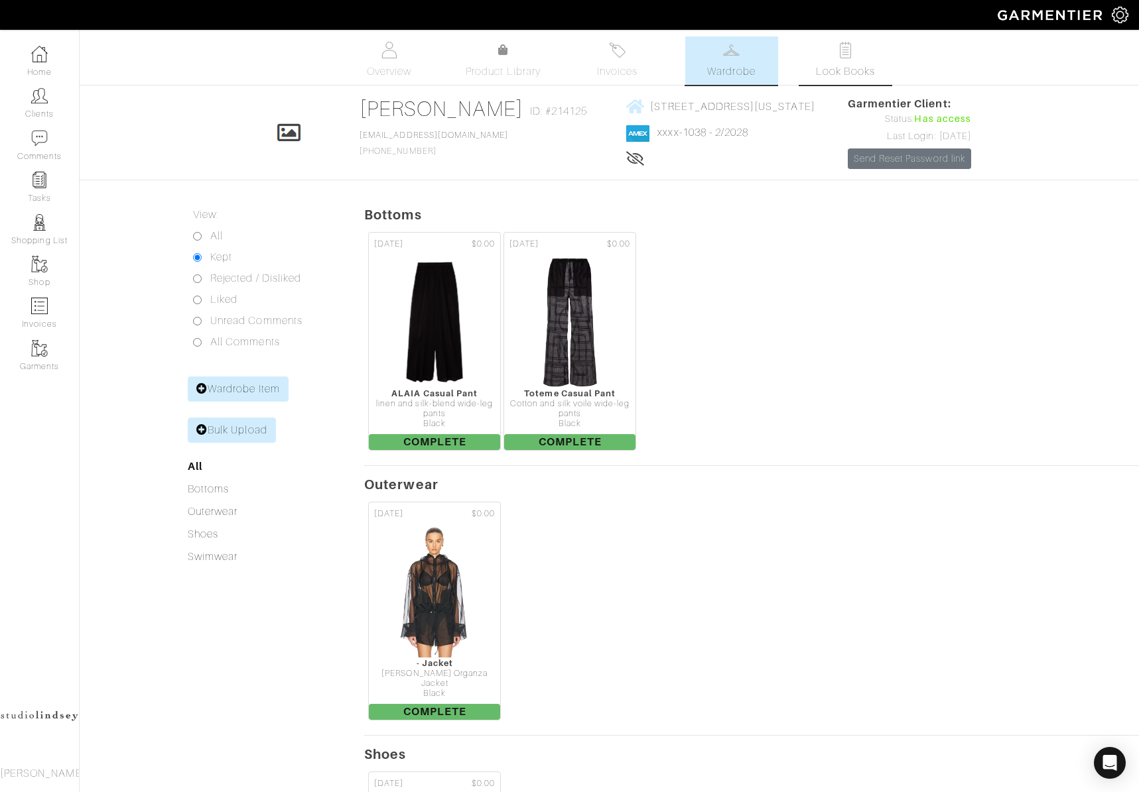
click at [837, 68] on span "Look Books" at bounding box center [845, 72] width 59 height 16
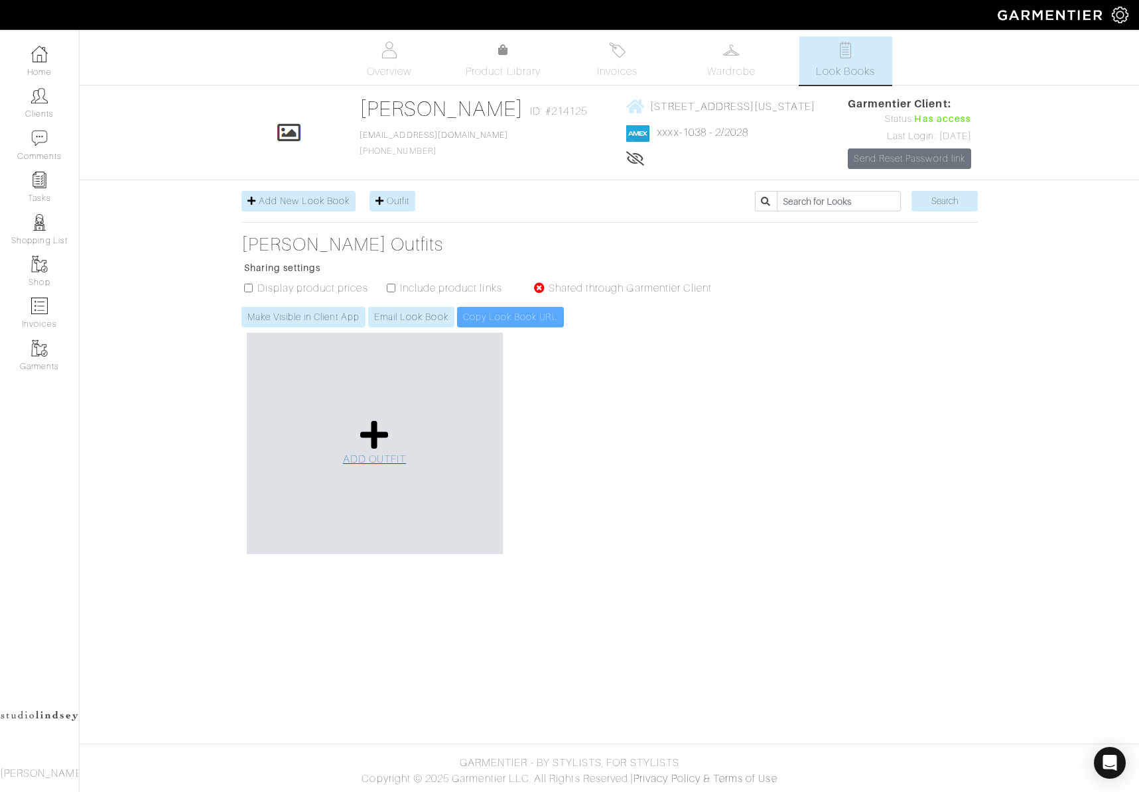
click at [374, 423] on icon at bounding box center [374, 435] width 29 height 32
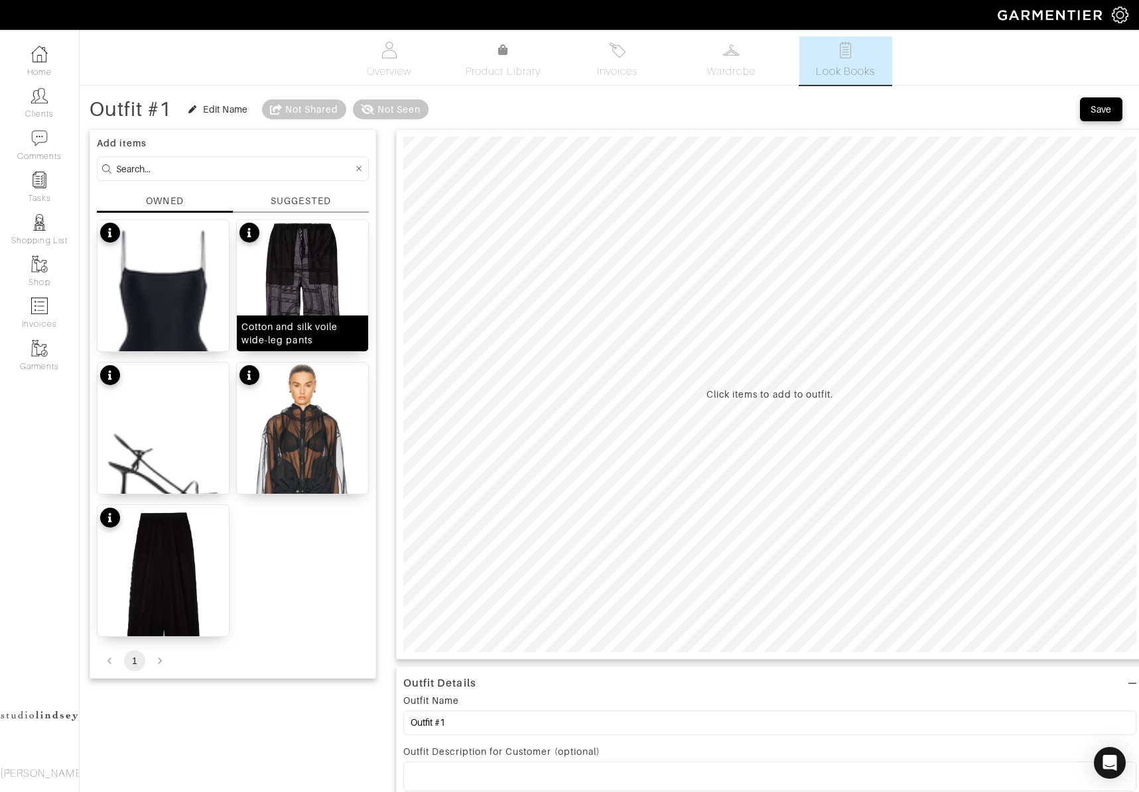
click at [321, 283] on img at bounding box center [302, 327] width 131 height 214
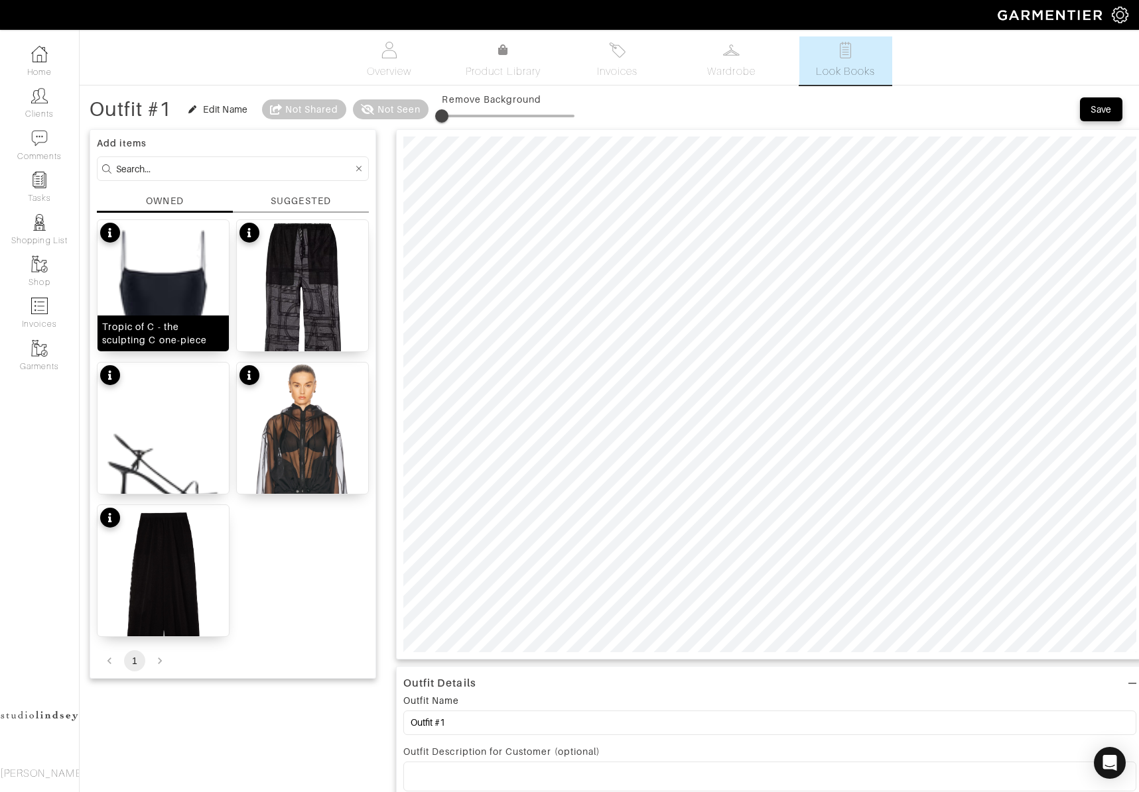
click at [176, 304] on img at bounding box center [162, 325] width 131 height 210
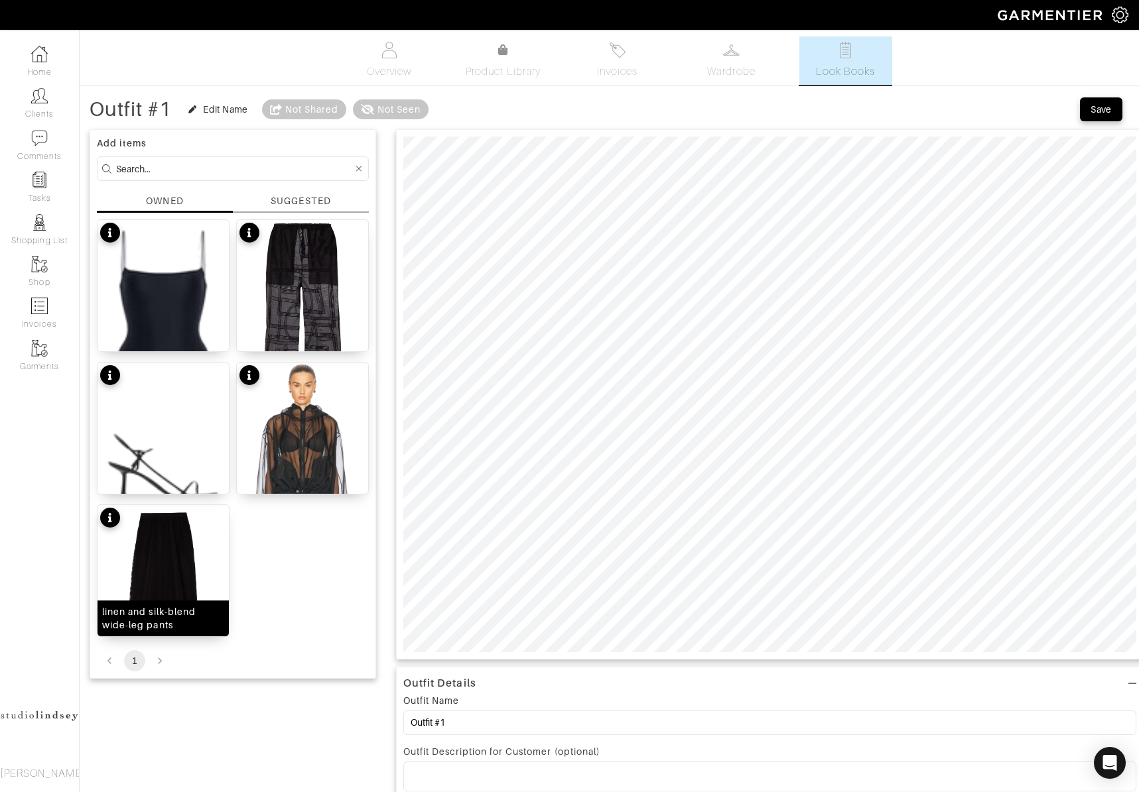
click at [161, 572] on img at bounding box center [162, 592] width 131 height 175
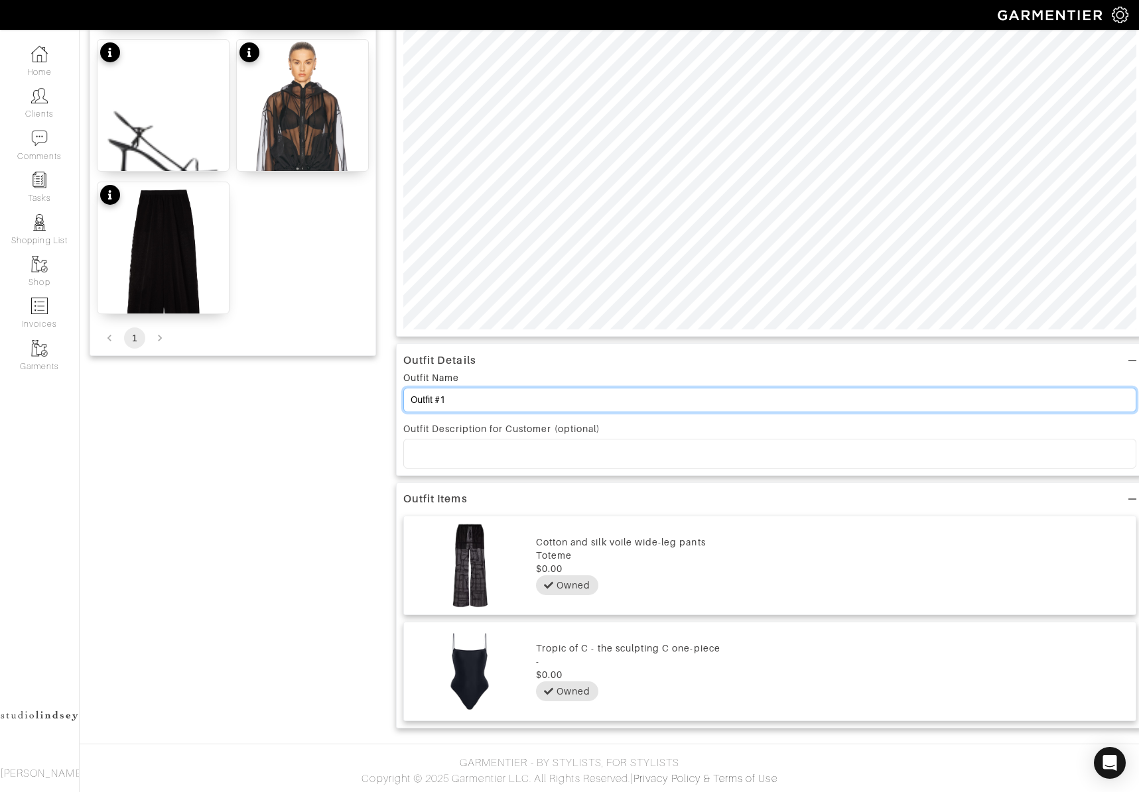
click at [462, 404] on input "Outfit #1" at bounding box center [769, 400] width 733 height 25
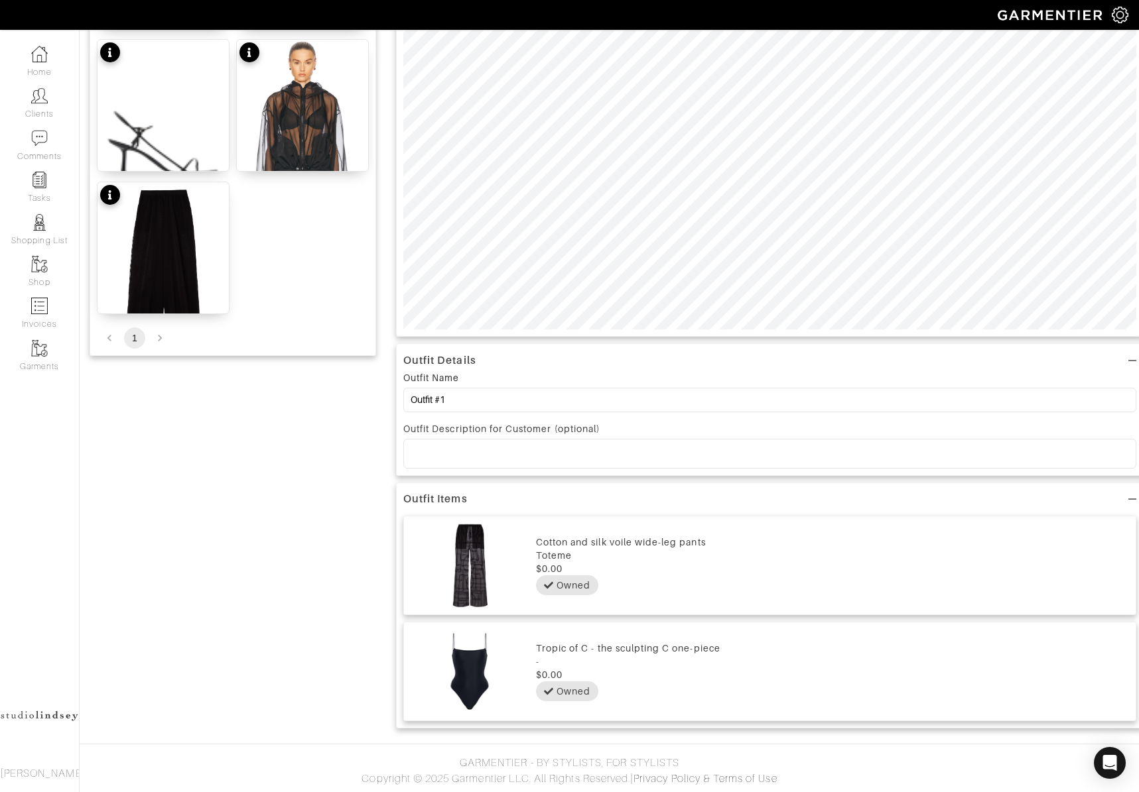
click at [507, 455] on p at bounding box center [770, 454] width 712 height 12
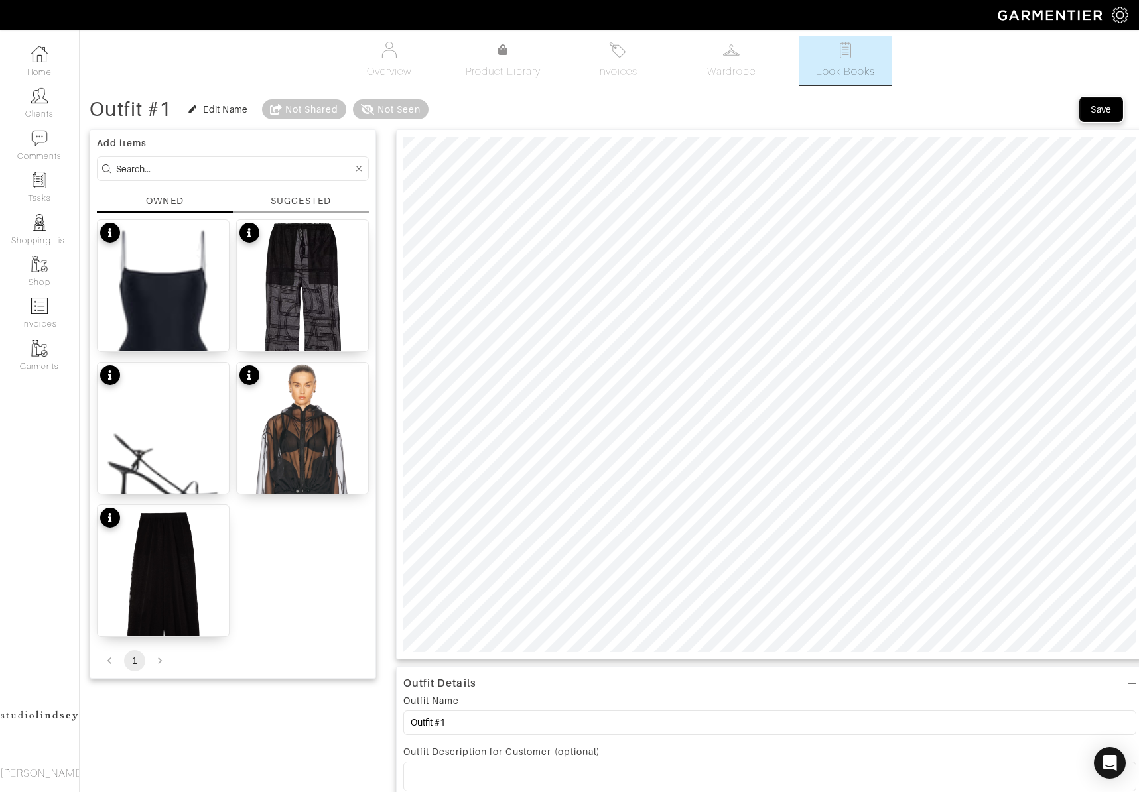
drag, startPoint x: 1100, startPoint y: 115, endPoint x: 1079, endPoint y: 130, distance: 25.8
click at [1100, 116] on button "Save" at bounding box center [1101, 109] width 42 height 24
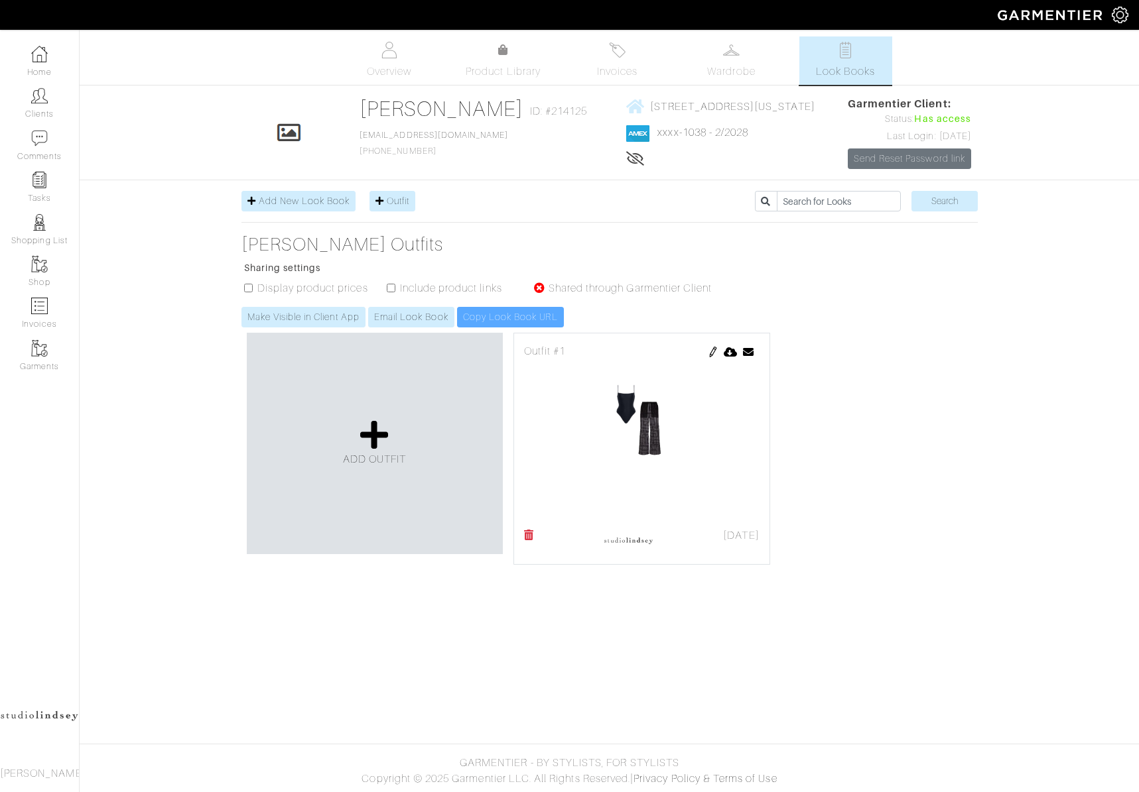
click at [1064, 395] on div "[PERSON_NAME] Look Books Overview Product Library Invoices Wardrobe Look Books …" at bounding box center [569, 303] width 1139 height 534
click at [951, 354] on div "ADD OUTFIT Outfit #1 [DATE] Send Outfit × Close Email [EMAIL_ADDRESS][DOMAIN_NA…" at bounding box center [609, 449] width 736 height 243
click at [539, 288] on icon at bounding box center [539, 288] width 11 height 11
click at [648, 291] on label "Shared through Garmentier Client" at bounding box center [630, 289] width 164 height 16
drag, startPoint x: 208, startPoint y: 342, endPoint x: 270, endPoint y: 322, distance: 65.2
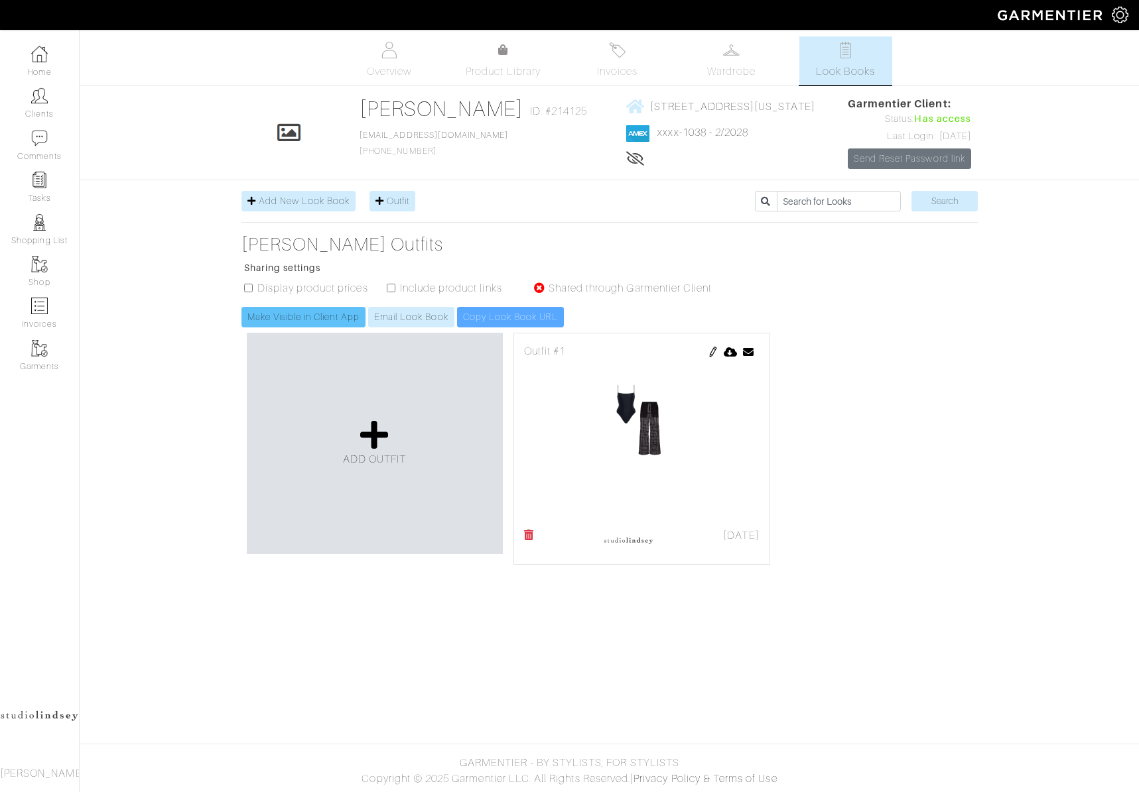
click at [208, 341] on div "[PERSON_NAME] Look Books Overview Product Library Invoices Wardrobe Look Books …" at bounding box center [569, 303] width 1139 height 534
click at [979, 442] on section "Add New Look Book Outfit Search [PERSON_NAME] Outfits Sharing settings Display …" at bounding box center [609, 380] width 756 height 379
drag, startPoint x: 930, startPoint y: 381, endPoint x: 919, endPoint y: 371, distance: 15.0
click at [928, 380] on div "ADD OUTFIT Outfit #1 [DATE] Send Outfit × Close Email [EMAIL_ADDRESS][DOMAIN_NA…" at bounding box center [609, 449] width 736 height 243
click at [668, 454] on img at bounding box center [641, 442] width 235 height 166
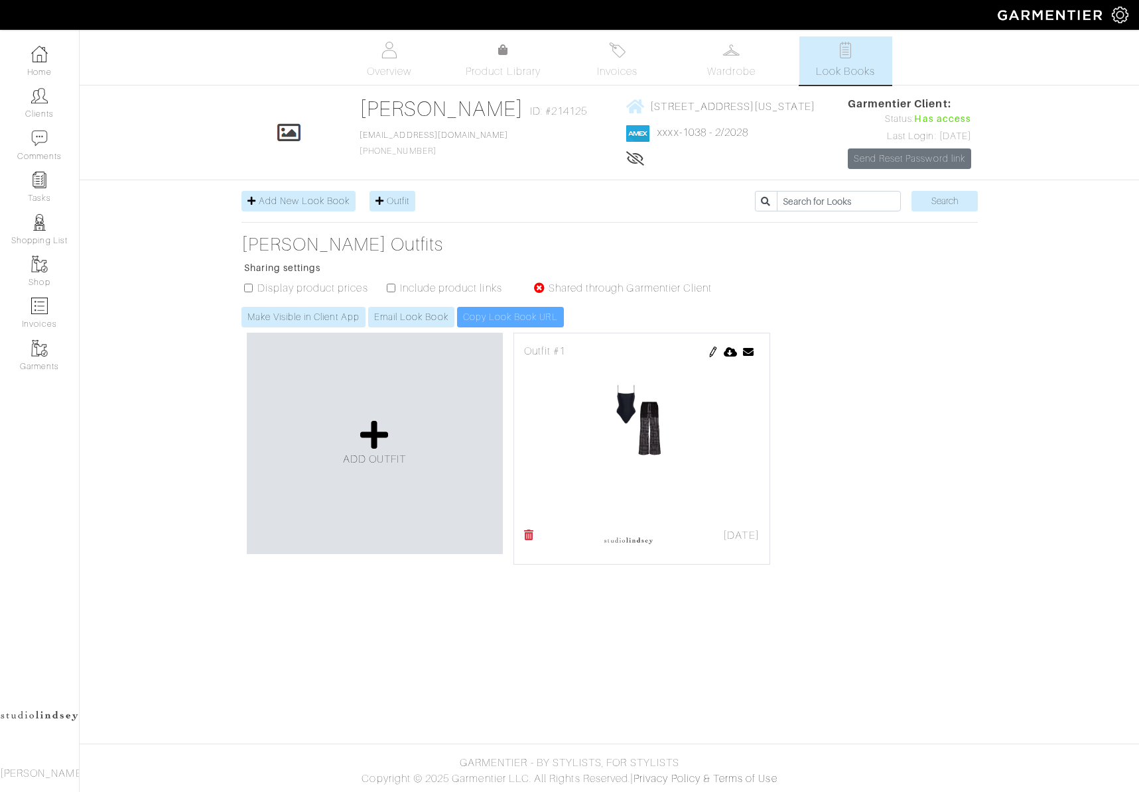
drag, startPoint x: 651, startPoint y: 432, endPoint x: 638, endPoint y: 431, distance: 12.6
click at [650, 432] on img at bounding box center [641, 442] width 235 height 166
